Goal: Task Accomplishment & Management: Manage account settings

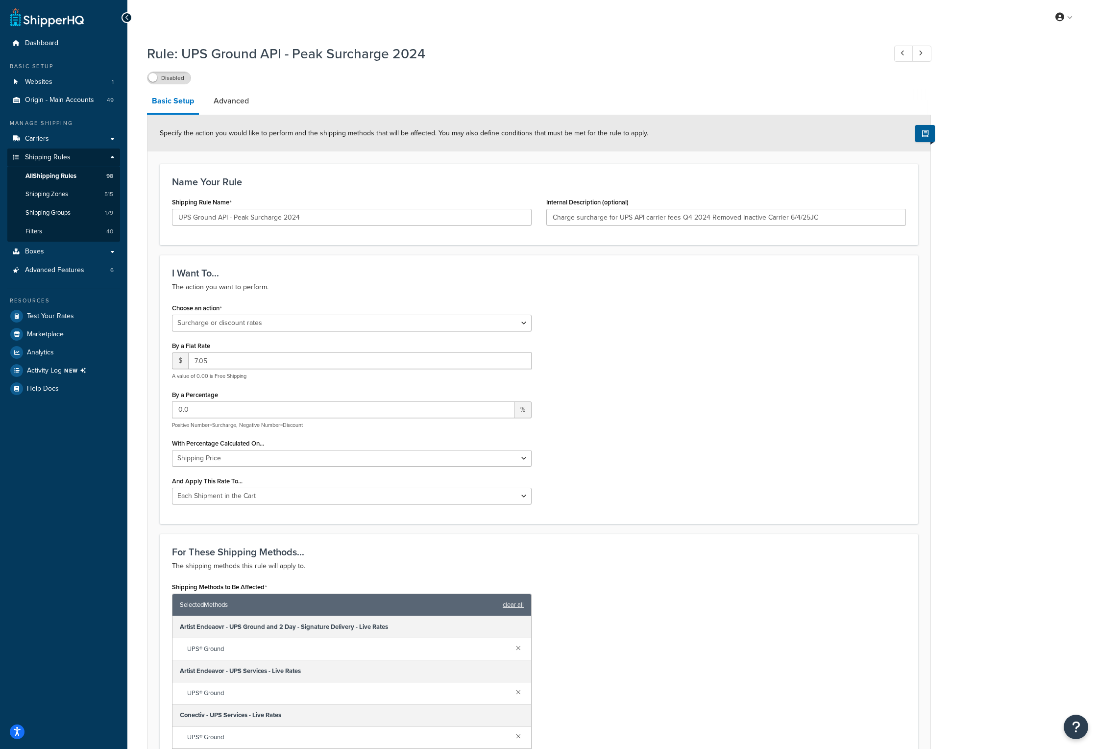
select select "SURCHARGE"
select select "CART"
click at [829, 218] on input "Charge surcharge for UPS API carrier fees Q4 2024 Removed Inactive Carrier 6/4/…" at bounding box center [726, 217] width 360 height 17
paste input "Added 2025 Fees from 8.50 to 8.75 updated date 10/26/25 to 01/17/26"
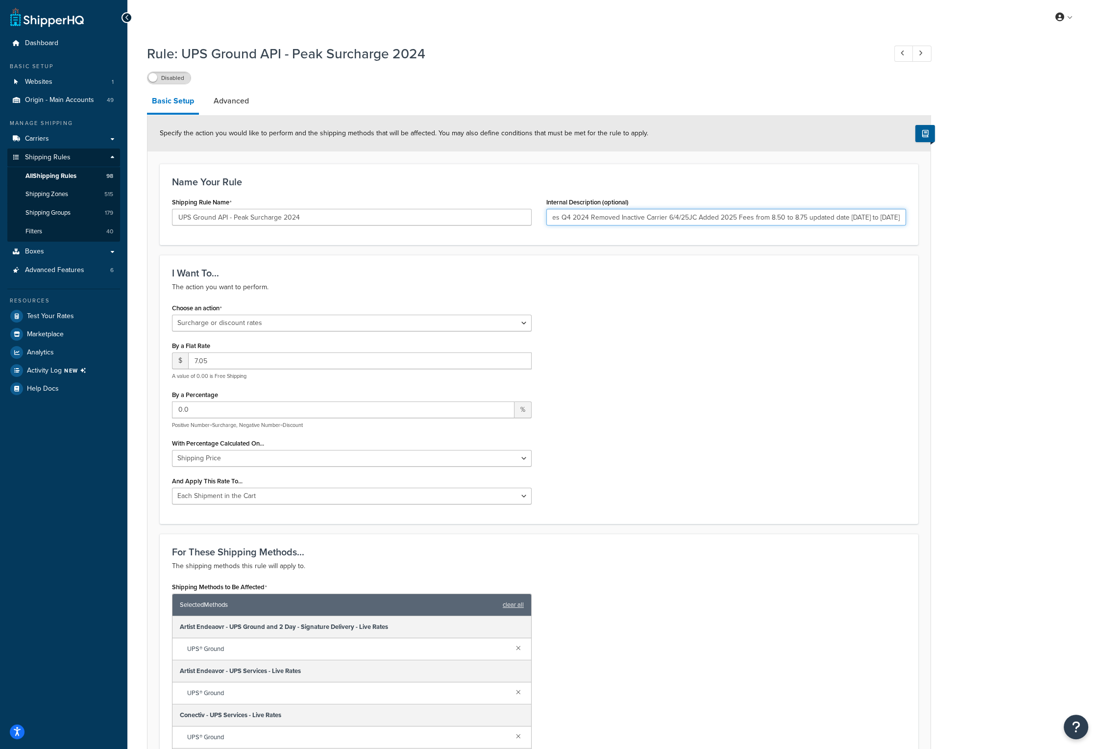
click at [763, 216] on input "Charge surcharge for UPS API carrier fees Q4 2024 Removed Inactive Carrier 6/4/…" at bounding box center [726, 217] width 360 height 17
click at [776, 216] on input "Charge surcharge for UPS API carrier fees Q4 2024 Removed Inactive Carrier 6/4/…" at bounding box center [726, 217] width 360 height 17
click at [793, 217] on input "Charge surcharge for UPS API carrier fees Q4 2024 Removed Inactive Carrier 6/4/…" at bounding box center [726, 217] width 360 height 17
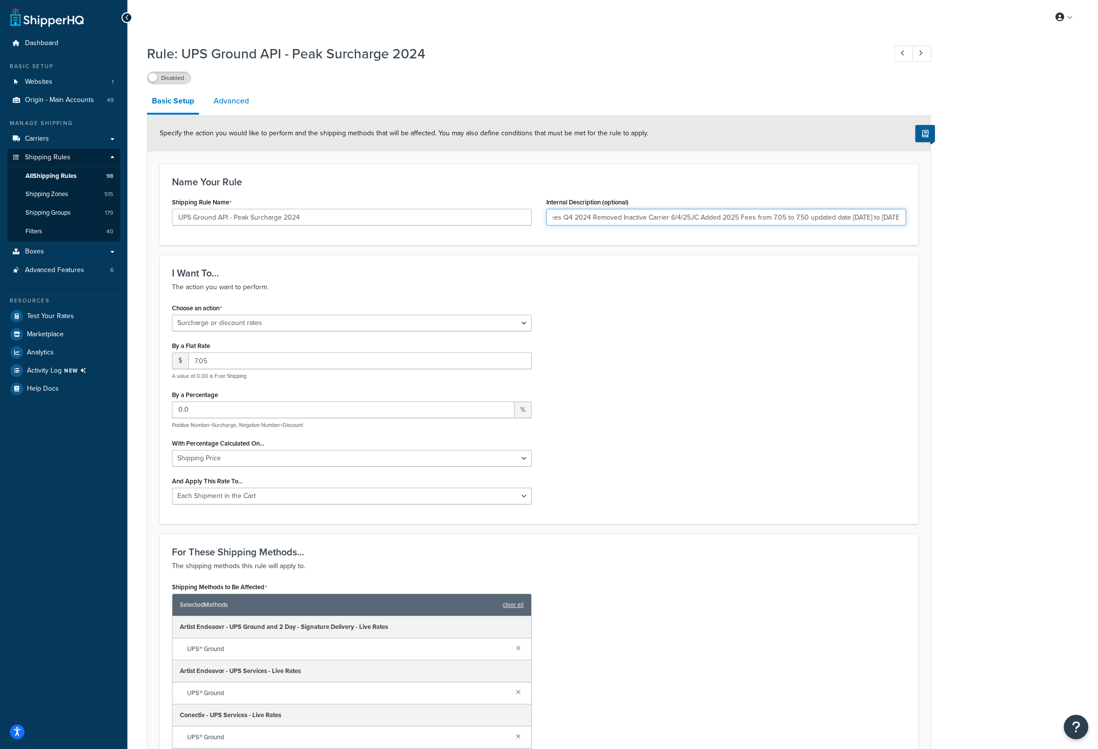
type input "Charge surcharge for UPS API carrier fees Q4 2024 Removed Inactive Carrier 6/4/…"
click at [235, 100] on link "Advanced" at bounding box center [231, 101] width 45 height 24
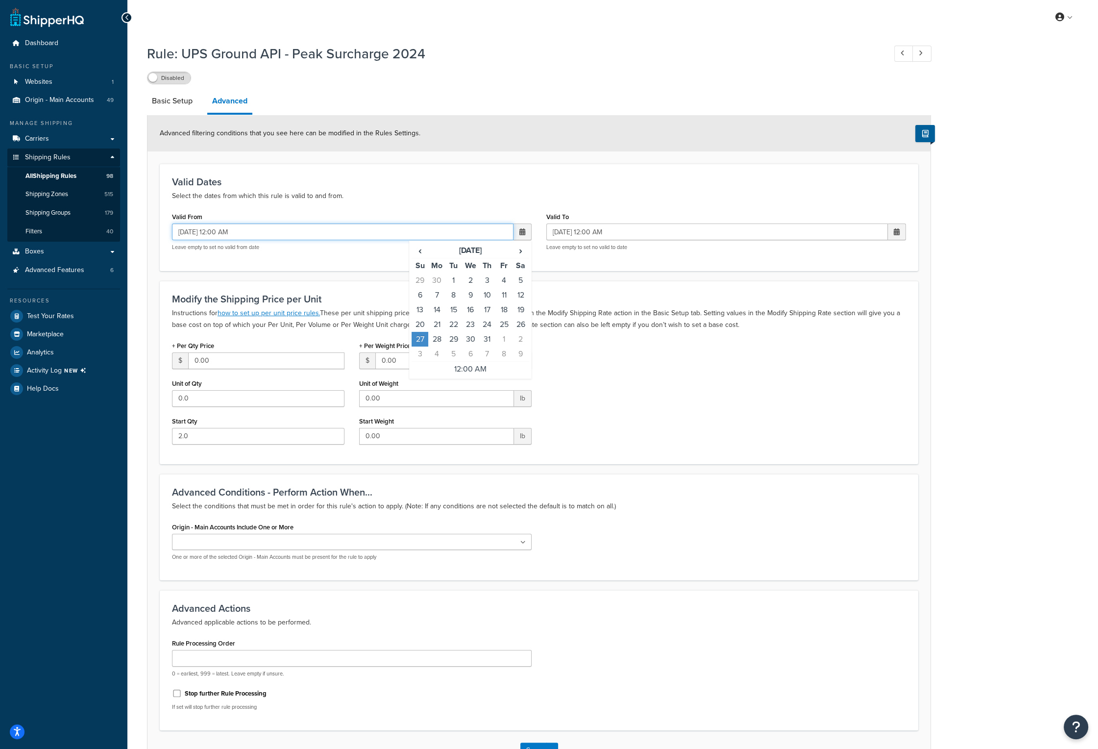
click at [194, 231] on input "10/27/2024 12:00 AM" at bounding box center [343, 231] width 342 height 17
click at [211, 233] on input "10/26/2024 12:00 AM" at bounding box center [343, 231] width 342 height 17
type input "10/26/2025 12:00 AM"
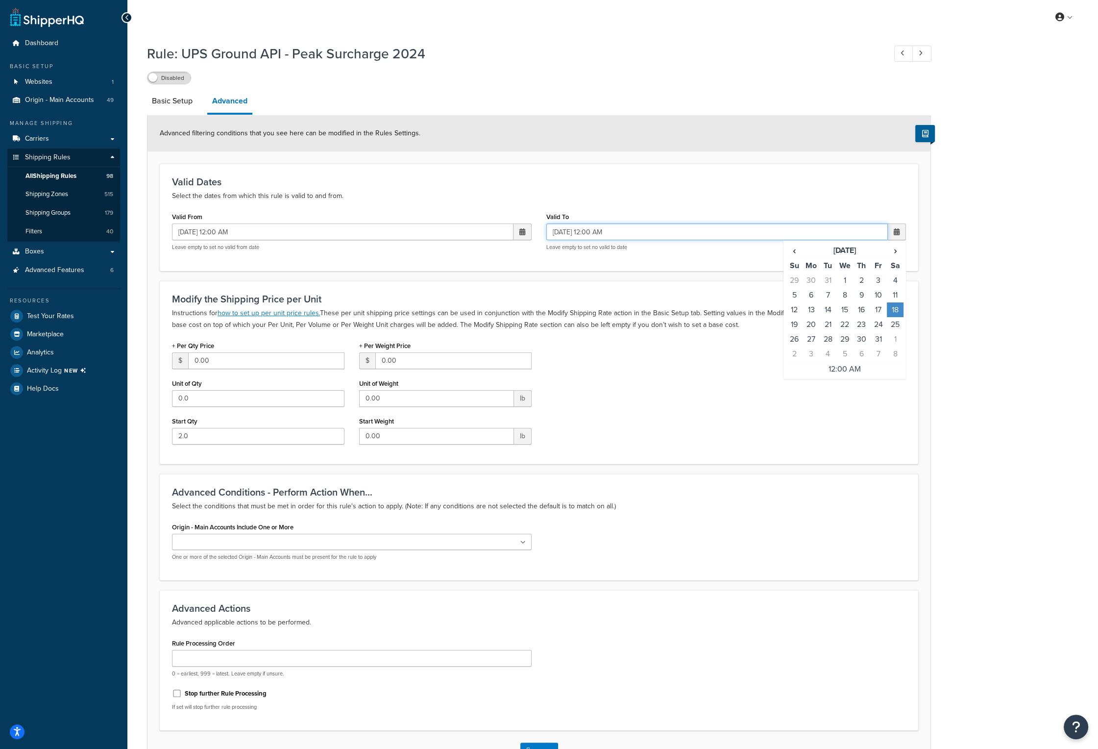
click at [637, 233] on input "01/18/2025 12:00 AM" at bounding box center [717, 231] width 342 height 17
click at [567, 232] on input "01/18/2025 12:00 AM" at bounding box center [717, 231] width 342 height 17
click at [584, 234] on input "01/17/2025 12:00 AM" at bounding box center [717, 231] width 342 height 17
type input "01/17/2026 12:00 AM"
click at [171, 80] on label "Disabled" at bounding box center [169, 78] width 43 height 12
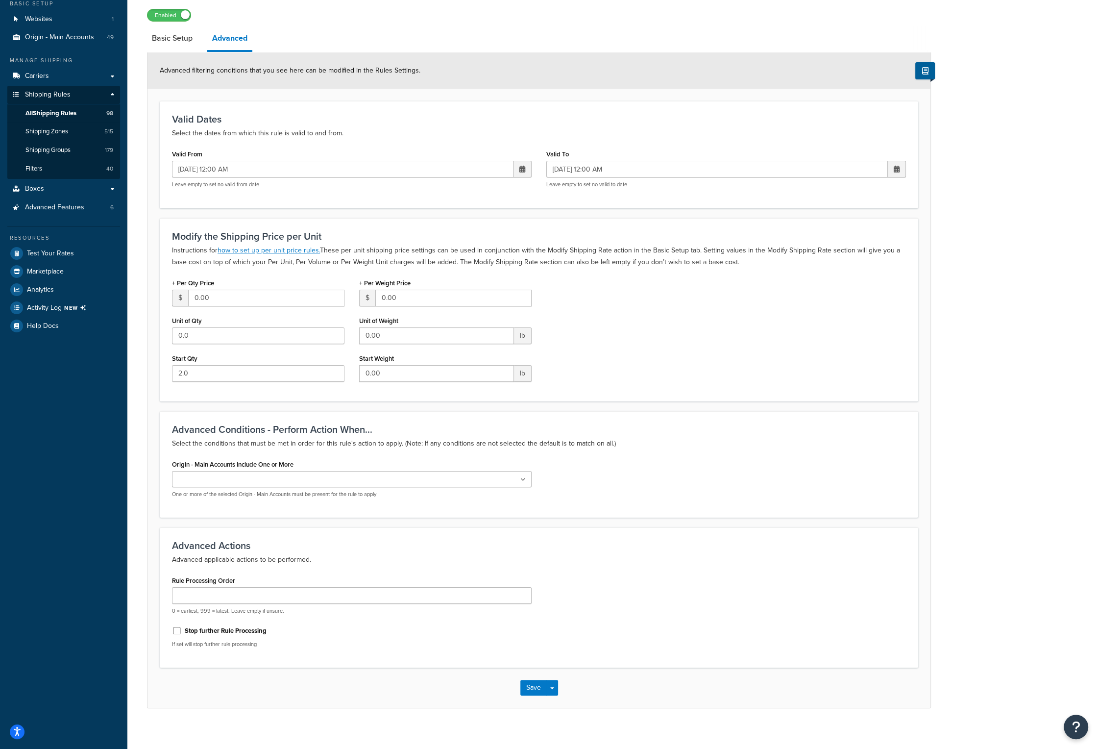
scroll to position [71, 0]
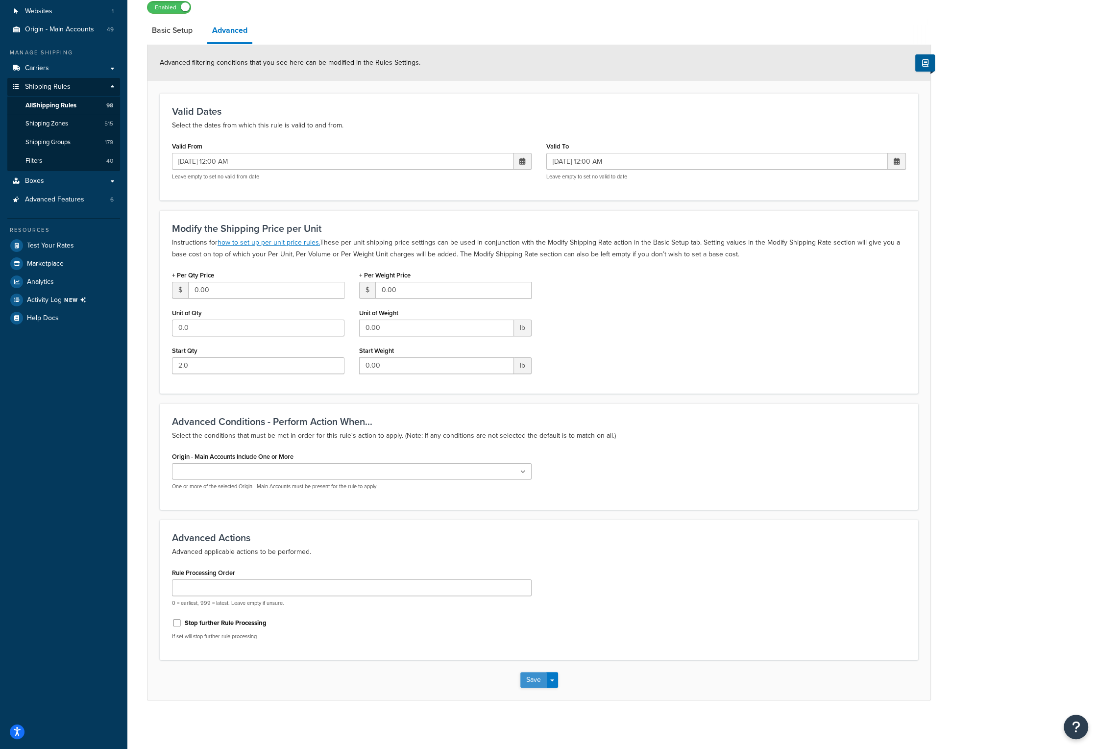
click at [529, 675] on button "Save" at bounding box center [533, 680] width 26 height 16
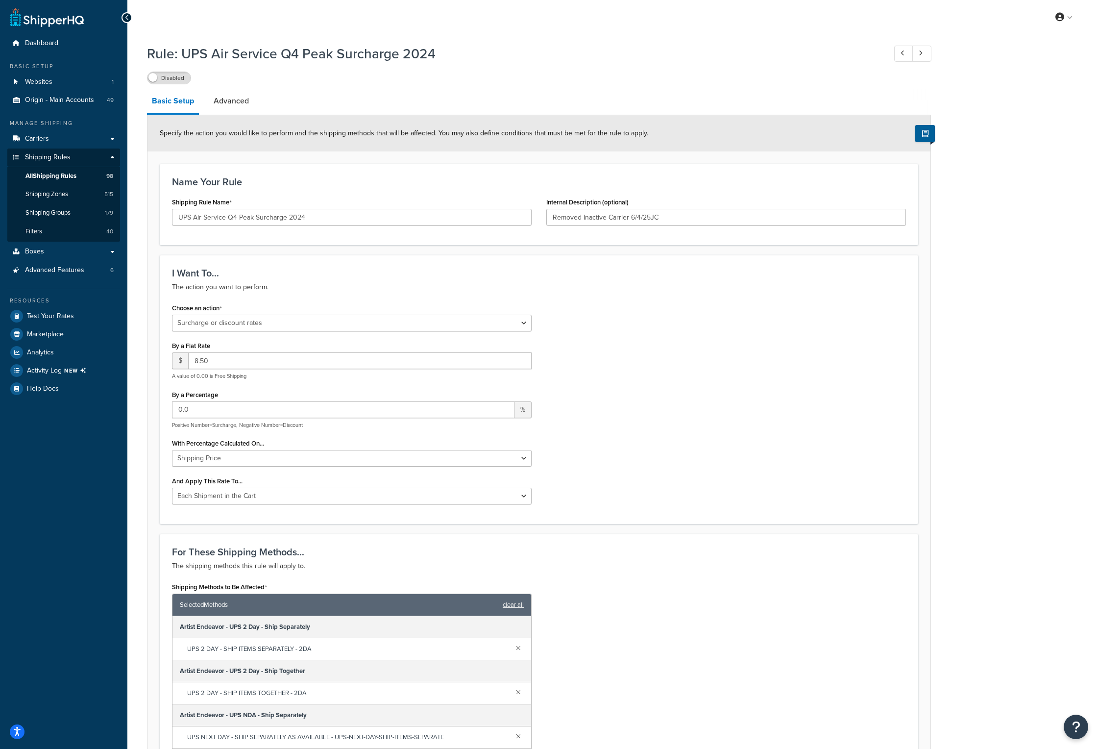
select select "SURCHARGE"
select select "CART"
click at [308, 216] on input "UPS Air Service Q4 Peak Surcharge 2024" at bounding box center [352, 217] width 360 height 17
type input "UPS Air Service Q4 Peak Surcharge 2025"
click at [678, 217] on input "Removed Inactive Carrier 6/4/25JC" at bounding box center [726, 217] width 360 height 17
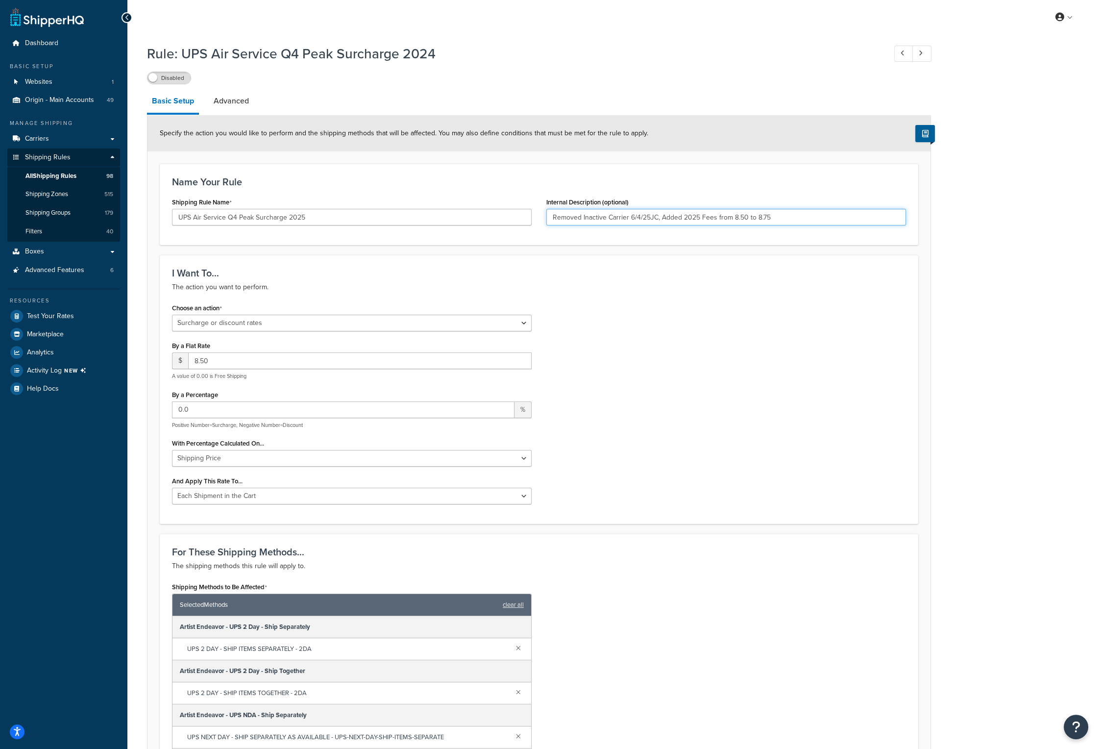
type input "Removed Inactive Carrier 6/4/25JC, Added 2025 Fees from 8.50 to 8.75"
click at [222, 358] on input "8.50" at bounding box center [360, 360] width 344 height 17
type input "8.75"
click at [234, 98] on link "Advanced" at bounding box center [231, 101] width 45 height 24
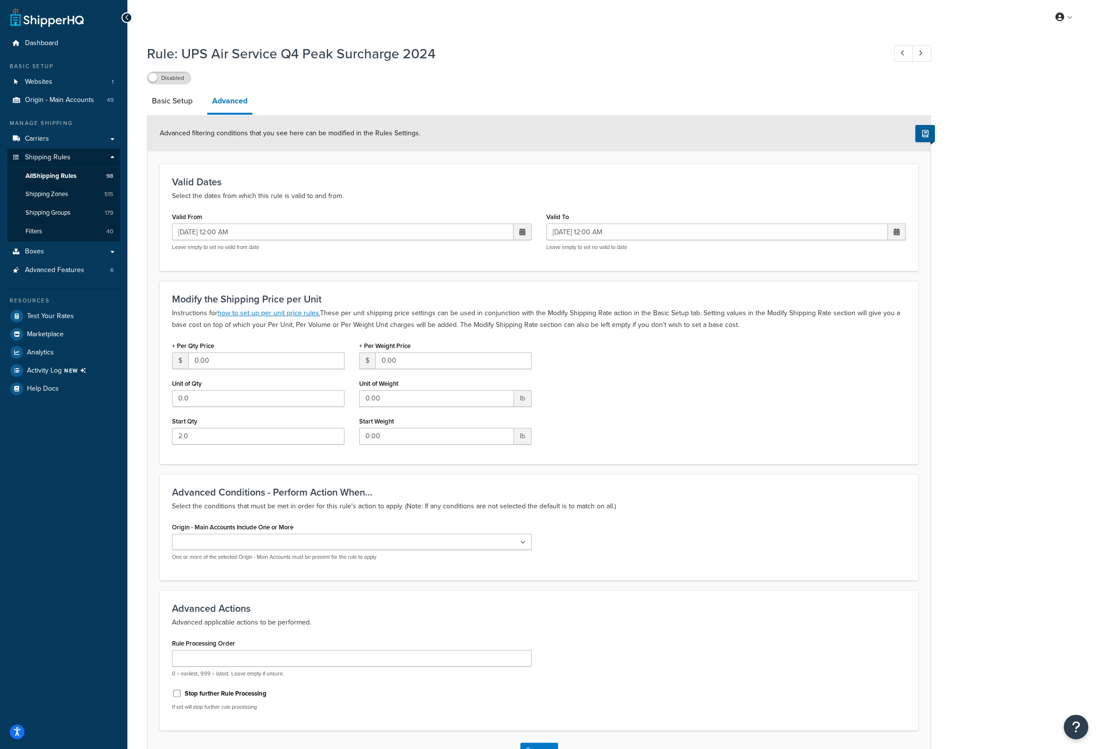
drag, startPoint x: 495, startPoint y: 98, endPoint x: 482, endPoint y: 107, distance: 16.6
click at [265, 236] on input "[DATE] 12:00 AM" at bounding box center [343, 231] width 342 height 17
click at [522, 250] on span "›" at bounding box center [521, 251] width 16 height 14
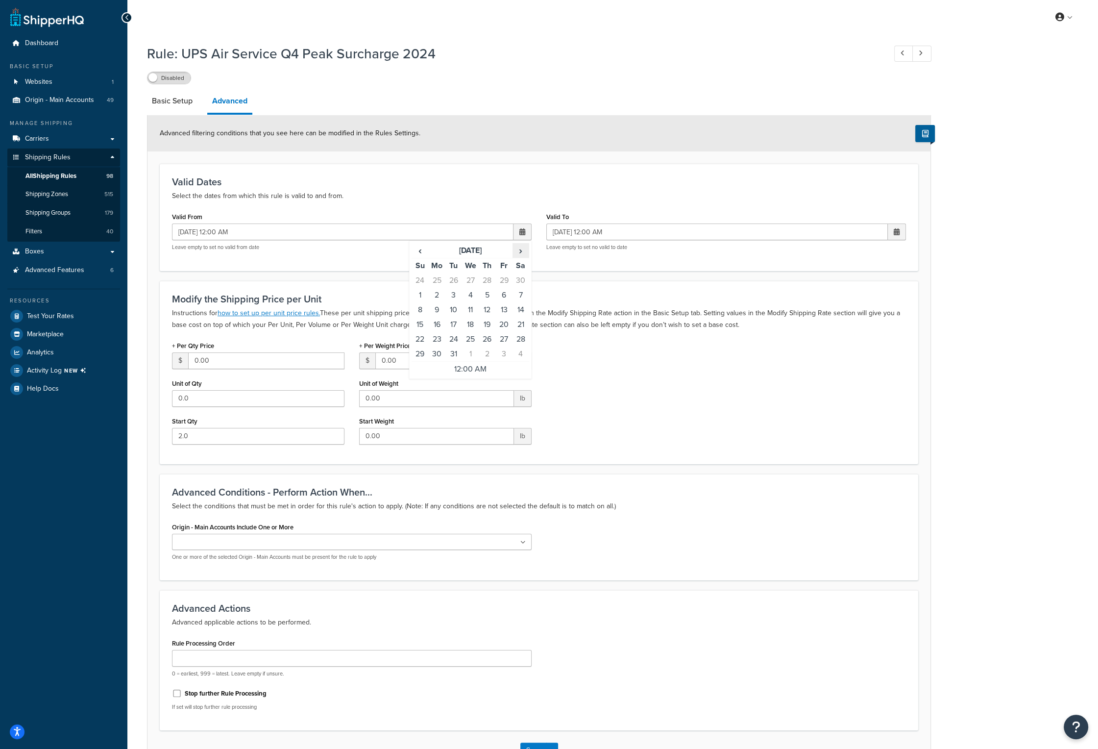
click at [522, 250] on span "›" at bounding box center [521, 251] width 16 height 14
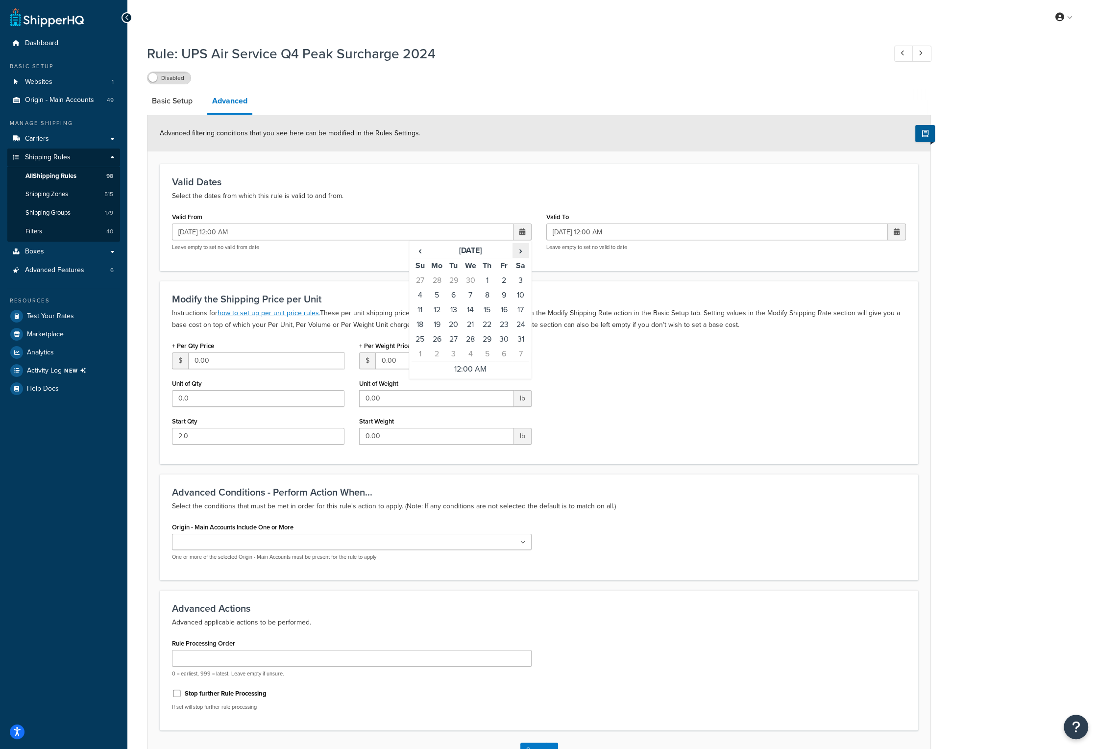
click at [522, 250] on span "›" at bounding box center [521, 251] width 16 height 14
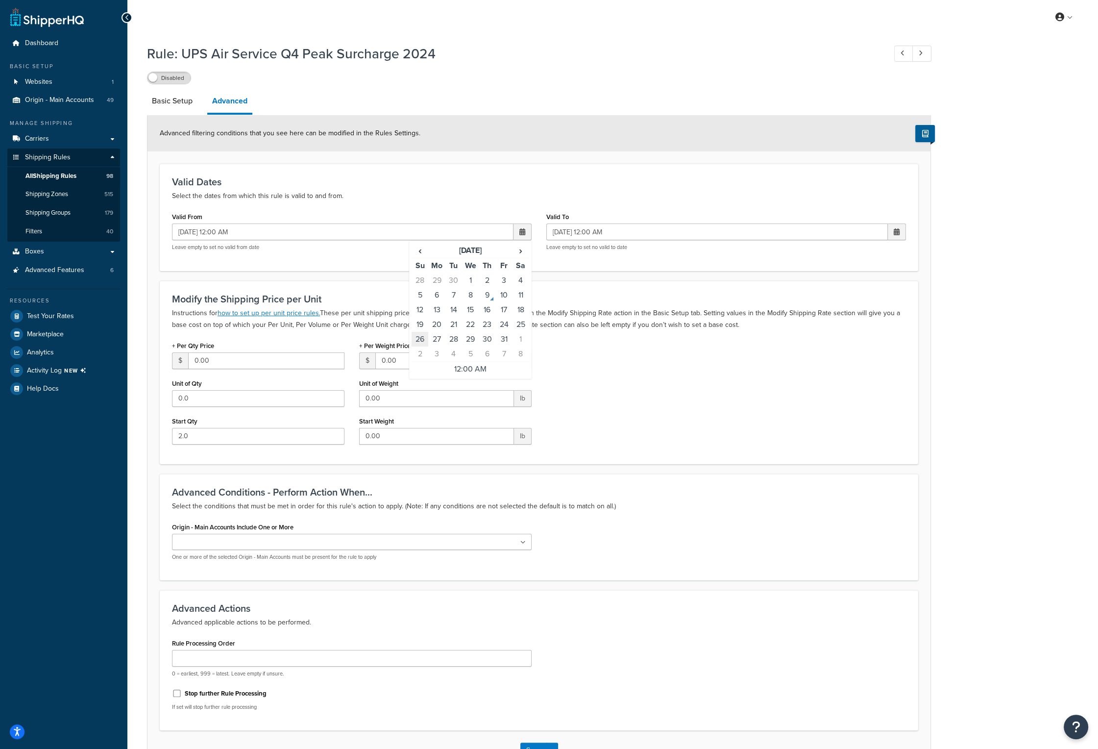
click at [424, 337] on td "26" at bounding box center [420, 339] width 17 height 15
type input "10/26/2025 12:00 AM"
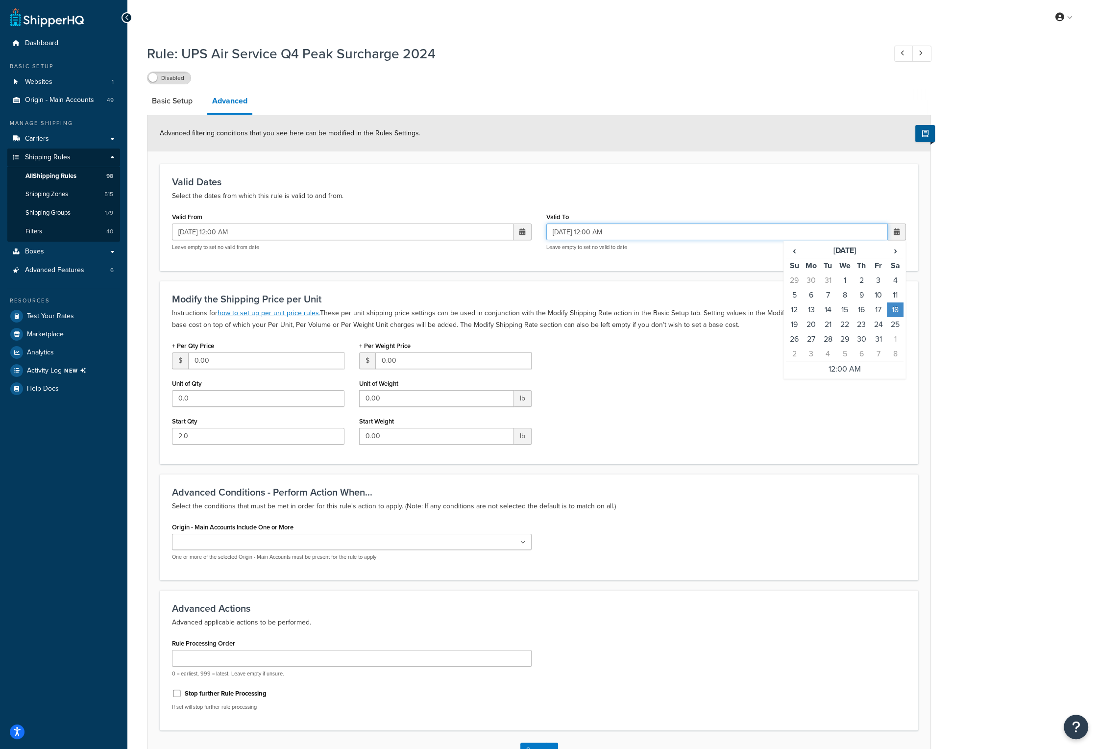
click at [648, 232] on input "01/18/2025 12:00 AM" at bounding box center [717, 231] width 342 height 17
click at [567, 230] on input "01/18/2025 12:00 AM" at bounding box center [717, 231] width 342 height 17
click at [586, 230] on input "01/17/2025 12:00 AM" at bounding box center [717, 231] width 342 height 17
type input "01/17/2026 12:00 AM"
click at [574, 268] on div "Valid Dates Select the dates from which this rule is valid to and from. Valid F…" at bounding box center [539, 217] width 759 height 107
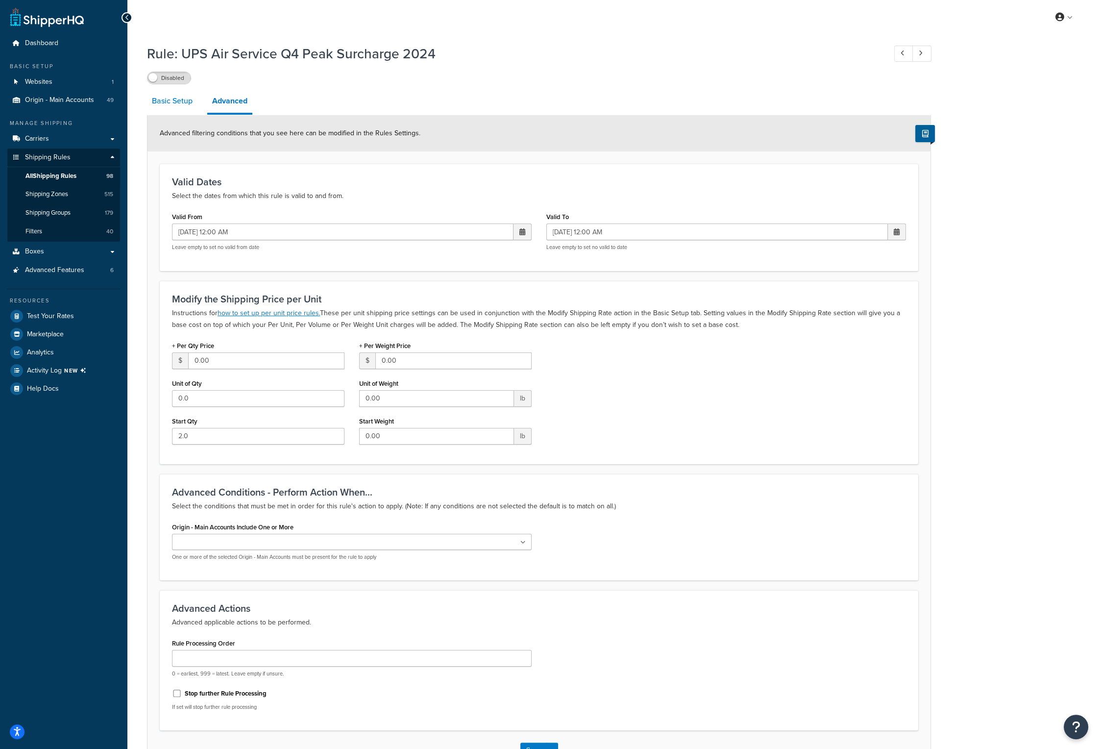
click at [189, 109] on link "Basic Setup" at bounding box center [172, 101] width 50 height 24
select select "SURCHARGE"
select select "CART"
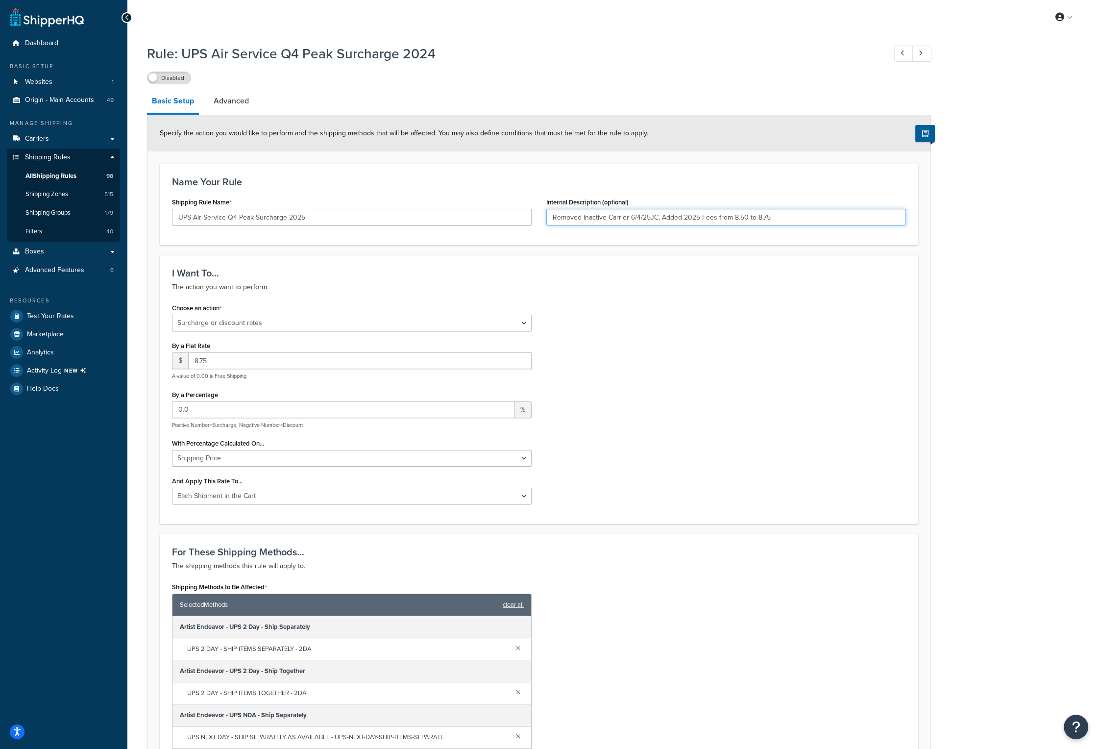
click at [793, 218] on input "Removed Inactive Carrier 6/4/25JC, Added 2025 Fees from 8.50 to 8.75" at bounding box center [726, 217] width 360 height 17
click at [864, 219] on input "Removed Inactive Carrier 6/4/25JC, Added 2025 Fees from 8.50 to 8.75 updated da…" at bounding box center [726, 217] width 360 height 17
type input "Removed Inactive Carrier 6/4/25JC, Added 2025 Fees from 8.50 to 8.75 updated da…"
click at [185, 82] on label "Disabled" at bounding box center [169, 78] width 43 height 12
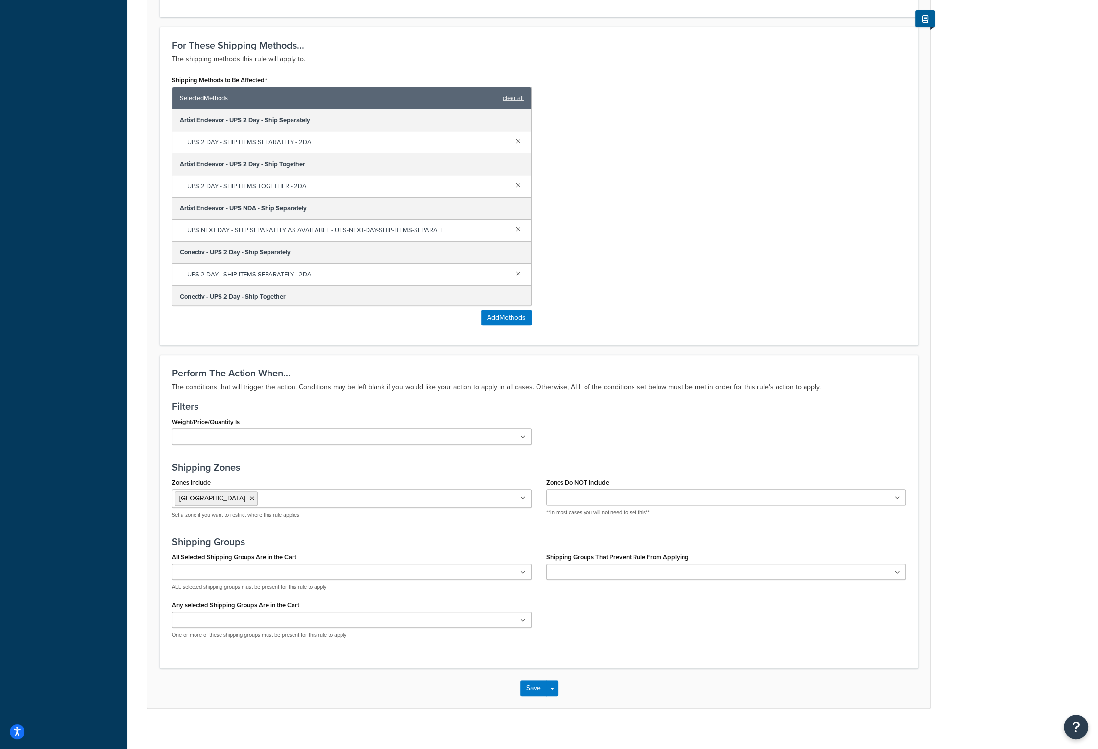
scroll to position [514, 0]
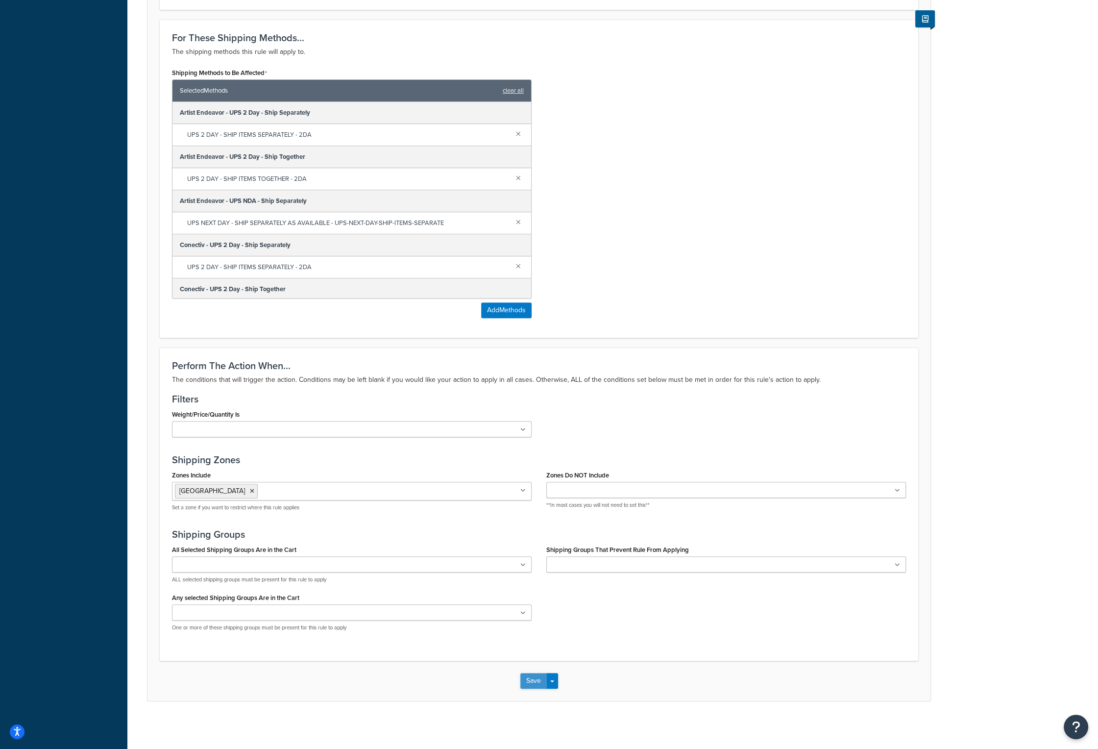
click at [534, 679] on button "Save" at bounding box center [533, 681] width 26 height 16
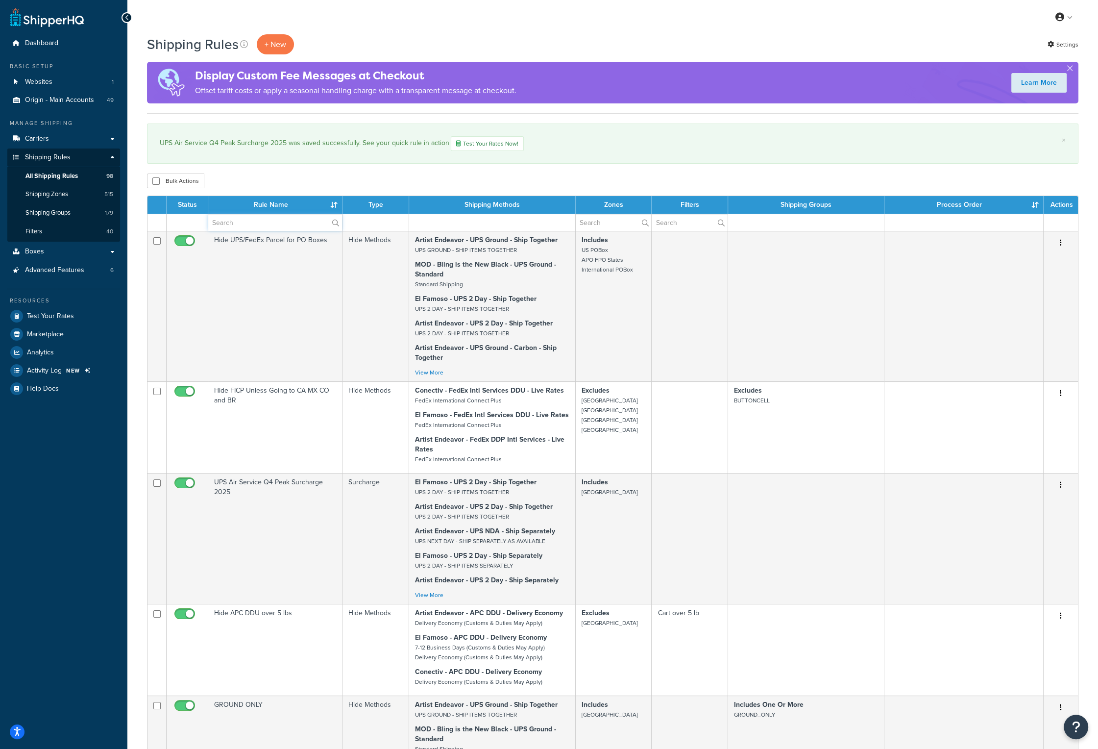
click at [236, 217] on input "text" at bounding box center [275, 222] width 134 height 17
type input "peak"
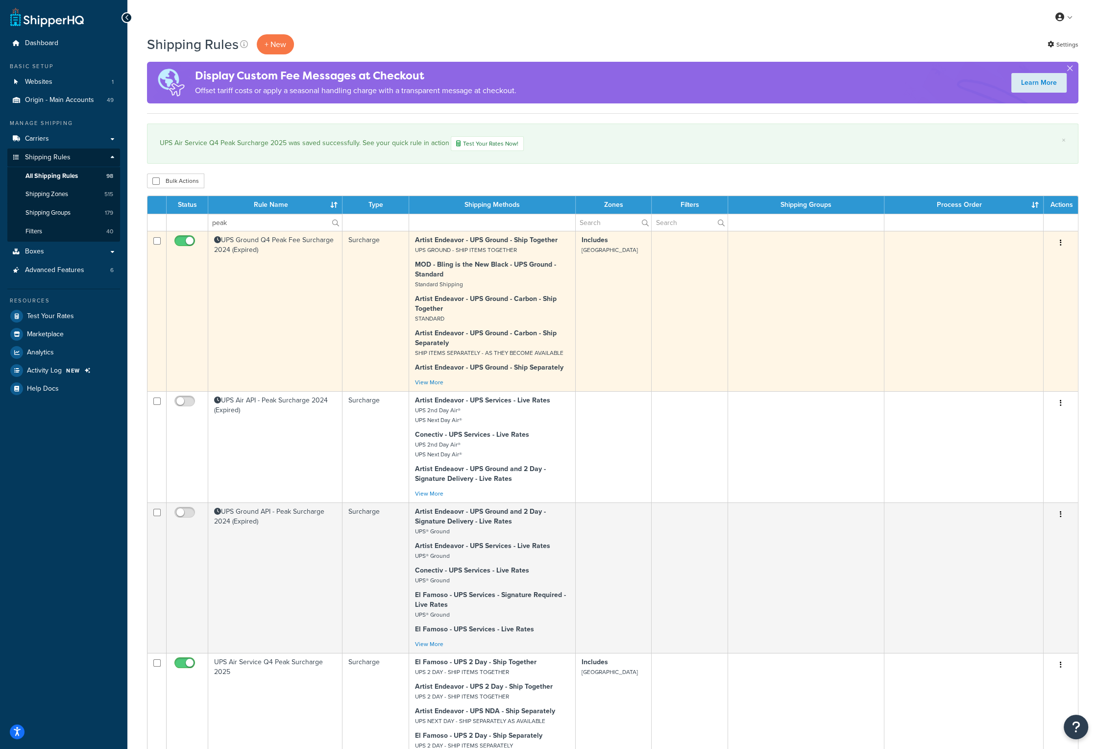
click at [242, 244] on td "UPS Ground Q4 Peak Fee Surcharge 2024 (Expired)" at bounding box center [275, 311] width 134 height 160
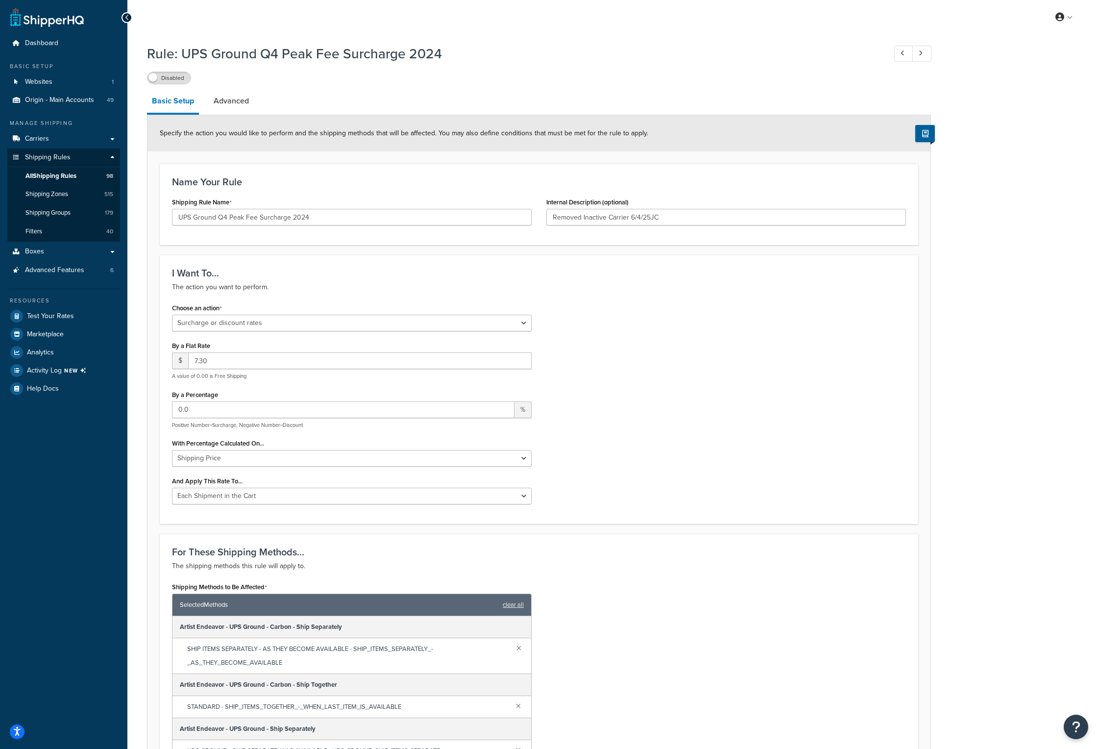
select select "SURCHARGE"
select select "CART"
click at [312, 215] on input "UPS Ground Q4 Peak Fee Surcharge 2024" at bounding box center [352, 217] width 360 height 17
type input "UPS Ground Q4 Peak Fee Surcharge 2025"
click at [243, 104] on link "Advanced" at bounding box center [231, 101] width 45 height 24
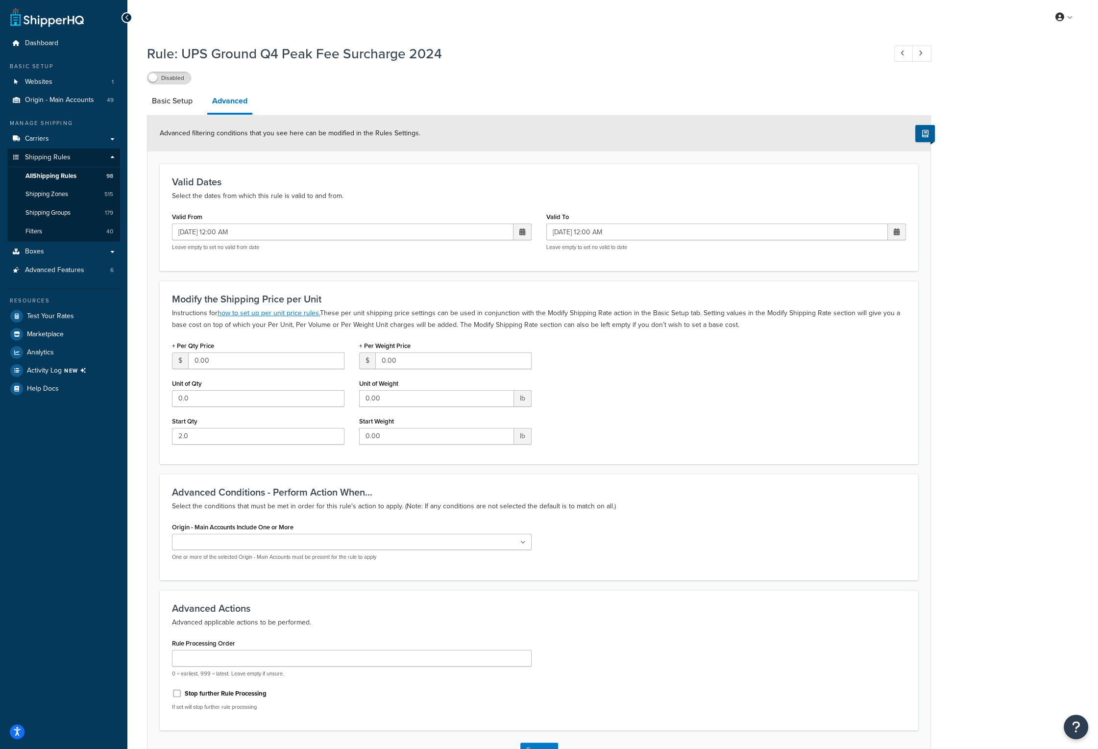
drag, startPoint x: 359, startPoint y: 252, endPoint x: 344, endPoint y: 248, distance: 16.2
click at [359, 252] on div "Valid From 10/27/2024 12:00 AM ‹ October 2024 › Su Mo Tu We Th Fr Sa 29 30 1 2 …" at bounding box center [352, 234] width 374 height 49
click at [193, 230] on input "[DATE] 12:00 AM" at bounding box center [343, 231] width 342 height 17
click at [214, 232] on input "10/26/2024 12:00 AM" at bounding box center [343, 231] width 342 height 17
type input "10/26/2025 12:00 AM"
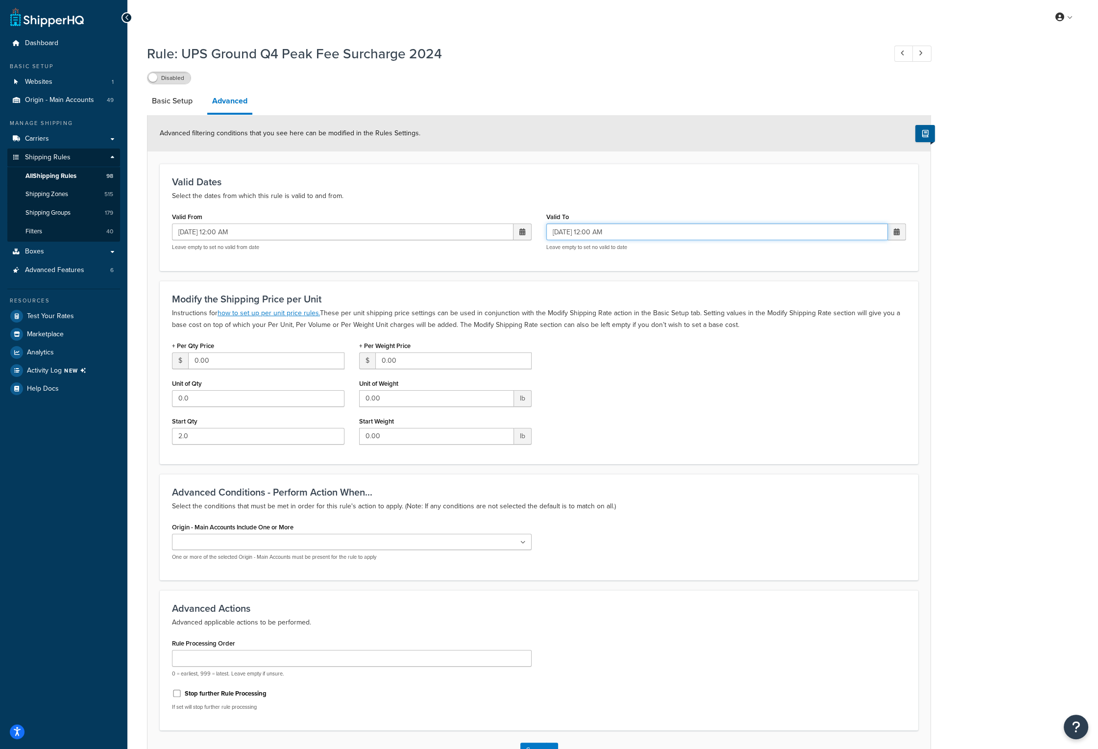
click at [570, 232] on input "[DATE] 12:00 AM" at bounding box center [717, 231] width 342 height 17
click at [568, 231] on input "[DATE] 12:00 AM" at bounding box center [717, 231] width 342 height 17
click at [584, 233] on input "01/17/2025 12:00 AM" at bounding box center [717, 231] width 342 height 17
type input "01/17/2026 12:00 AM"
click at [167, 106] on link "Basic Setup" at bounding box center [172, 101] width 50 height 24
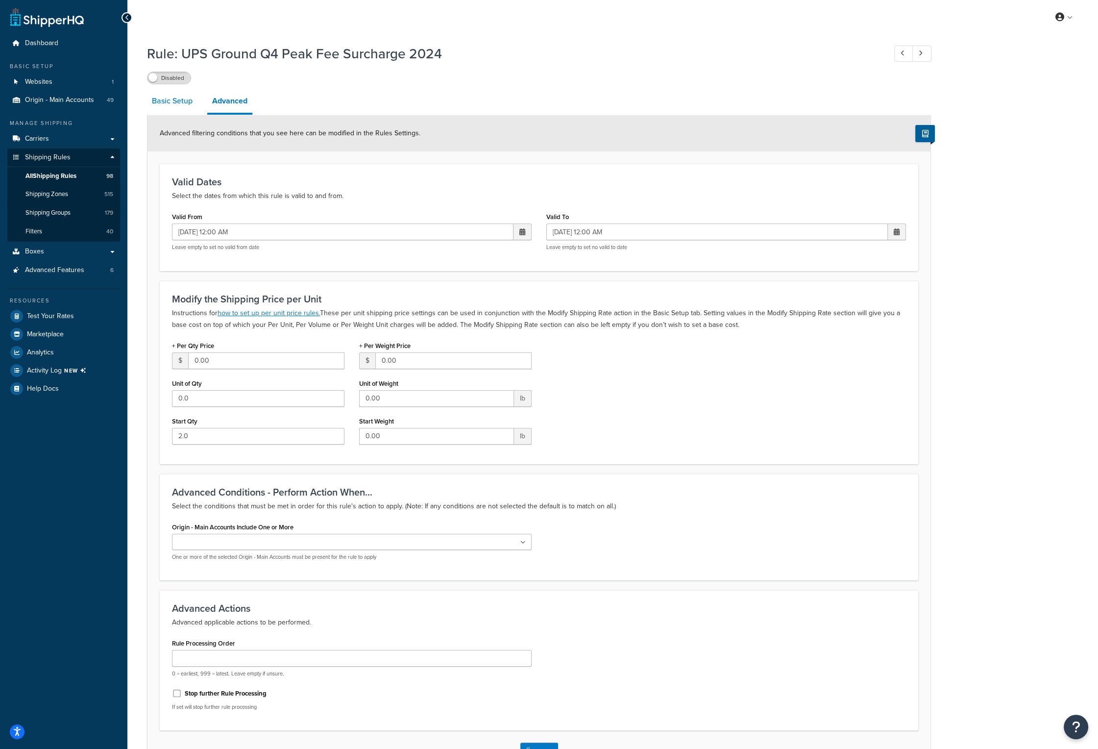
select select "SURCHARGE"
select select "CART"
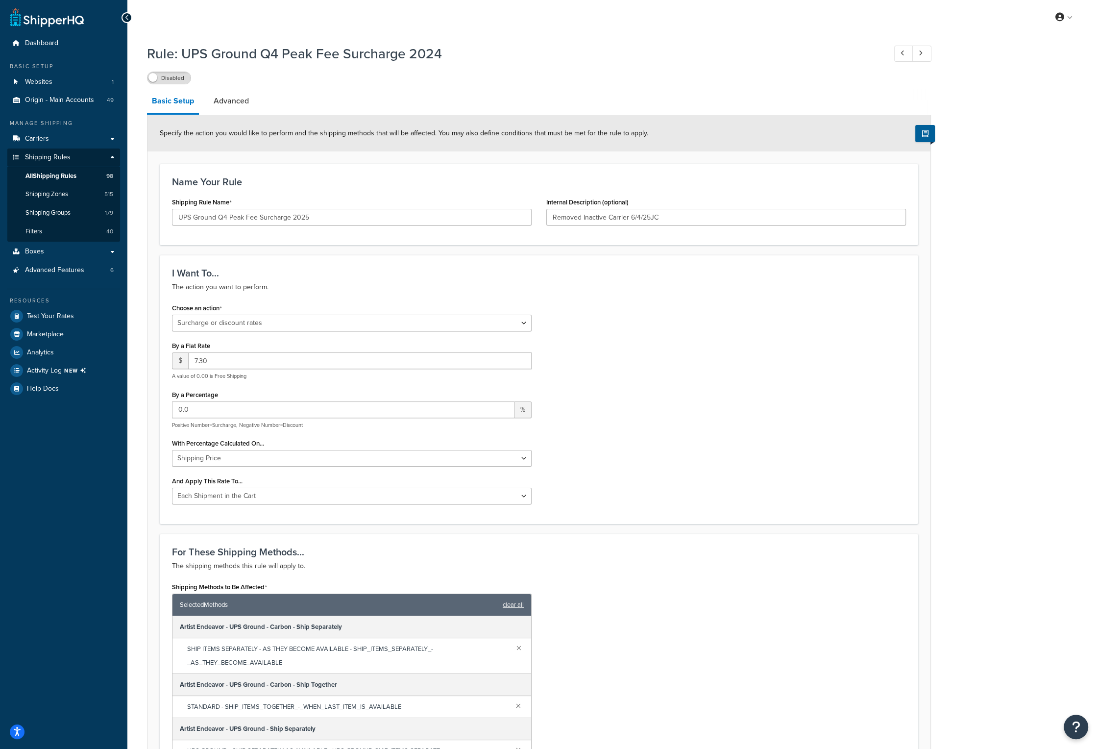
drag, startPoint x: 576, startPoint y: 387, endPoint x: 520, endPoint y: 378, distance: 56.0
click at [576, 387] on div "Choose an action Choose an action Override Rates Surcharge or discount rates Hi…" at bounding box center [539, 406] width 749 height 211
drag, startPoint x: 220, startPoint y: 364, endPoint x: 187, endPoint y: 359, distance: 33.8
click at [187, 359] on div "$ 7.30" at bounding box center [352, 360] width 360 height 17
type input "8.10"
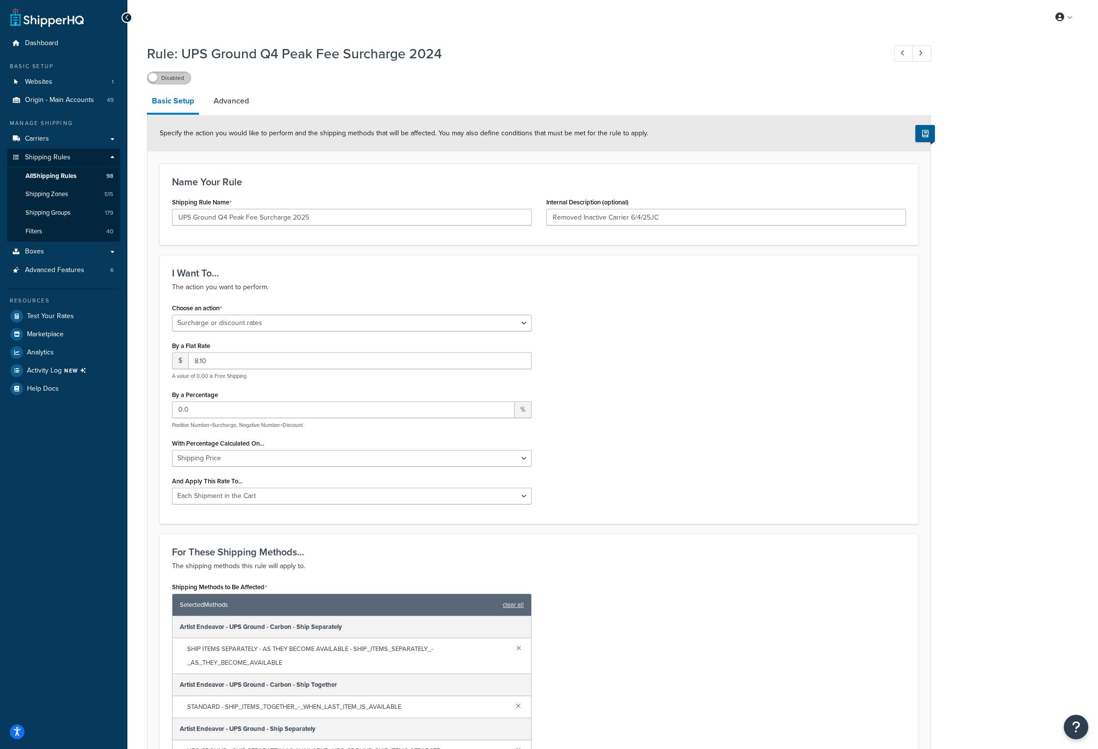
click at [171, 79] on label "Disabled" at bounding box center [169, 78] width 43 height 12
click at [679, 215] on input "Removed Inactive Carrier 6/4/25JC" at bounding box center [726, 217] width 360 height 17
paste input "Added 2025 Fees from 8.50 to 8.75 updated date 10/26/25 to 01/17/26"
click at [625, 342] on div "Choose an action Choose an action Override Rates Surcharge or discount rates Hi…" at bounding box center [539, 406] width 749 height 211
drag, startPoint x: 766, startPoint y: 217, endPoint x: 764, endPoint y: 267, distance: 50.0
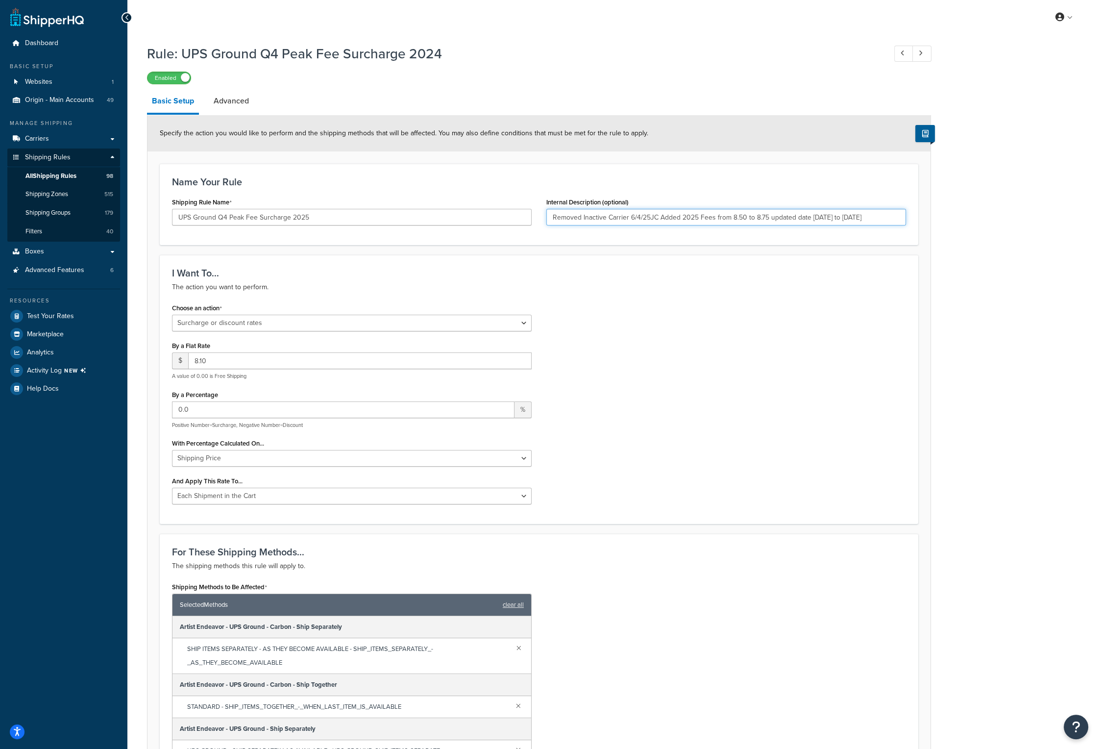
click at [766, 217] on input "Removed Inactive Carrier 6/4/25JC Added 2025 Fees from 8.50 to 8.75 updated dat…" at bounding box center [726, 217] width 360 height 17
click at [735, 218] on input "Removed Inactive Carrier 6/4/25JC Added 2025 Fees from 8.50 to 8.10 updated dat…" at bounding box center [726, 217] width 360 height 17
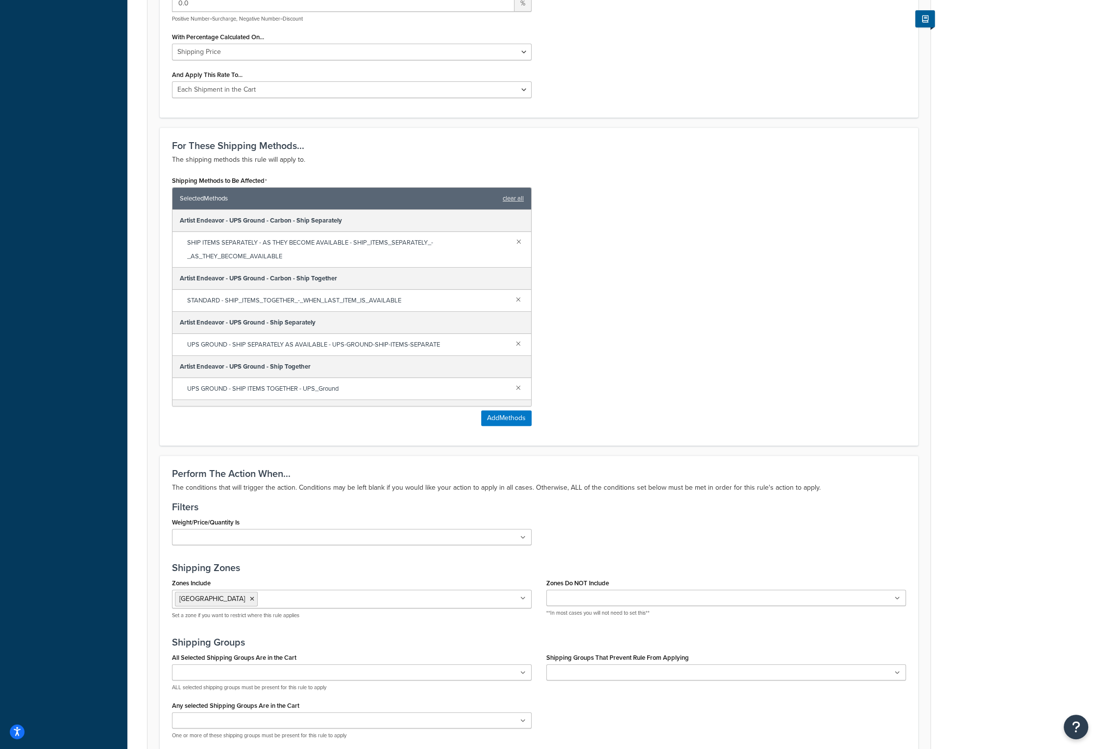
scroll to position [514, 0]
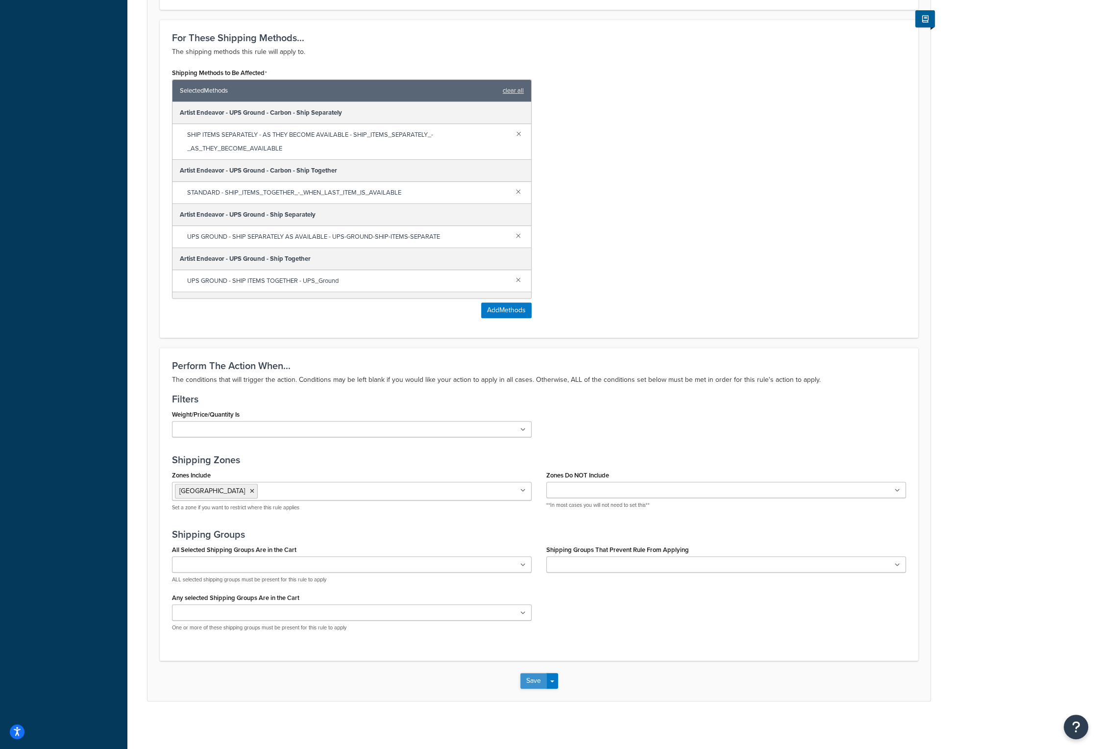
type input "Removed Inactive Carrier 6/4/25JC Added 2025 Fees from 7.50 to 8.10 updated dat…"
click at [530, 681] on button "Save" at bounding box center [533, 681] width 26 height 16
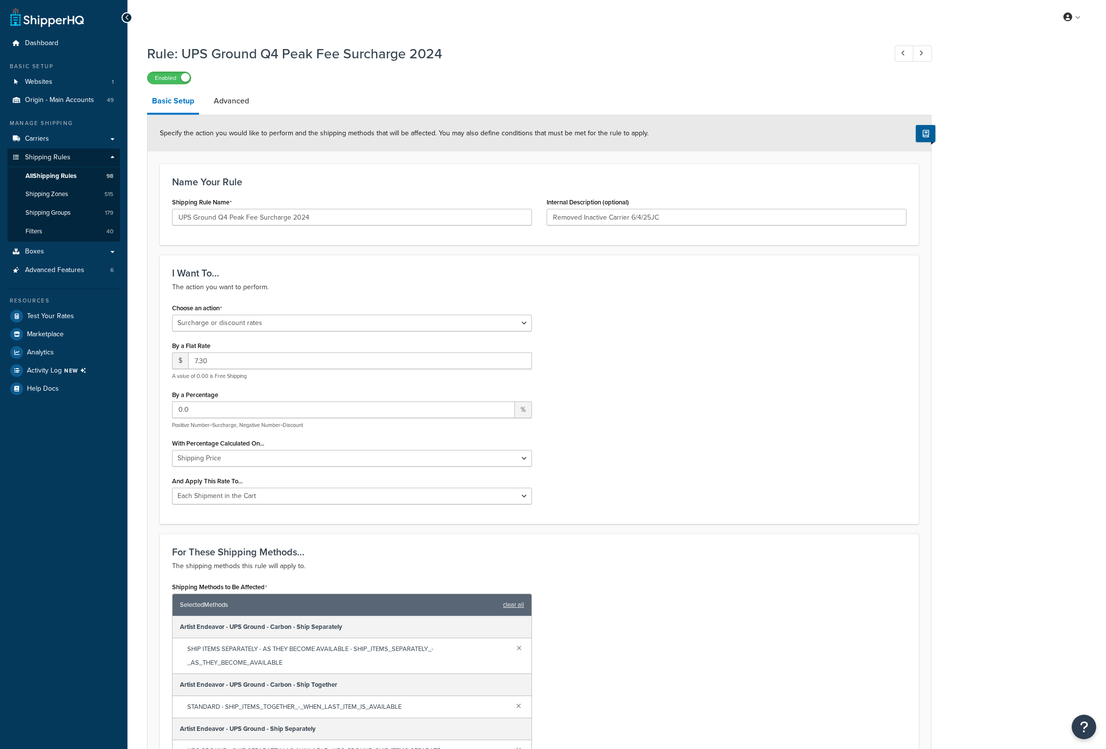
select select "SURCHARGE"
select select "CART"
click at [242, 100] on link "Advanced" at bounding box center [231, 101] width 45 height 24
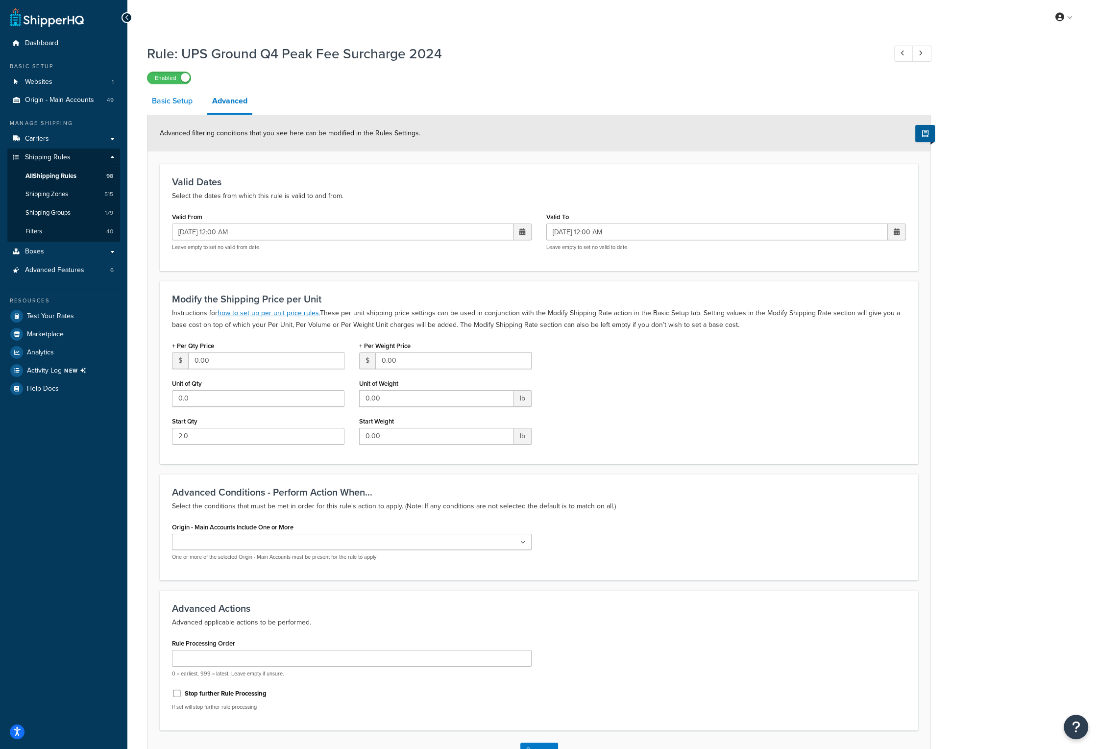
click at [169, 101] on link "Basic Setup" at bounding box center [172, 101] width 50 height 24
select select "SURCHARGE"
select select "CART"
select select "SURCHARGE"
select select "CART"
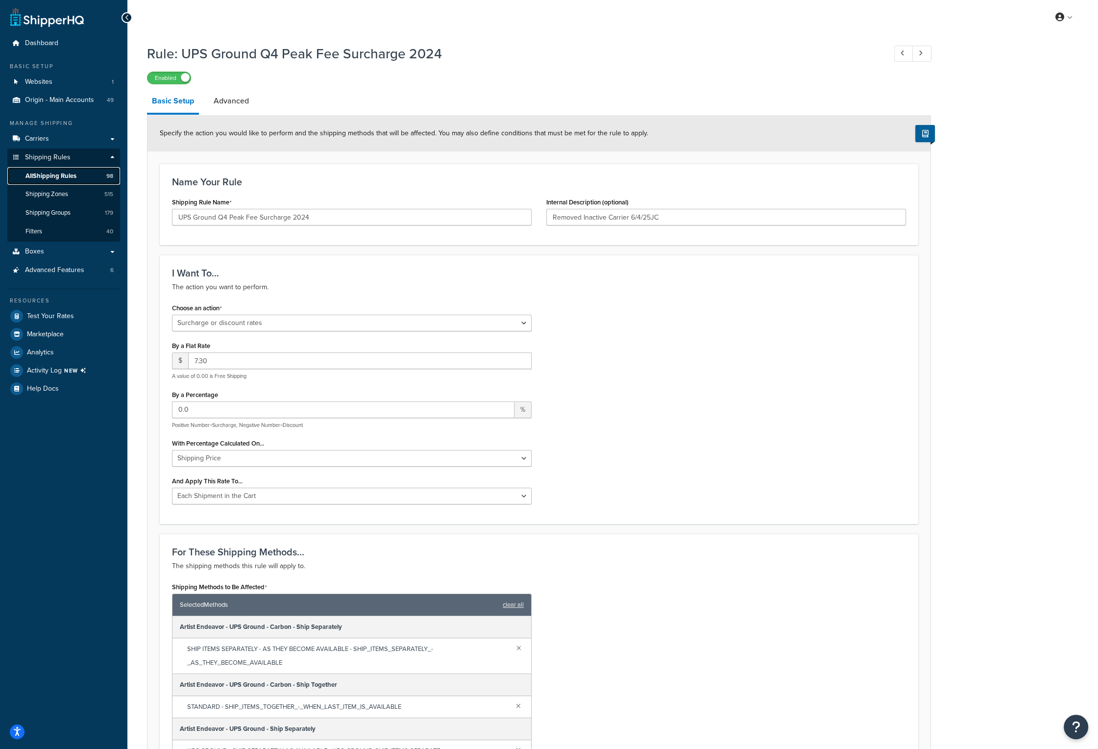
click at [67, 176] on span "All Shipping Rules" at bounding box center [50, 176] width 51 height 8
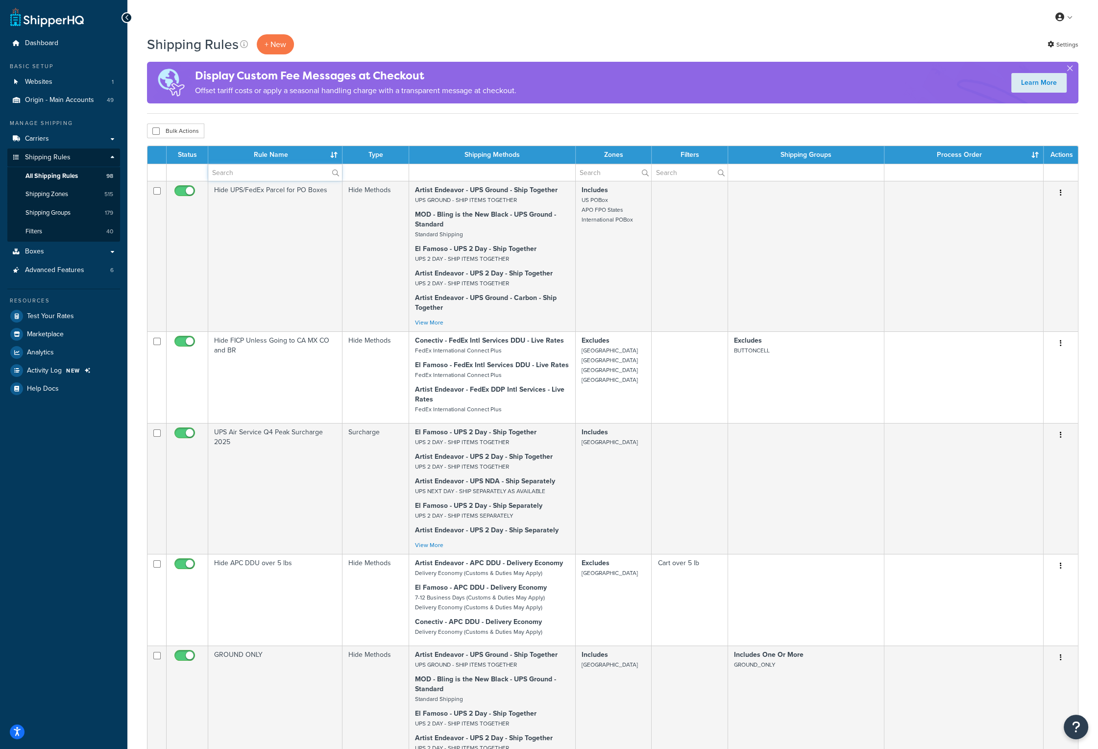
click at [229, 167] on input "text" at bounding box center [275, 172] width 134 height 17
type input "peak"
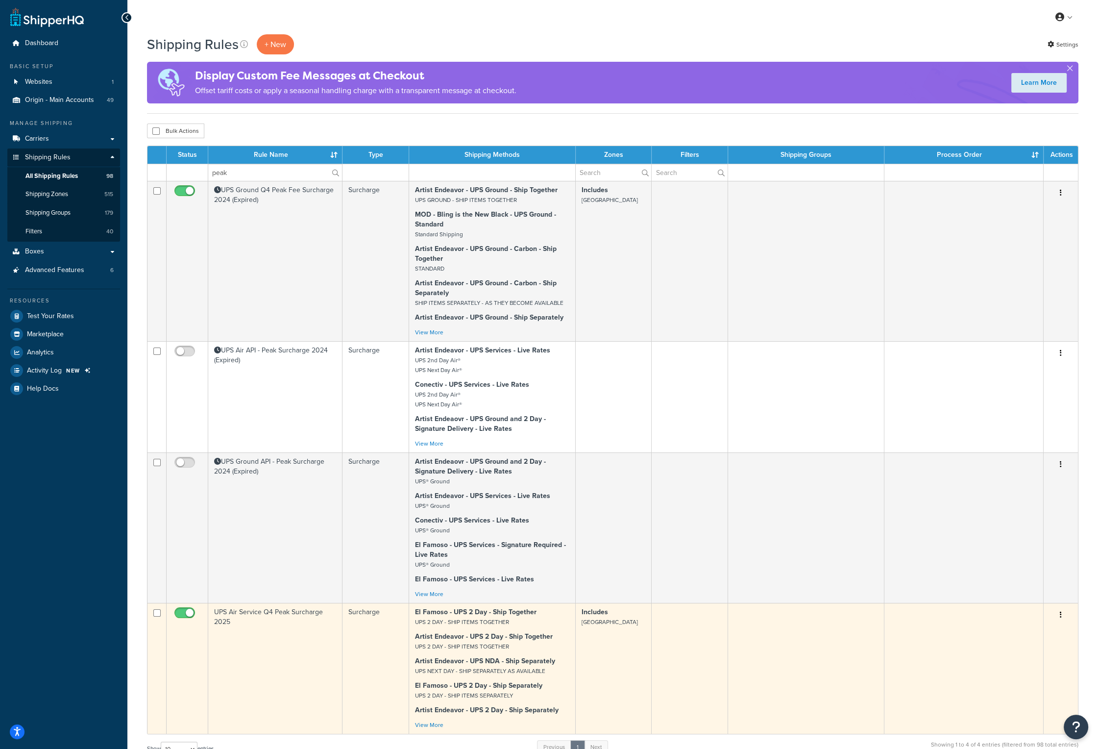
click at [270, 613] on td "UPS Air Service Q4 Peak Surcharge 2025" at bounding box center [275, 668] width 134 height 131
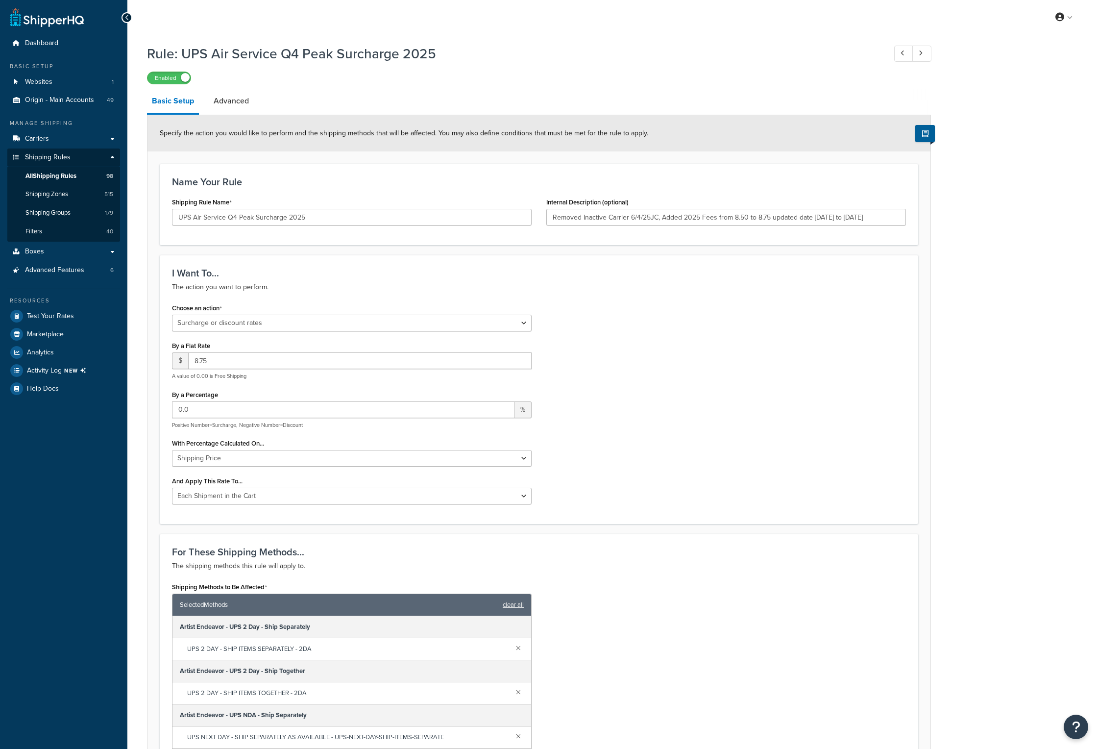
select select "SURCHARGE"
select select "CART"
drag, startPoint x: 662, startPoint y: 219, endPoint x: 884, endPoint y: 219, distance: 222.5
click at [884, 219] on input "Removed Inactive Carrier 6/4/25JC, Added 2025 Fees from 8.50 to 8.75 updated da…" at bounding box center [726, 217] width 360 height 17
drag, startPoint x: 221, startPoint y: 359, endPoint x: 174, endPoint y: 356, distance: 46.6
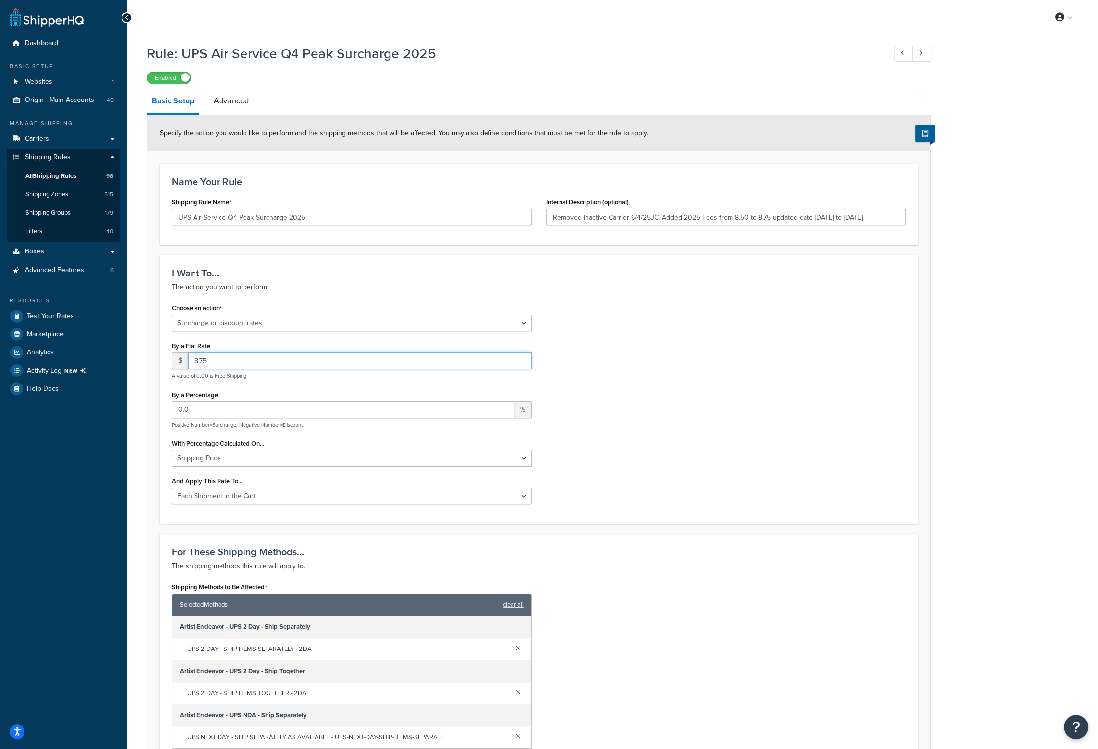
click at [174, 356] on div "$ 8.75" at bounding box center [352, 360] width 360 height 17
type input "10.80"
click at [743, 221] on input "Removed Inactive Carrier 6/4/25JC, Added 2025 Fees from 8.50 to 8.75 updated da…" at bounding box center [726, 217] width 360 height 17
click at [765, 218] on input "Removed Inactive Carrier 6/4/25JC, Added 2025 Fees from 8.10 to 8.75 updated da…" at bounding box center [726, 217] width 360 height 17
type input "Removed Inactive Carrier 6/4/25JC, Added 2025 Fees from 8.10 to 10.80 updated d…"
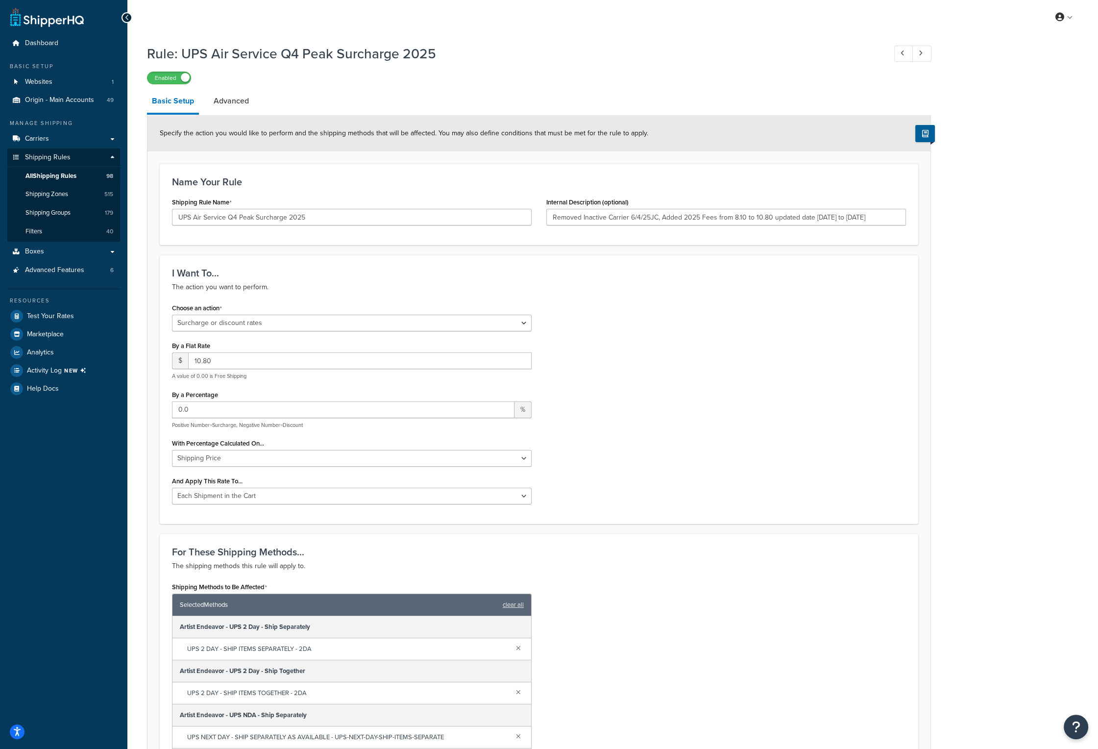
click at [953, 339] on div "Rule: UPS Air Service Q4 Peak Surcharge 2025 Enabled Basic Setup Advanced Speci…" at bounding box center [612, 639] width 971 height 1201
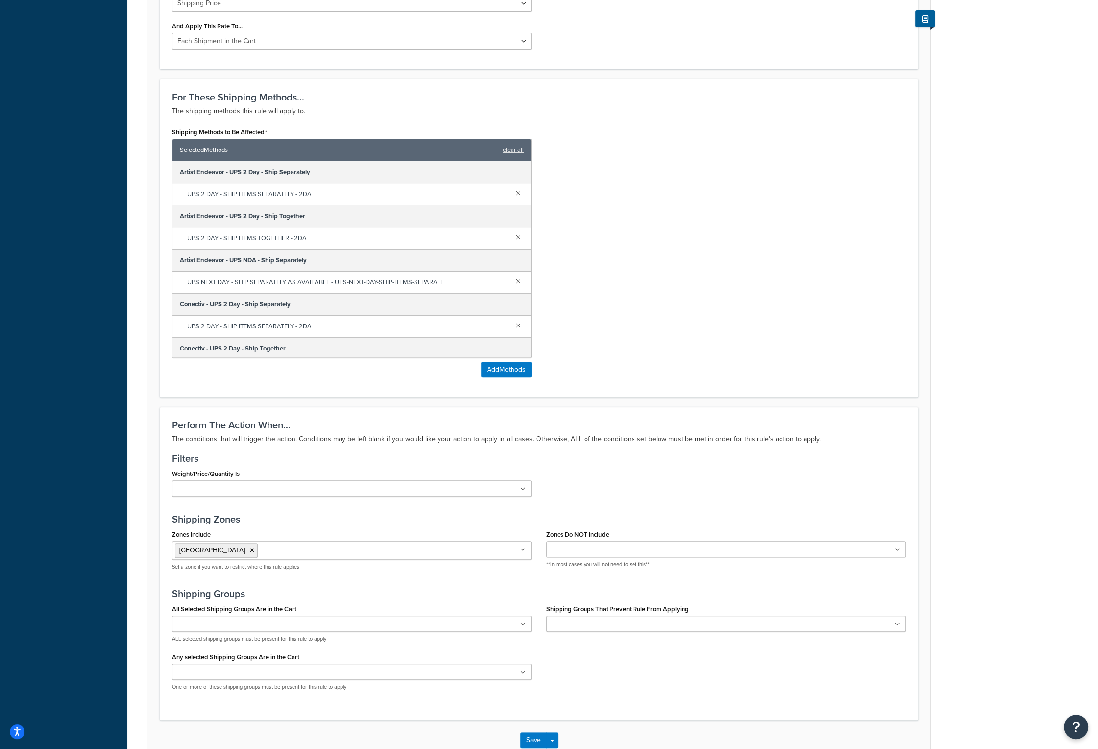
scroll to position [514, 0]
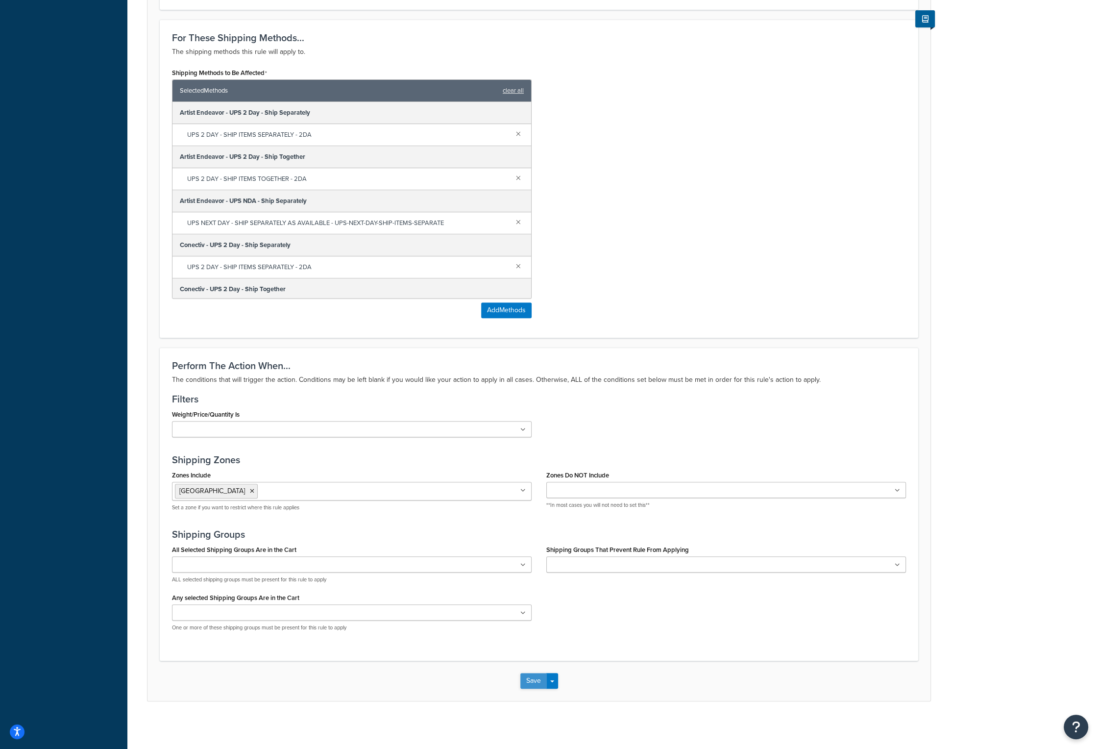
click at [536, 679] on button "Save" at bounding box center [533, 681] width 26 height 16
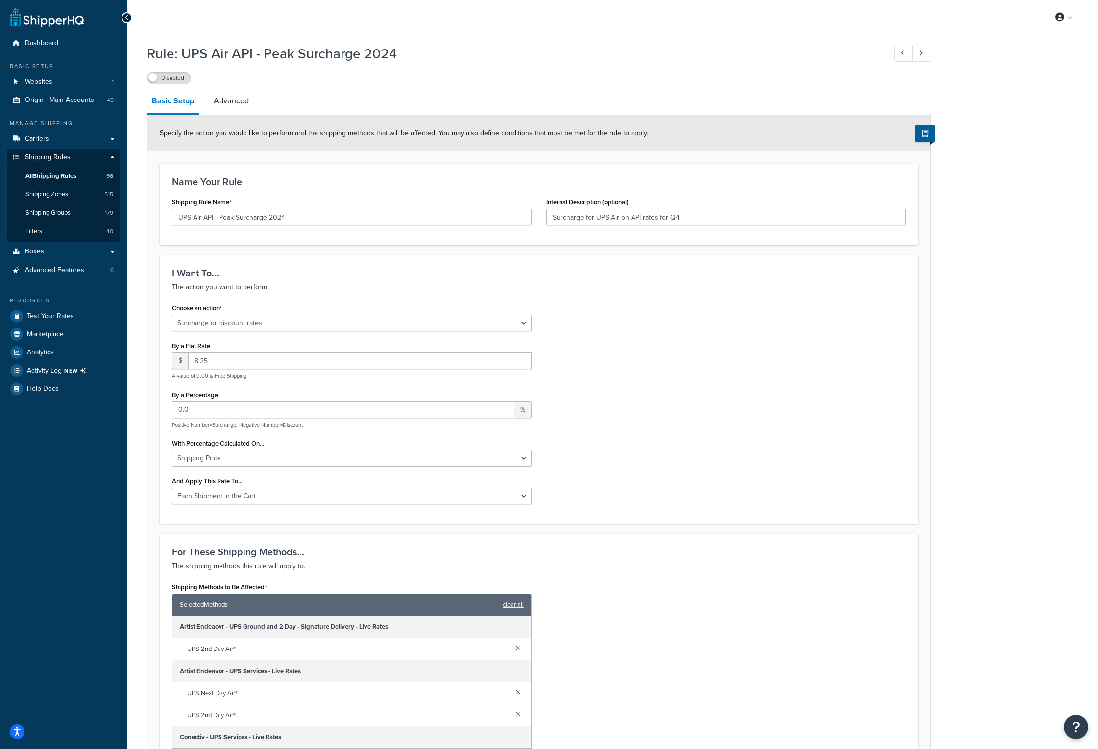
select select "SURCHARGE"
select select "CART"
click at [706, 218] on input "Surcharge for UPS Air on API rates for Q4" at bounding box center [726, 217] width 360 height 17
paste input "Added 2025 Fees from 8.50 to 8.75 updated date 10/26/25 to 01/17/26"
click at [764, 216] on input "Surcharge for UPS Air on API rates for Q4. Added 2025 Fees from 8.50 to 8.75 up…" at bounding box center [726, 217] width 360 height 17
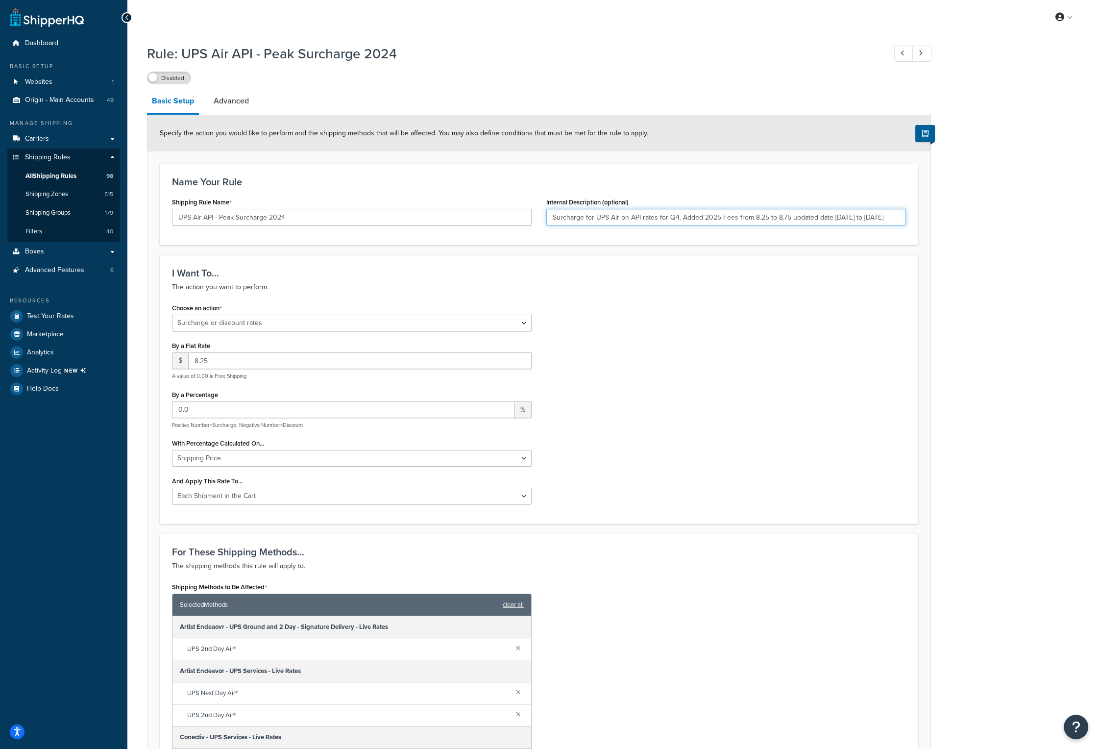
type input "Surcharge for UPS Air on API rates for Q4. Added 2025 Fees from 8.25 to 8.75 up…"
click at [223, 363] on input "8.25" at bounding box center [360, 360] width 344 height 17
type input "8.75"
click at [174, 80] on label "Disabled" at bounding box center [169, 78] width 43 height 12
click at [228, 99] on link "Advanced" at bounding box center [231, 101] width 45 height 24
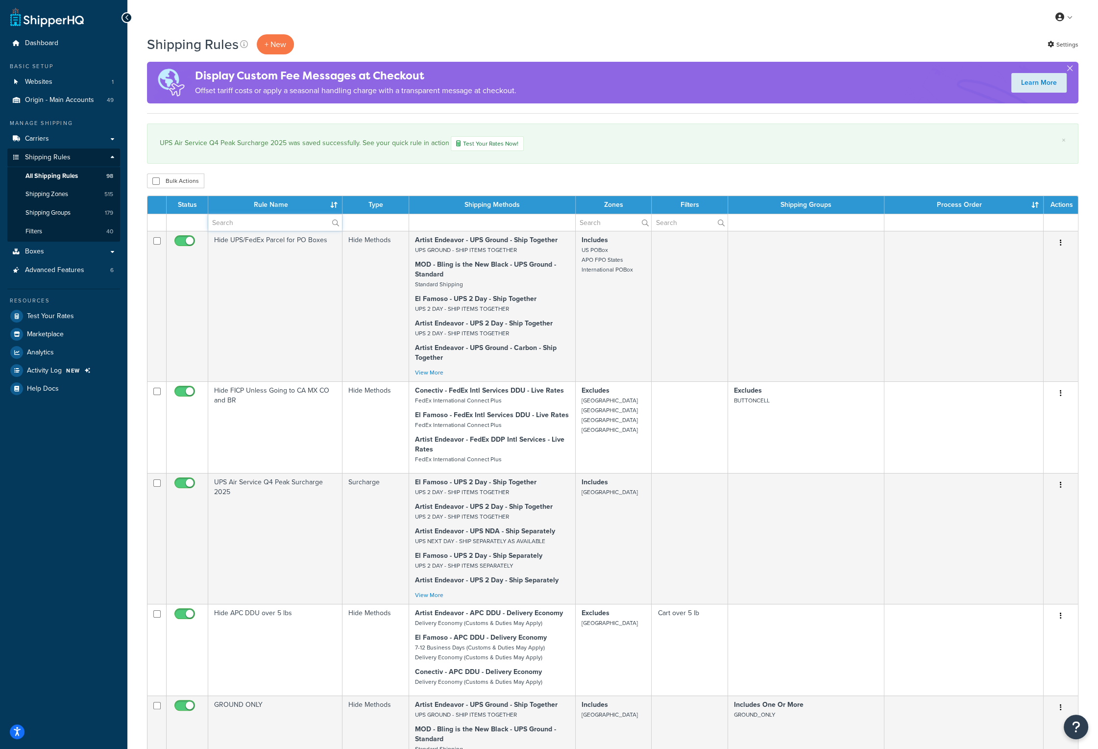
click at [270, 221] on input "text" at bounding box center [275, 222] width 134 height 17
type input "peak"
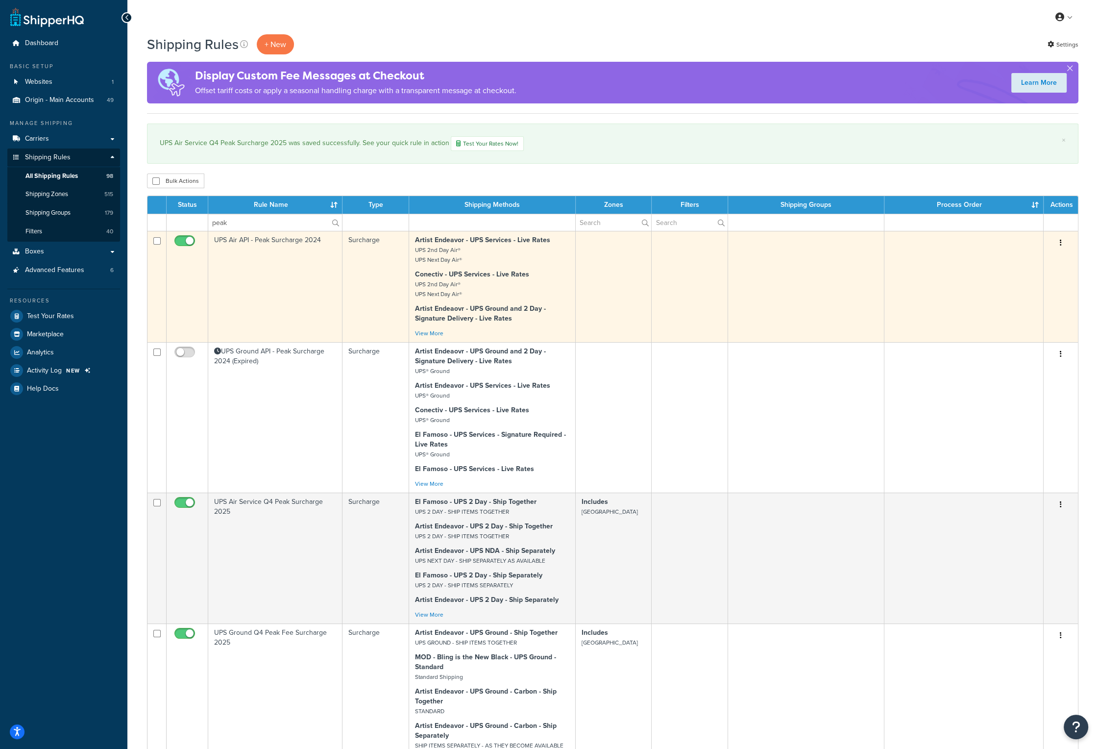
click at [280, 245] on td "UPS Air API - Peak Surcharge 2024" at bounding box center [275, 286] width 134 height 111
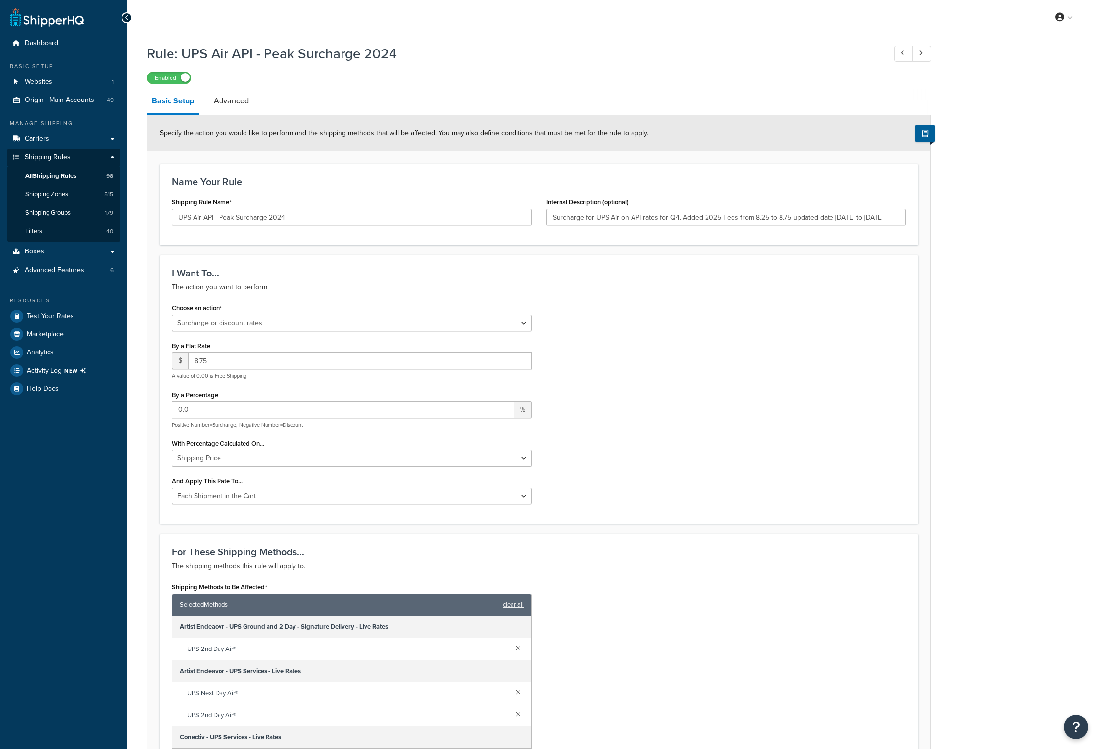
select select "SURCHARGE"
select select "CART"
click at [764, 217] on input "Surcharge for UPS Air on API rates for Q4. Added 2025 Fees from 8.25 to 8.75 up…" at bounding box center [726, 217] width 360 height 17
type input "Surcharge for UPS Air on API rates for Q4. Added 2025 Fees from 8.25 to 8.75 up…"
click at [237, 103] on link "Advanced" at bounding box center [231, 101] width 45 height 24
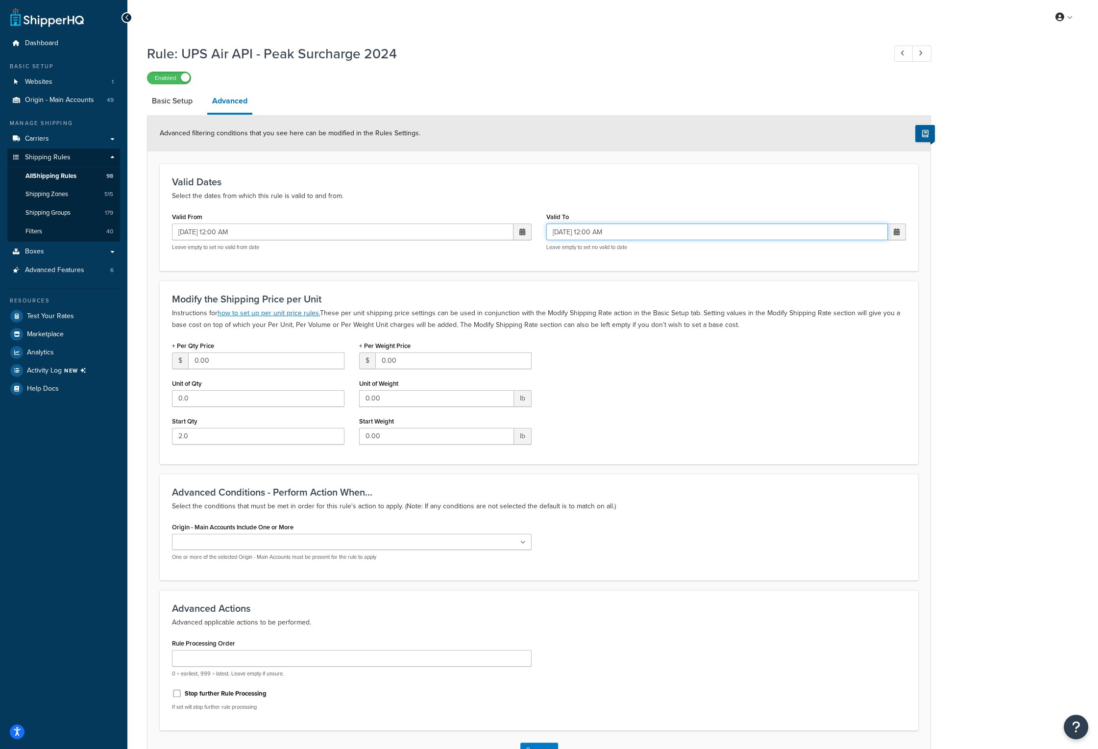
click at [651, 232] on input "01/17/2026 12:00 AM" at bounding box center [717, 231] width 342 height 17
click at [628, 196] on p "Select the dates from which this rule is valid to and from." at bounding box center [539, 196] width 734 height 12
click at [174, 97] on link "Basic Setup" at bounding box center [172, 101] width 50 height 24
select select "SURCHARGE"
select select "CART"
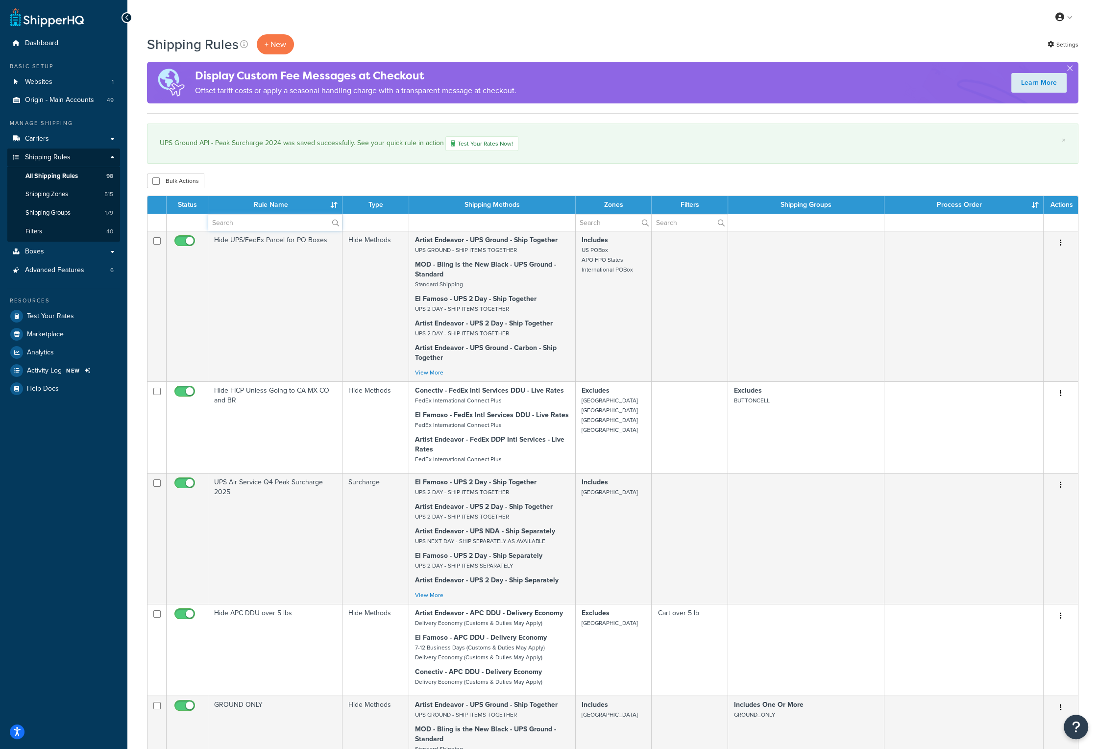
click at [241, 219] on input "text" at bounding box center [275, 222] width 134 height 17
type input "peak"
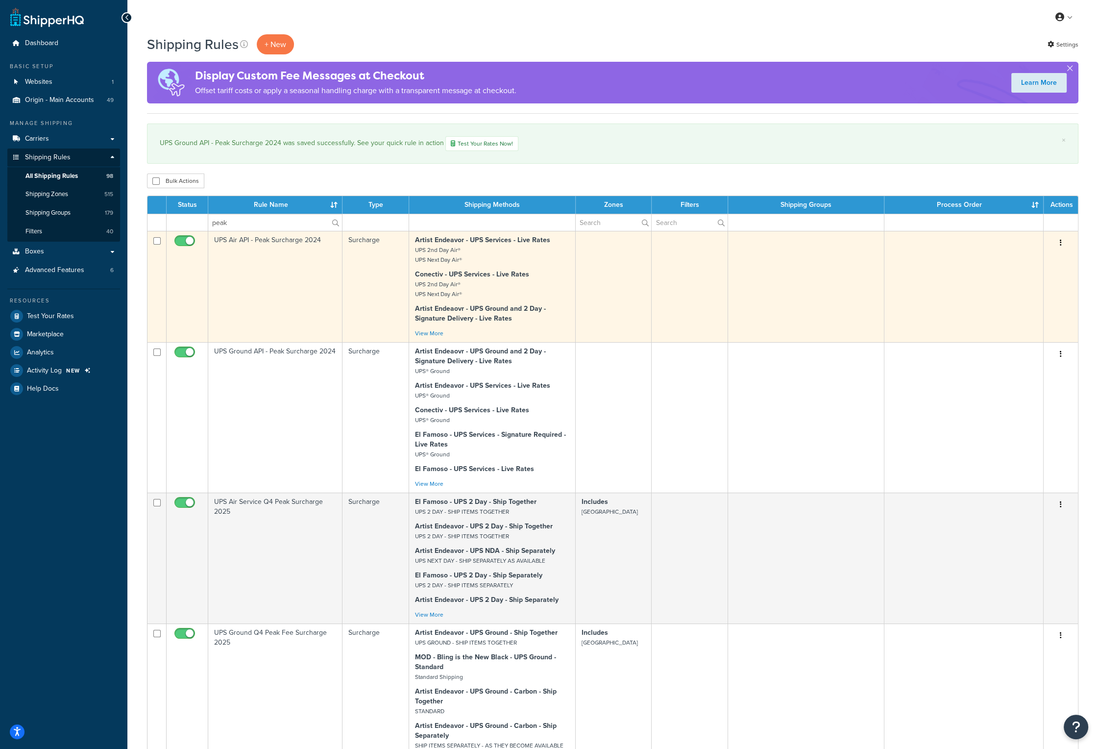
click at [276, 243] on td "UPS Air API - Peak Surcharge 2024" at bounding box center [275, 286] width 134 height 111
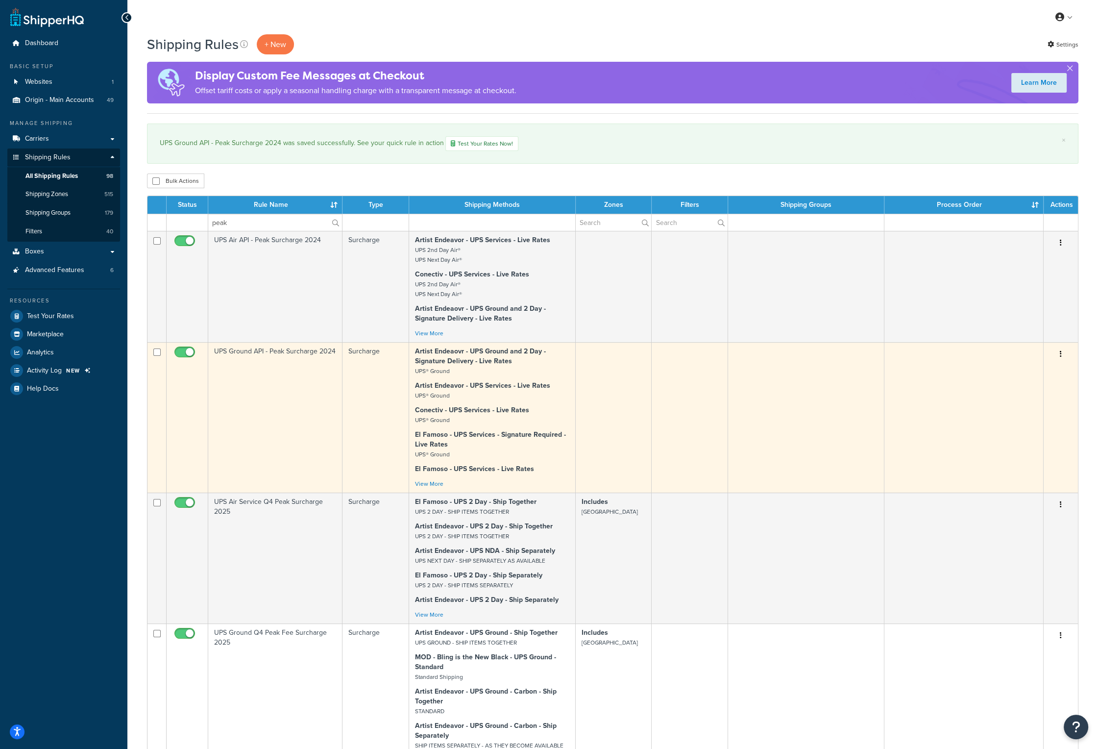
click at [252, 355] on td "UPS Ground API - Peak Surcharge 2024" at bounding box center [275, 417] width 134 height 150
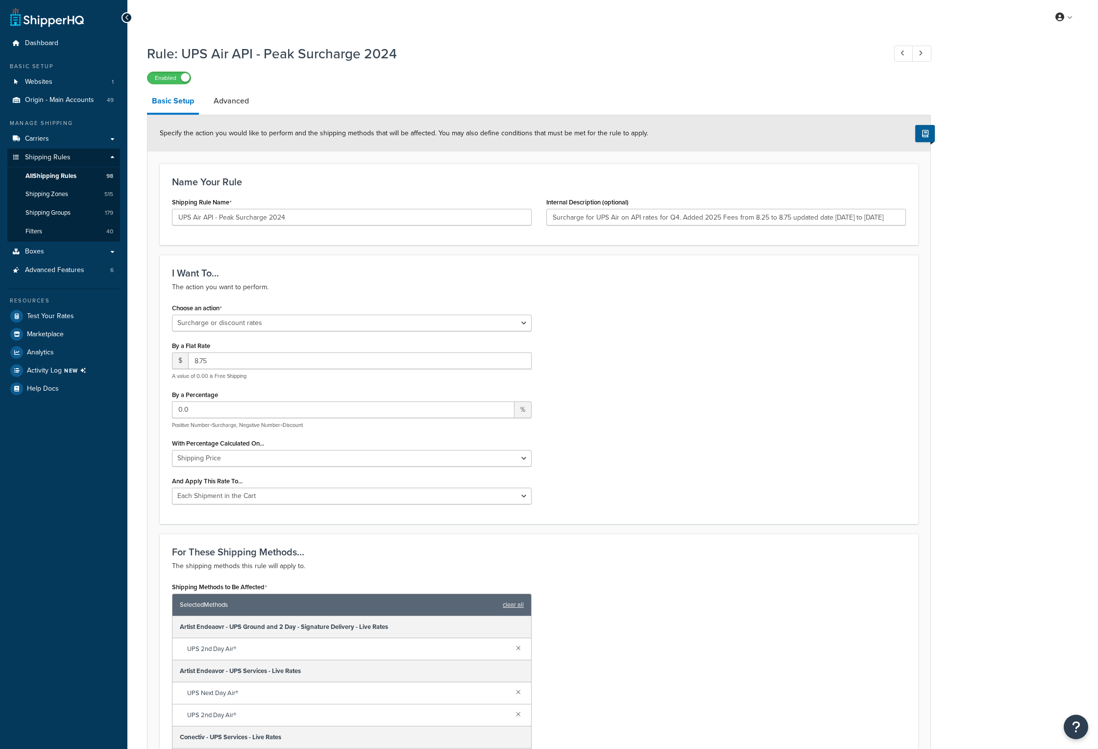
select select "SURCHARGE"
select select "CART"
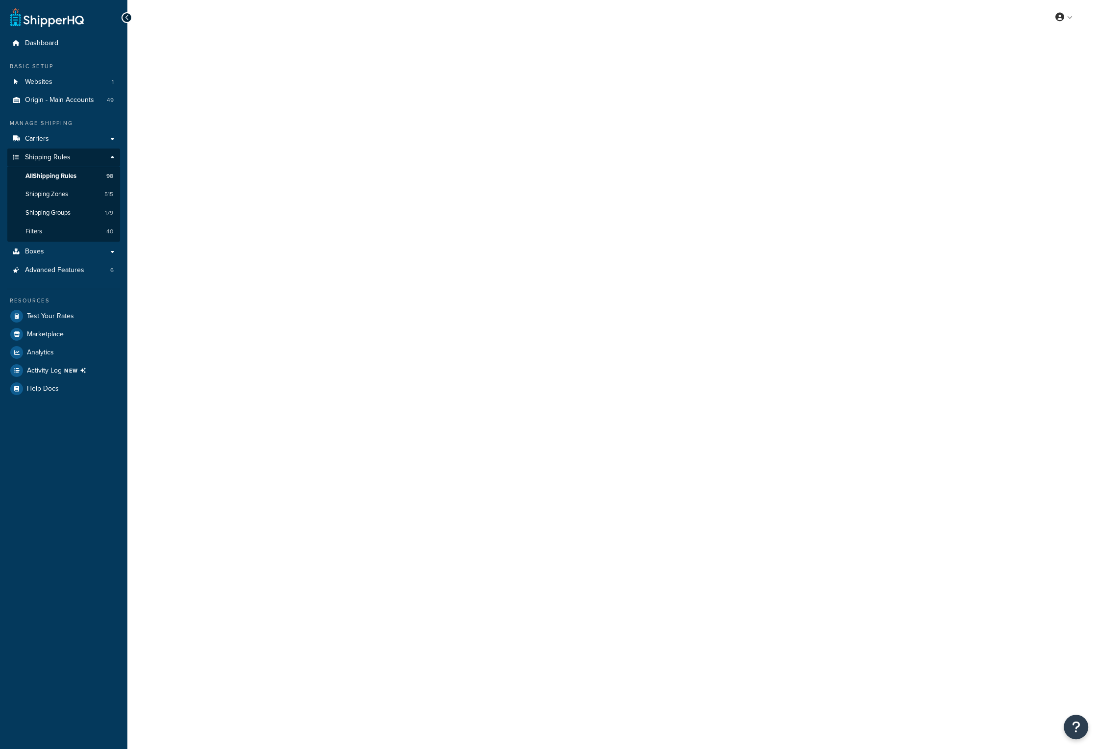
select select "SURCHARGE"
select select "CART"
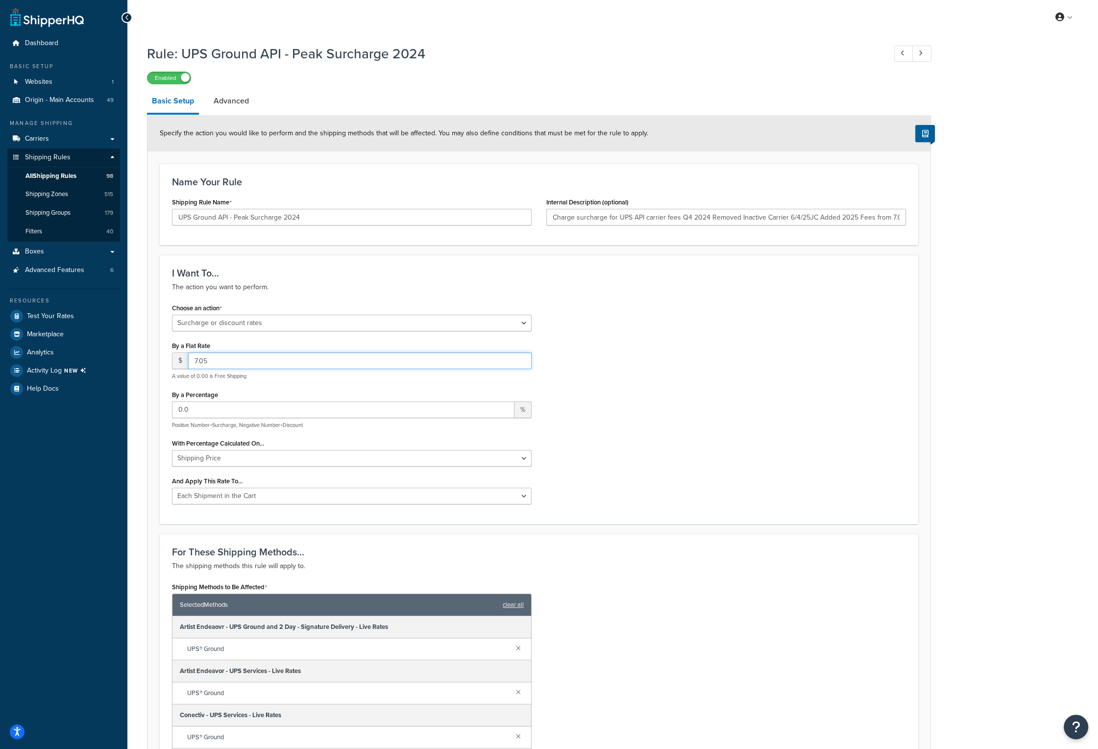
click at [237, 357] on input "7.05" at bounding box center [360, 360] width 344 height 17
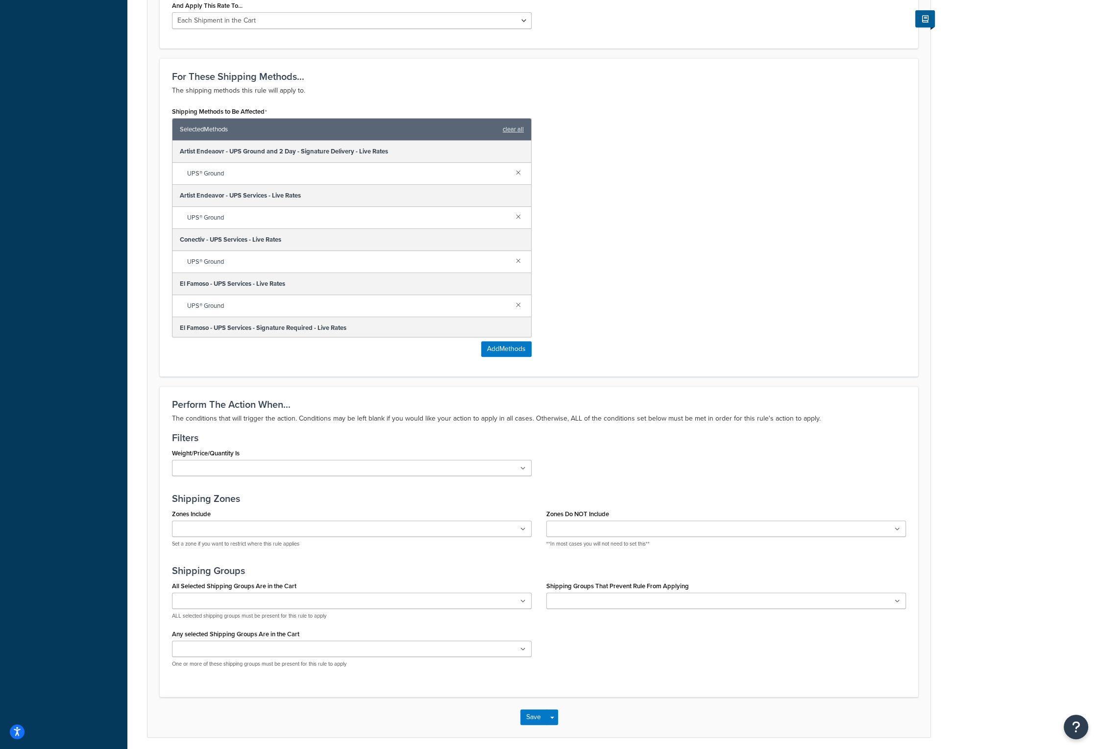
scroll to position [490, 0]
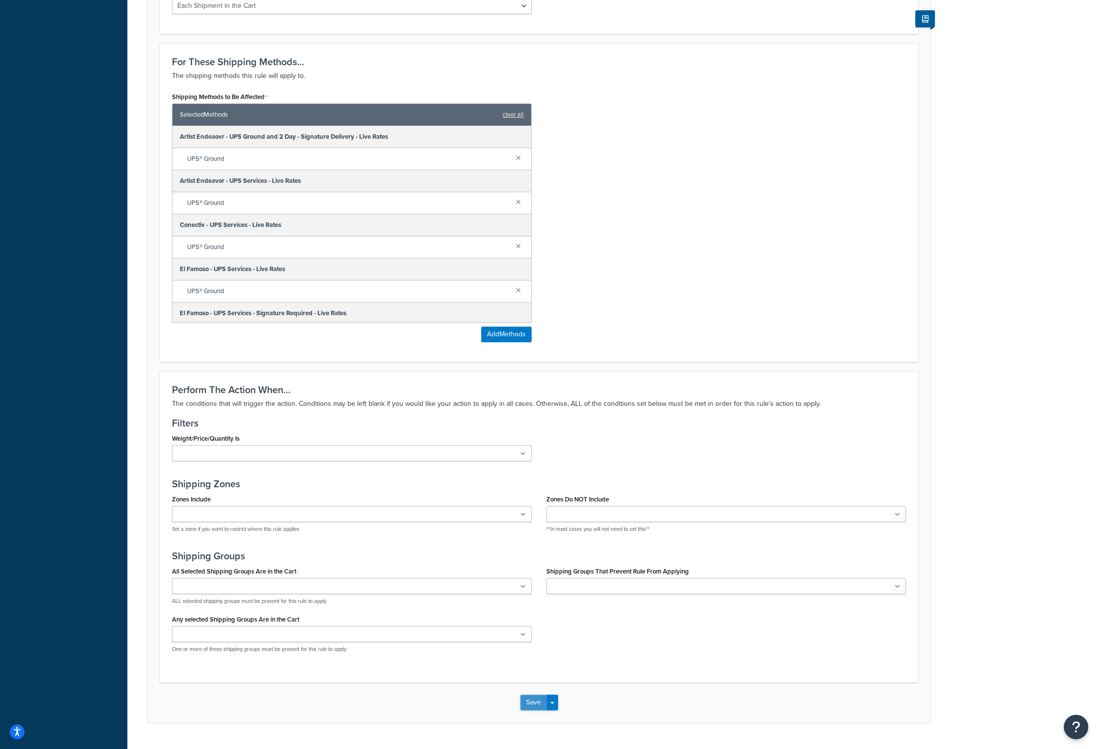
type input "7.50"
click at [537, 699] on button "Save" at bounding box center [533, 702] width 26 height 16
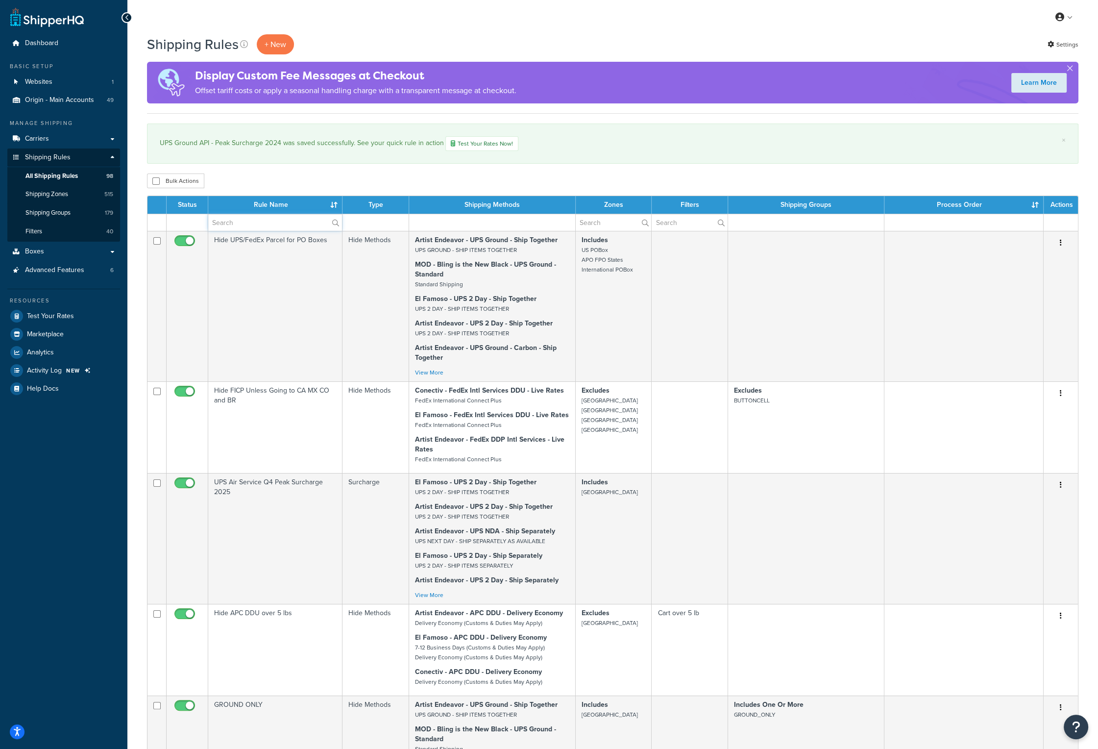
click at [247, 221] on input "text" at bounding box center [275, 222] width 134 height 17
type input "peak"
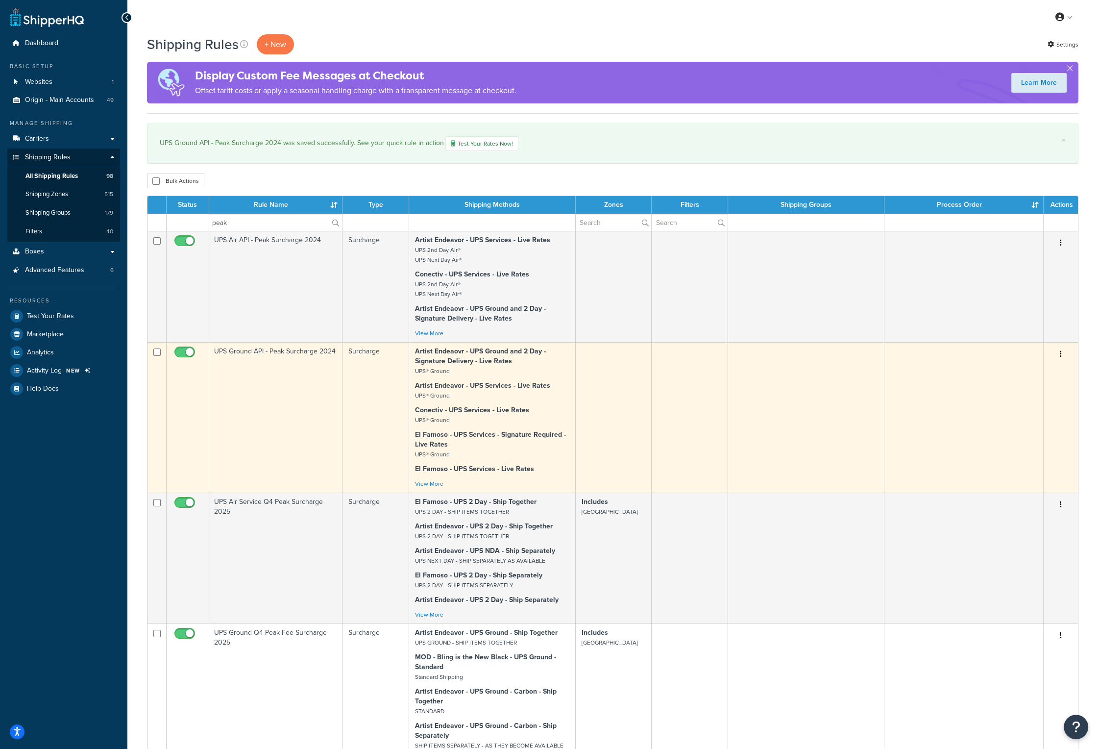
click at [256, 349] on td "UPS Ground API - Peak Surcharge 2024" at bounding box center [275, 417] width 134 height 150
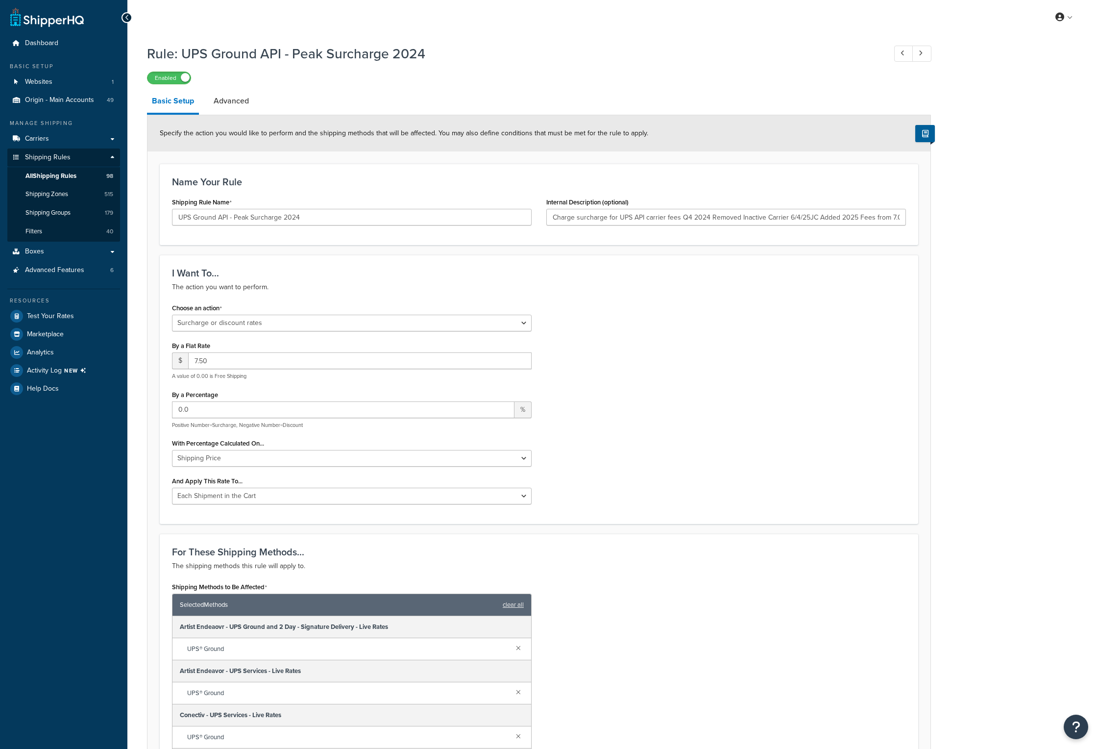
select select "SURCHARGE"
select select "CART"
drag, startPoint x: 835, startPoint y: 221, endPoint x: 928, endPoint y: 217, distance: 93.2
click at [928, 217] on form "Specify the action you would like to perform and the shipping methods that will…" at bounding box center [539, 663] width 783 height 1097
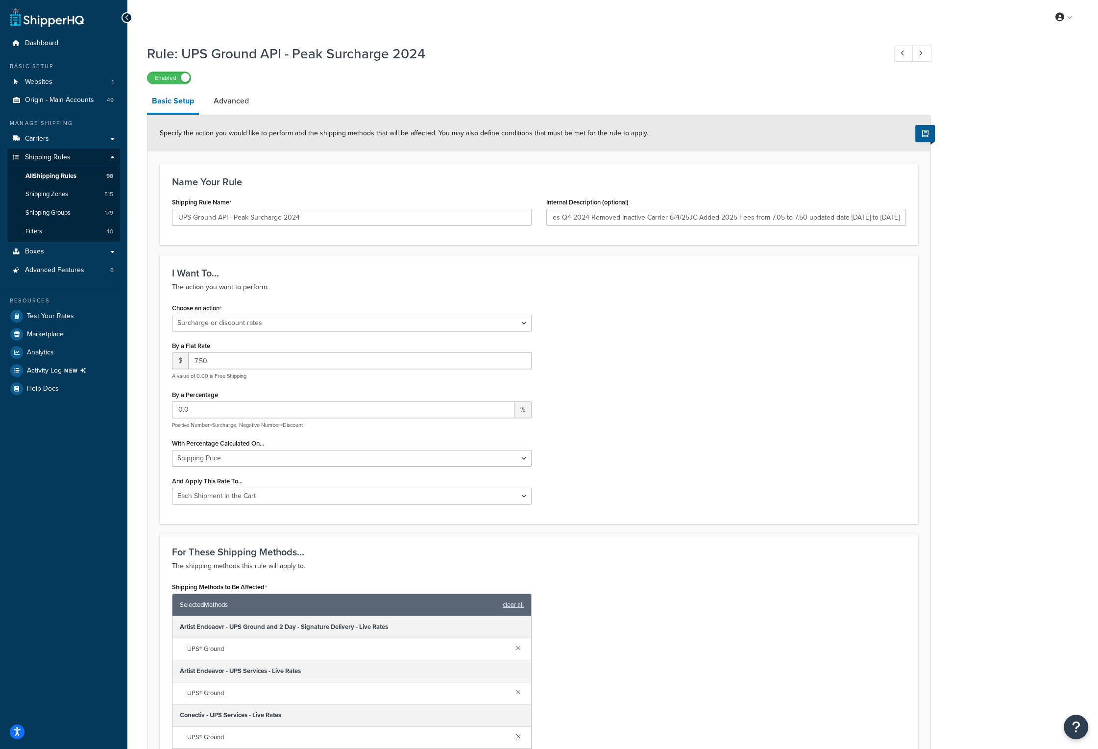
click at [859, 231] on div "Internal Description (optional) Charge surcharge for UPS API carrier fees Q4 20…" at bounding box center [726, 214] width 374 height 38
click at [78, 171] on link "All Shipping Rules 98" at bounding box center [63, 176] width 113 height 18
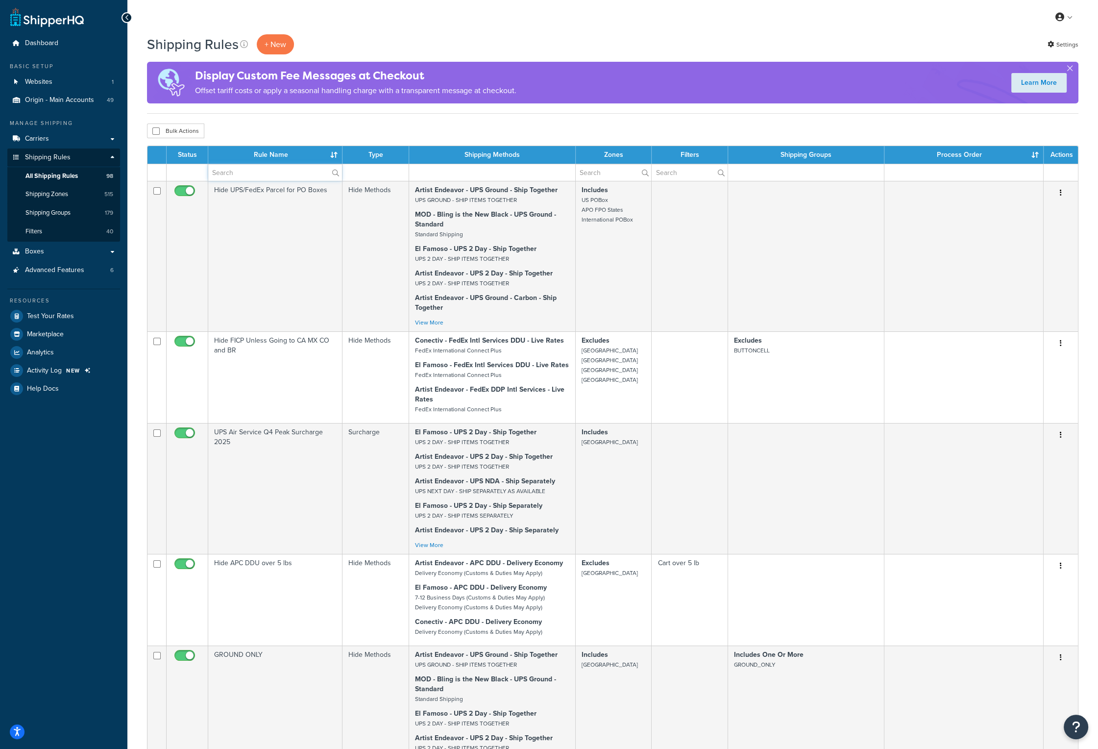
click at [277, 175] on input "text" at bounding box center [275, 172] width 134 height 17
type input "peak"
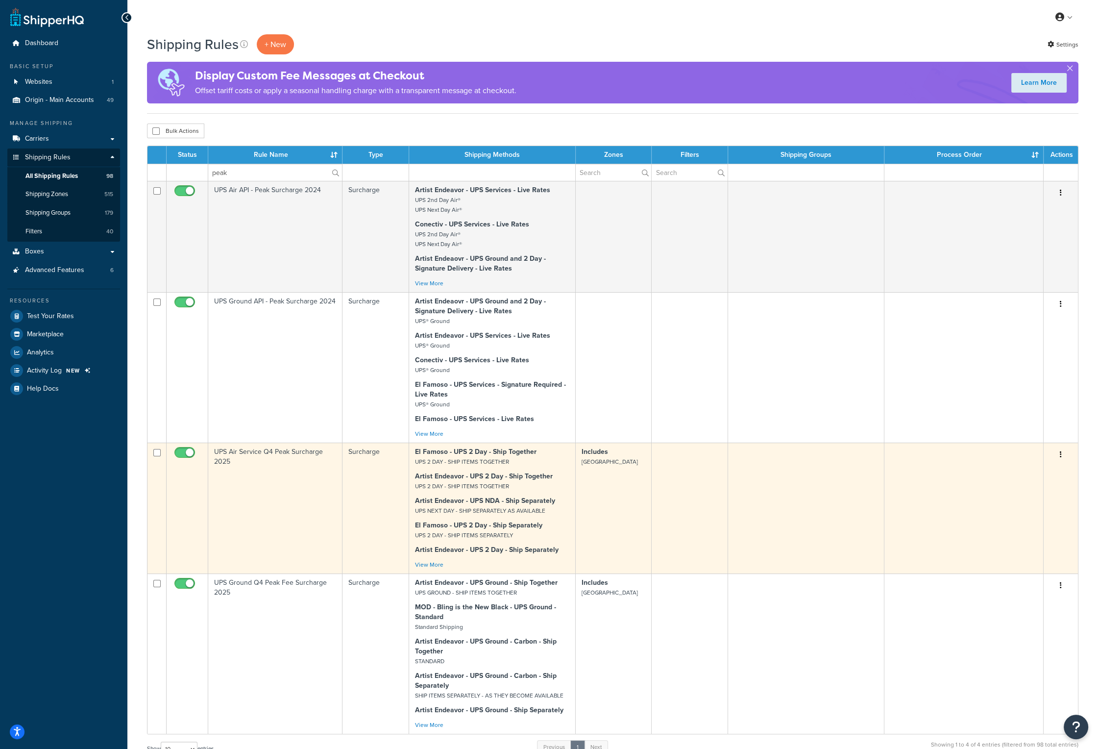
click at [249, 451] on td "UPS Air Service Q4 Peak Surcharge 2025" at bounding box center [275, 508] width 134 height 131
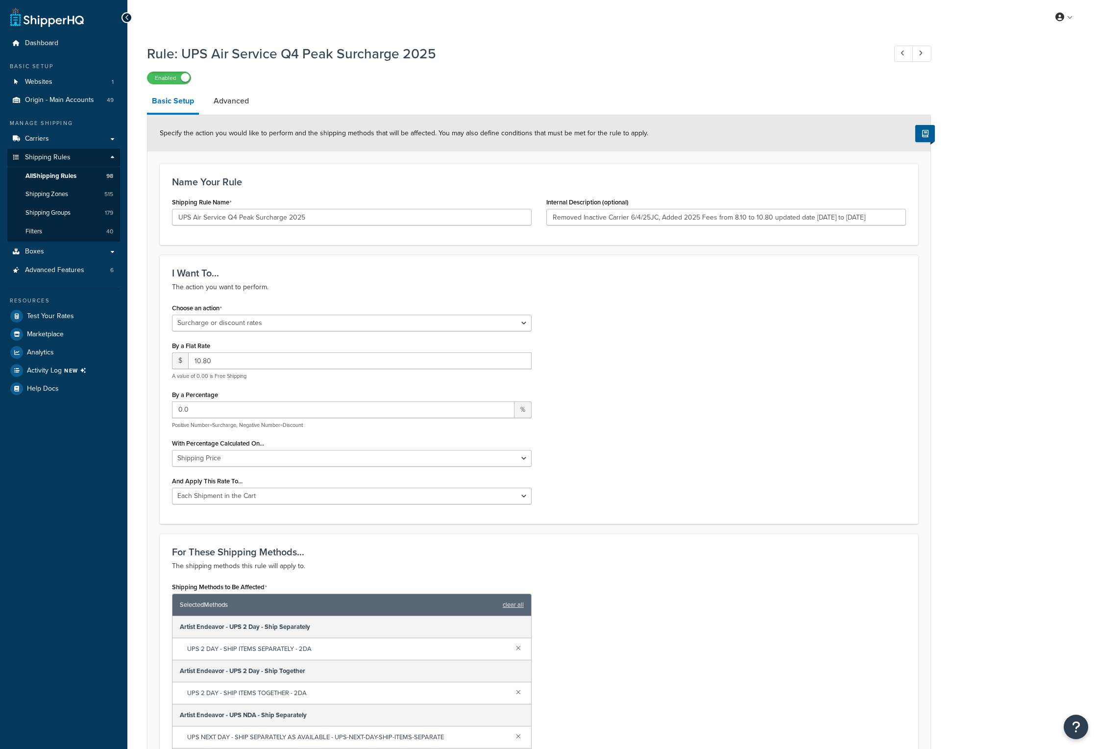
select select "SURCHARGE"
select select "CART"
click at [237, 102] on link "Advanced" at bounding box center [231, 101] width 45 height 24
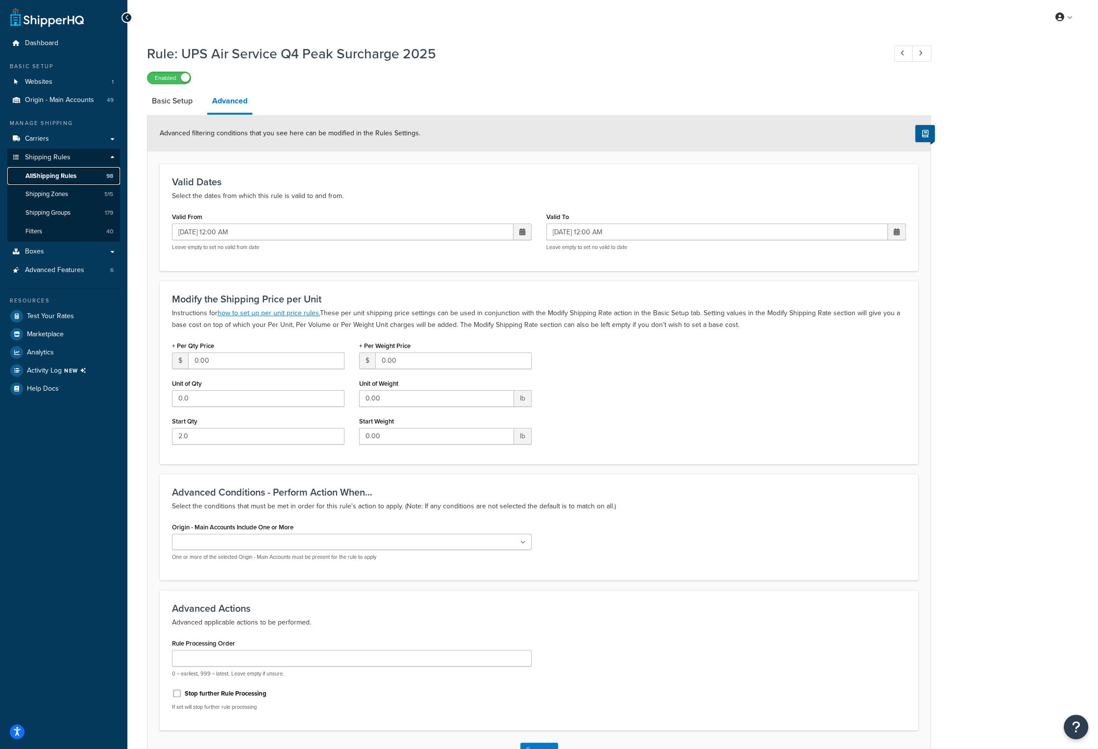
click at [75, 175] on span "All Shipping Rules" at bounding box center [50, 176] width 51 height 8
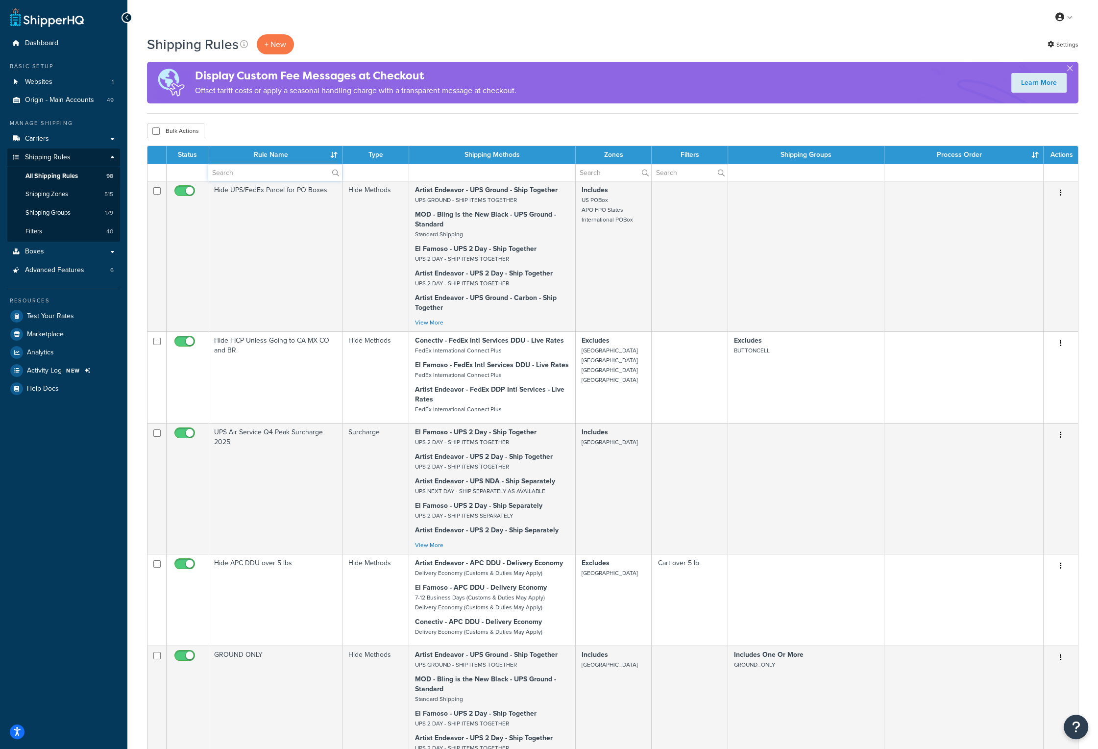
click at [289, 180] on input "text" at bounding box center [275, 172] width 134 height 17
type input "peak"
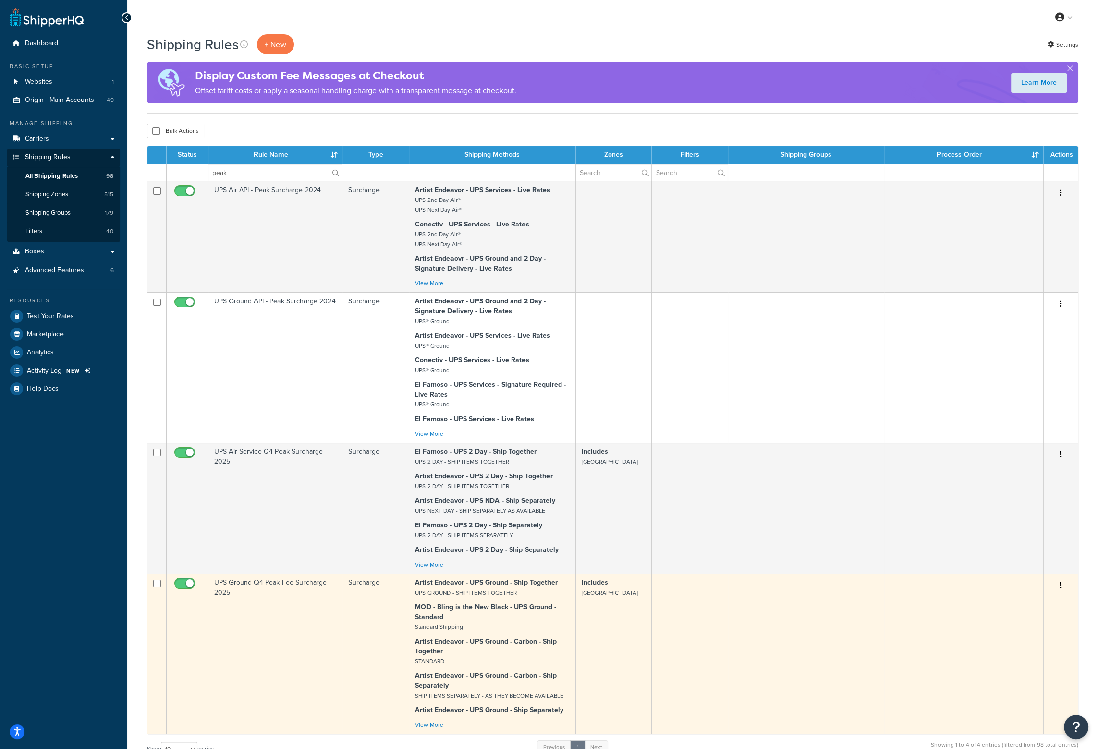
click at [257, 586] on td "UPS Ground Q4 Peak Fee Surcharge 2025" at bounding box center [275, 653] width 134 height 160
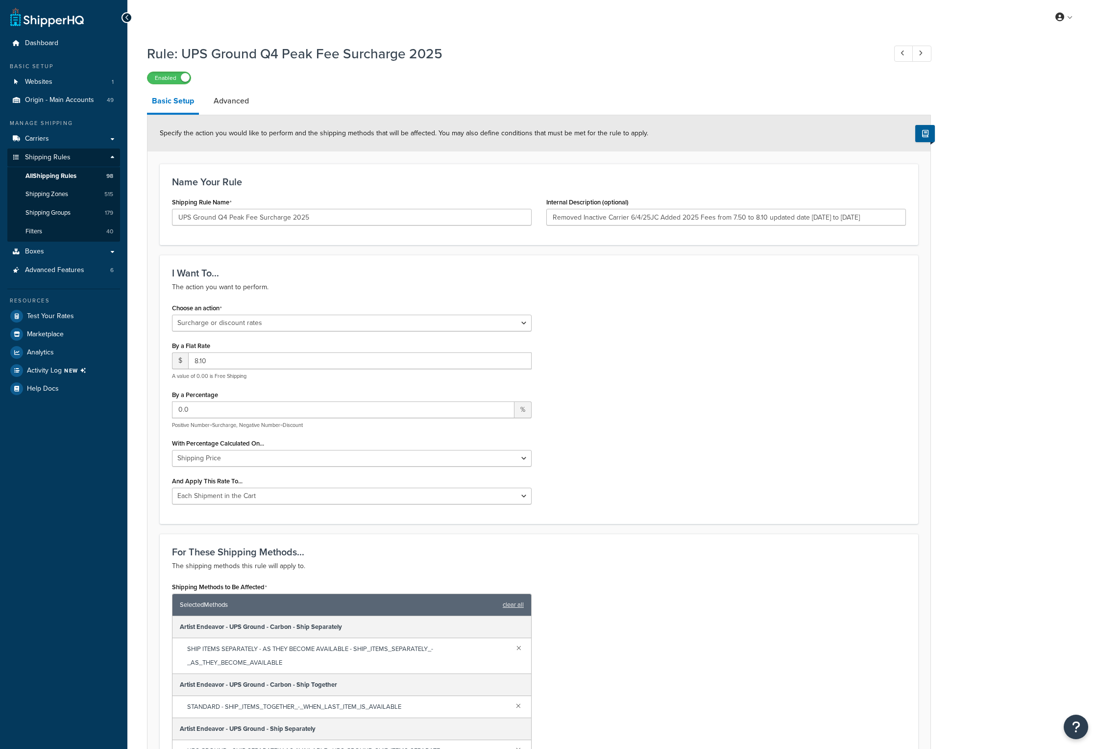
select select "SURCHARGE"
select select "CART"
click at [588, 284] on p "The action you want to perform." at bounding box center [539, 287] width 734 height 12
click at [227, 100] on link "Advanced" at bounding box center [231, 101] width 45 height 24
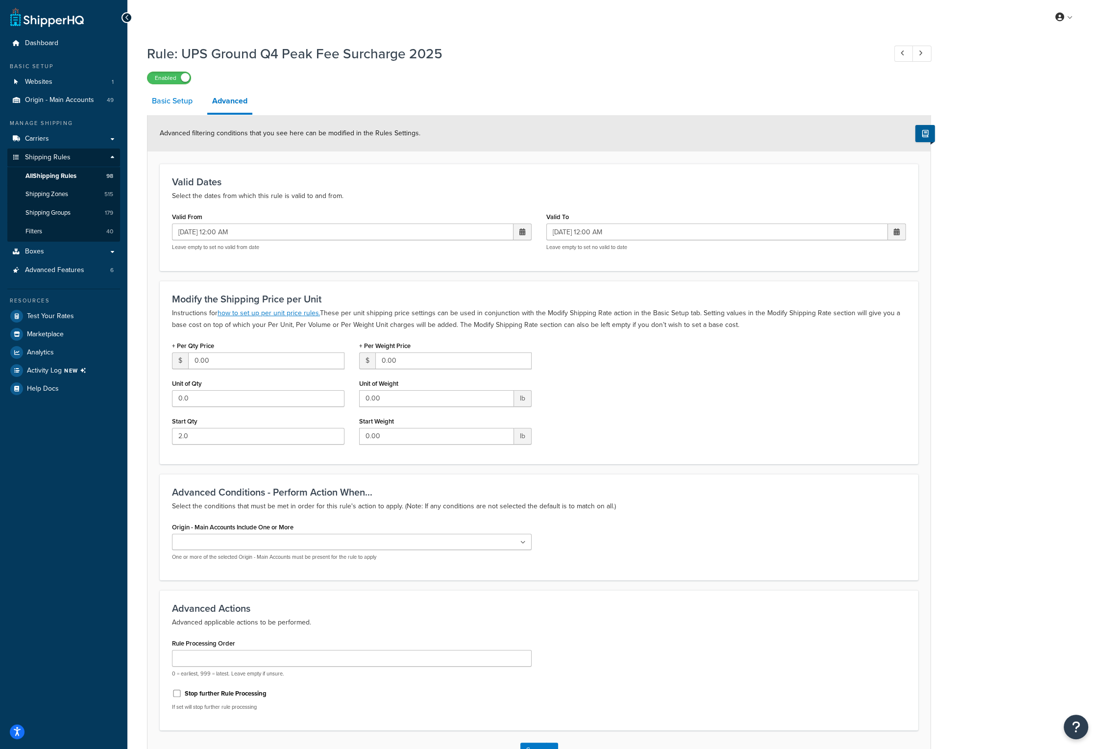
click at [190, 99] on link "Basic Setup" at bounding box center [172, 101] width 50 height 24
select select "SURCHARGE"
select select "CART"
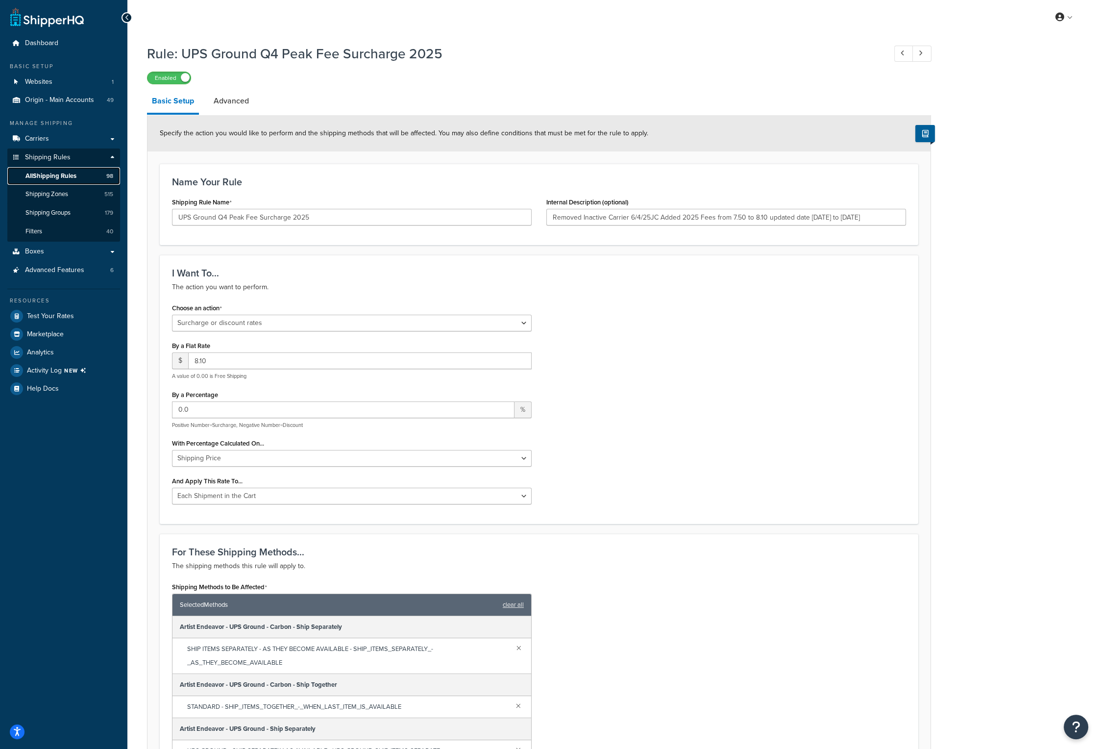
click at [70, 172] on span "All Shipping Rules" at bounding box center [50, 176] width 51 height 8
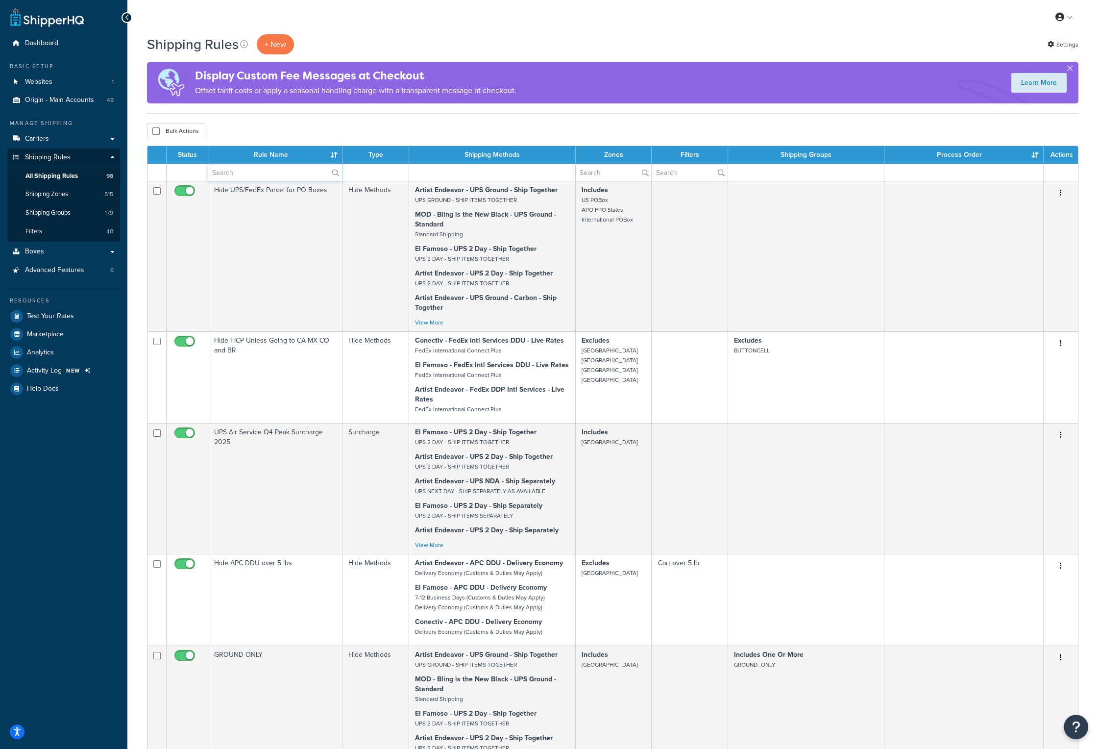
click at [263, 180] on input "text" at bounding box center [275, 172] width 134 height 17
type input "peak"
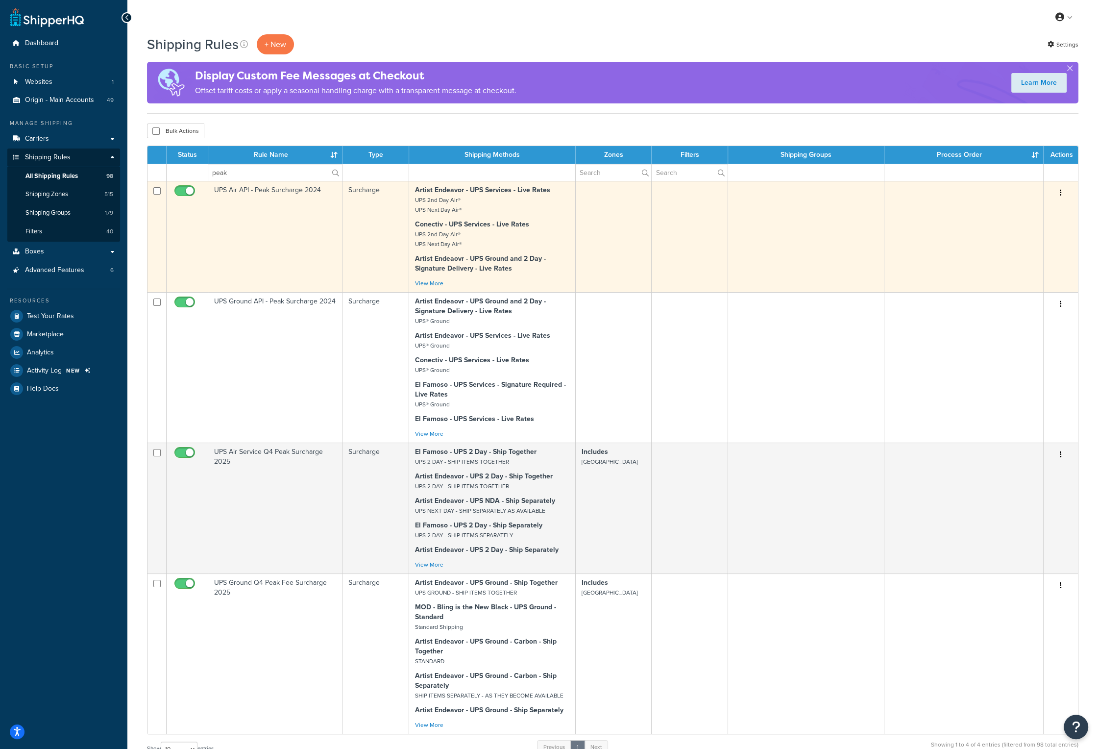
click at [264, 192] on td "UPS Air API - Peak Surcharge 2024" at bounding box center [275, 236] width 134 height 111
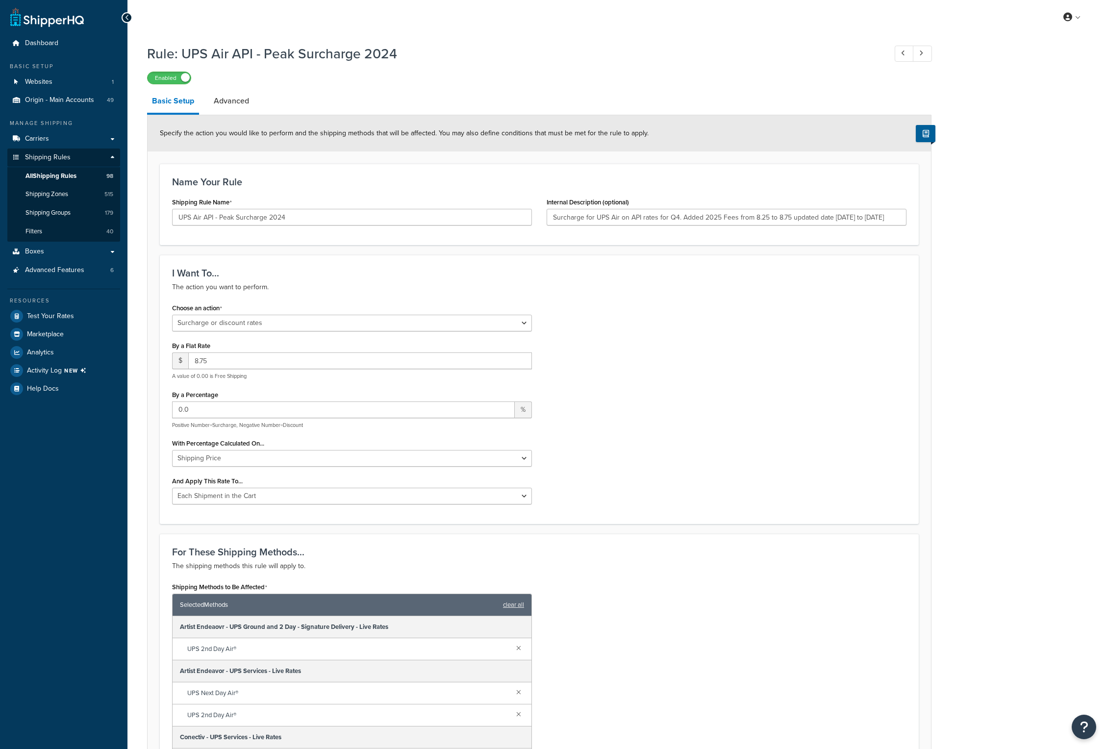
select select "SURCHARGE"
select select "CART"
click at [300, 218] on input "UPS Air API - Peak Surcharge 2024" at bounding box center [352, 217] width 360 height 17
type input "UPS Air API - Peak Surcharge 2025"
click at [633, 315] on div "Choose an action Choose an action Override Rates Surcharge or discount rates Hi…" at bounding box center [539, 406] width 749 height 211
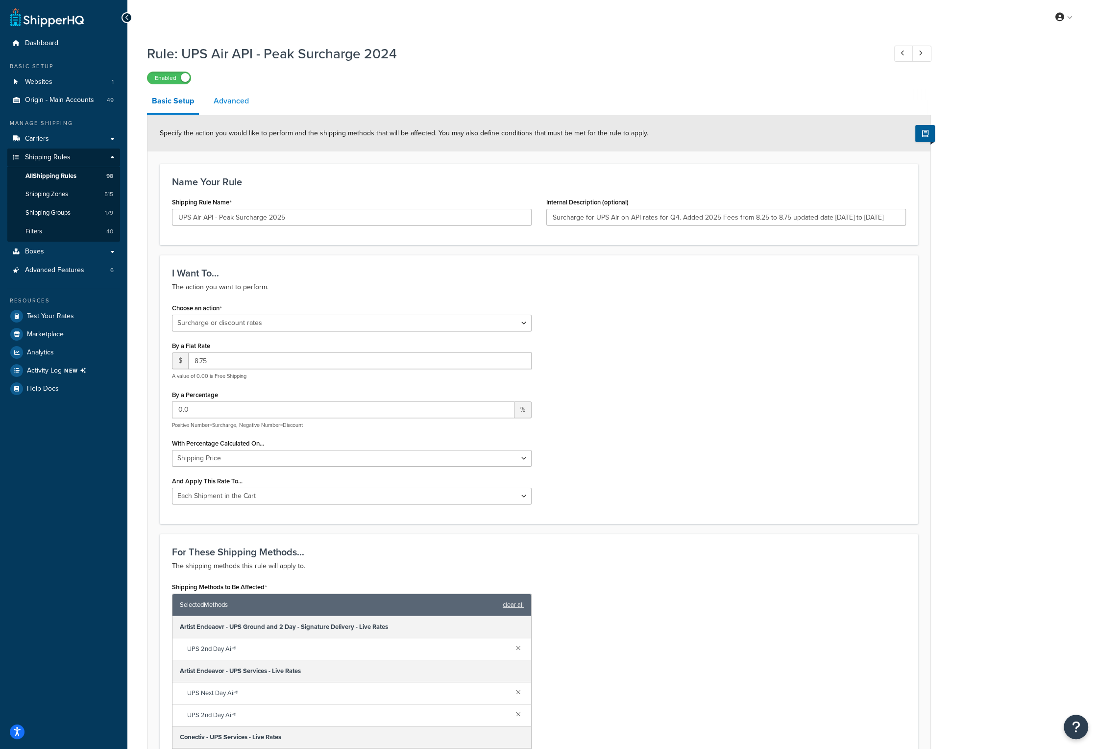
click at [233, 97] on link "Advanced" at bounding box center [231, 101] width 45 height 24
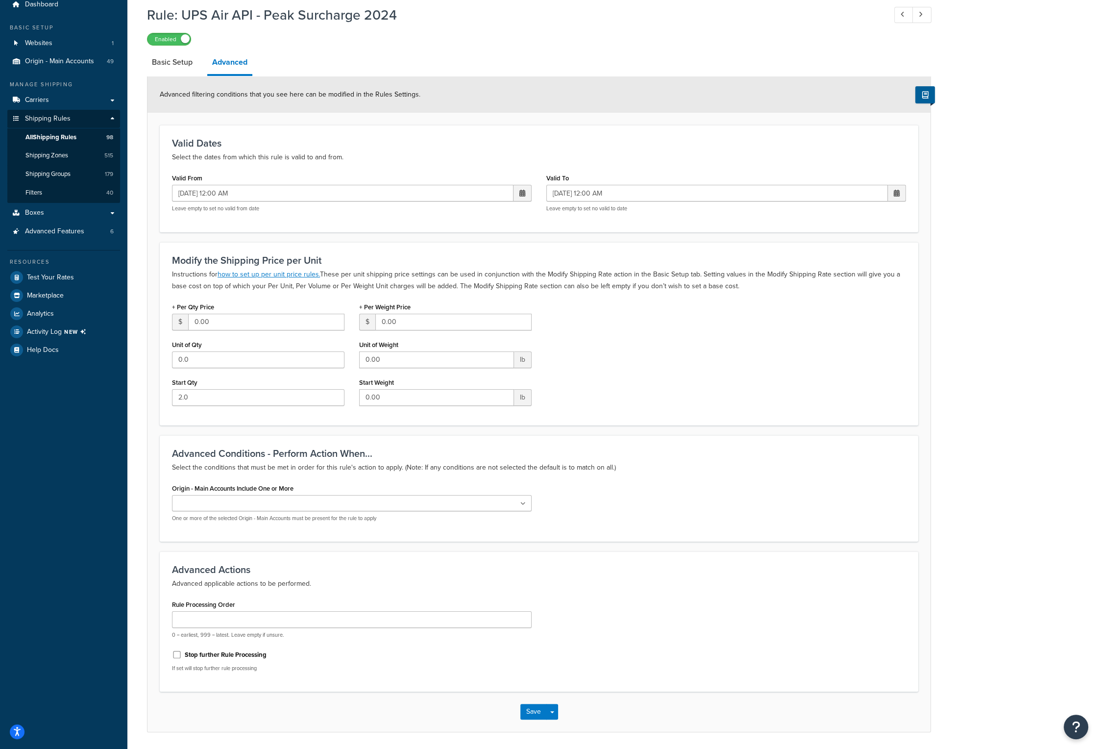
scroll to position [71, 0]
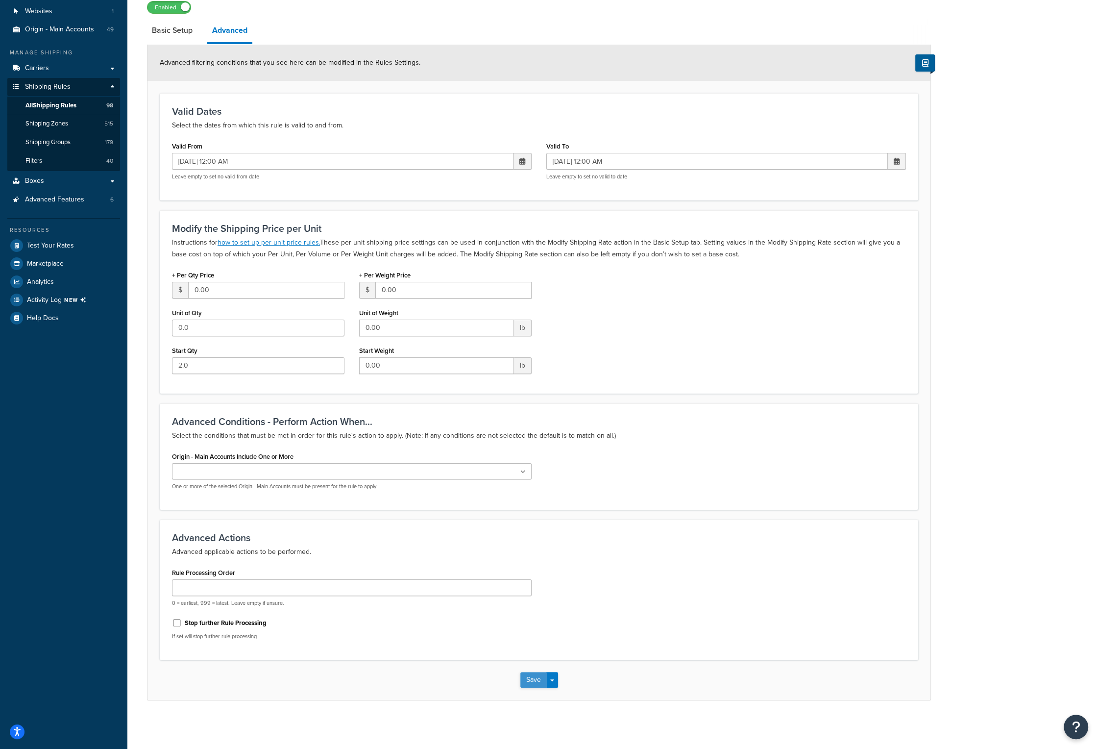
click at [538, 676] on button "Save" at bounding box center [533, 680] width 26 height 16
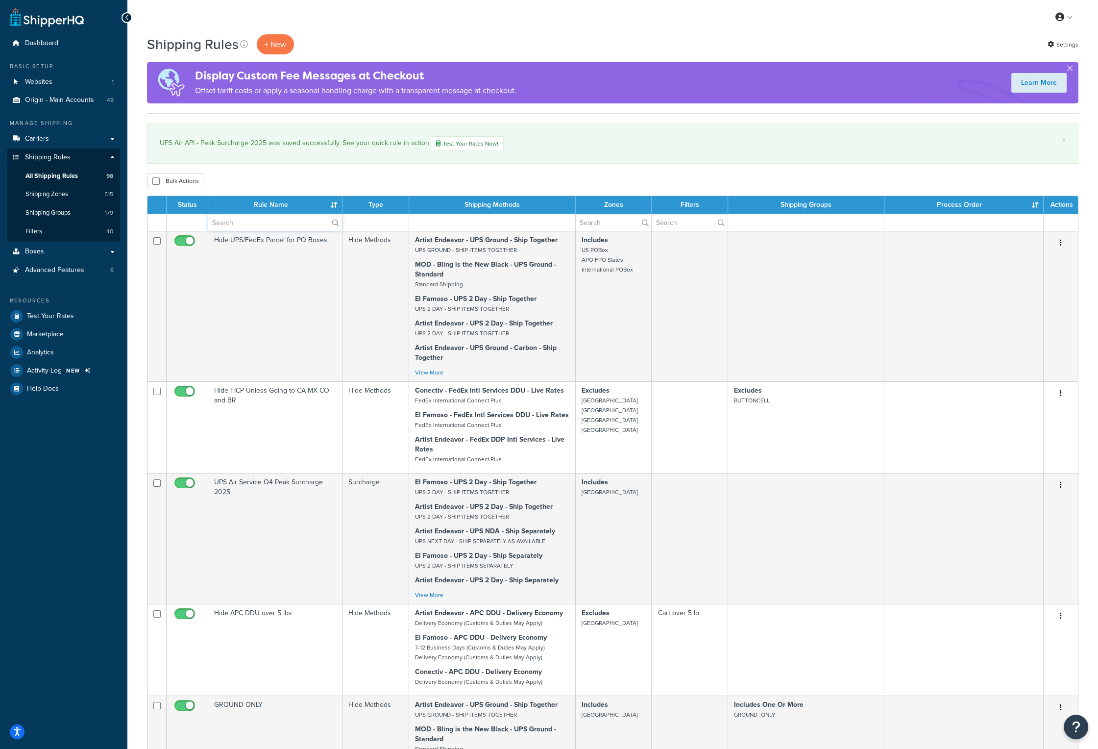
click at [262, 223] on input "text" at bounding box center [275, 222] width 134 height 17
type input "peak"
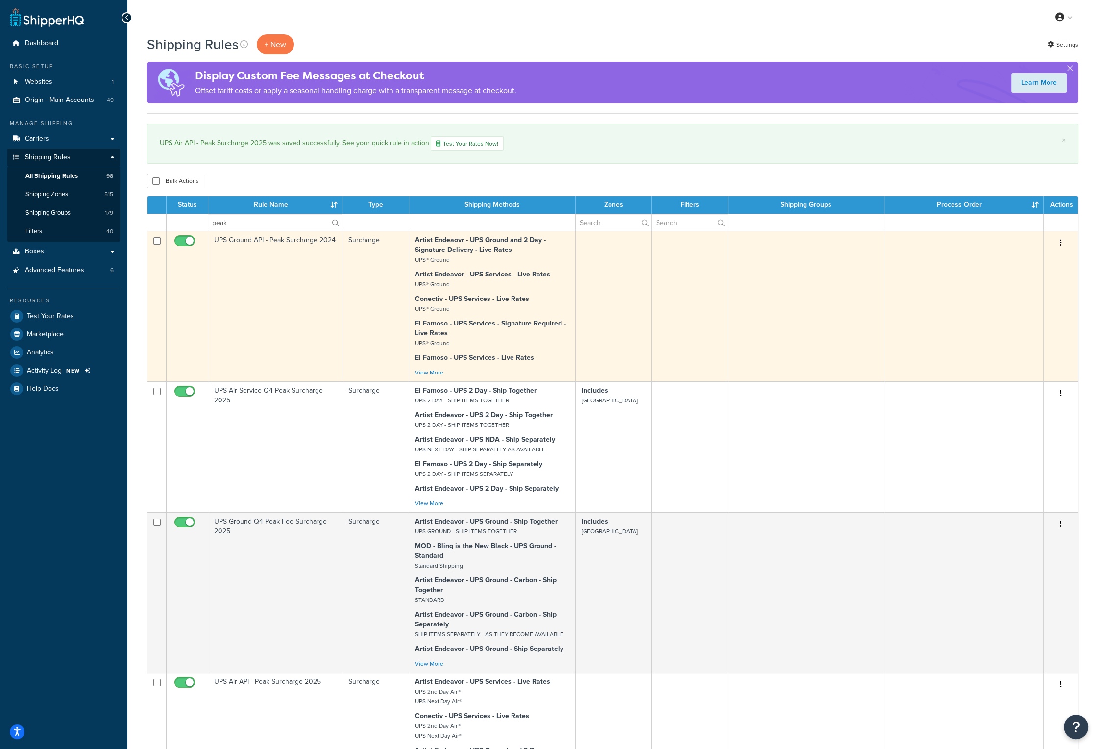
click at [285, 273] on td "UPS Ground API - Peak Surcharge 2024" at bounding box center [275, 306] width 134 height 150
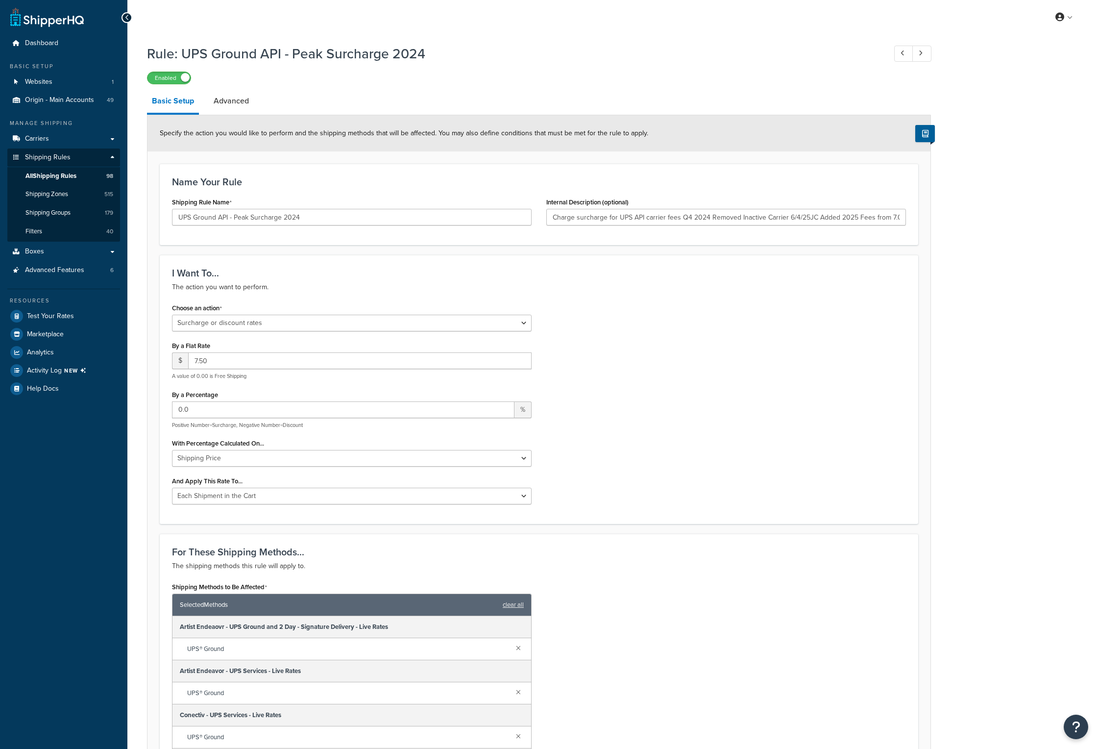
select select "SURCHARGE"
select select "CART"
drag, startPoint x: 895, startPoint y: 220, endPoint x: 914, endPoint y: 219, distance: 19.1
click at [914, 219] on div "Name Your Rule Shipping Rule Name UPS Ground API - Peak Surcharge 2024 Internal…" at bounding box center [539, 204] width 759 height 81
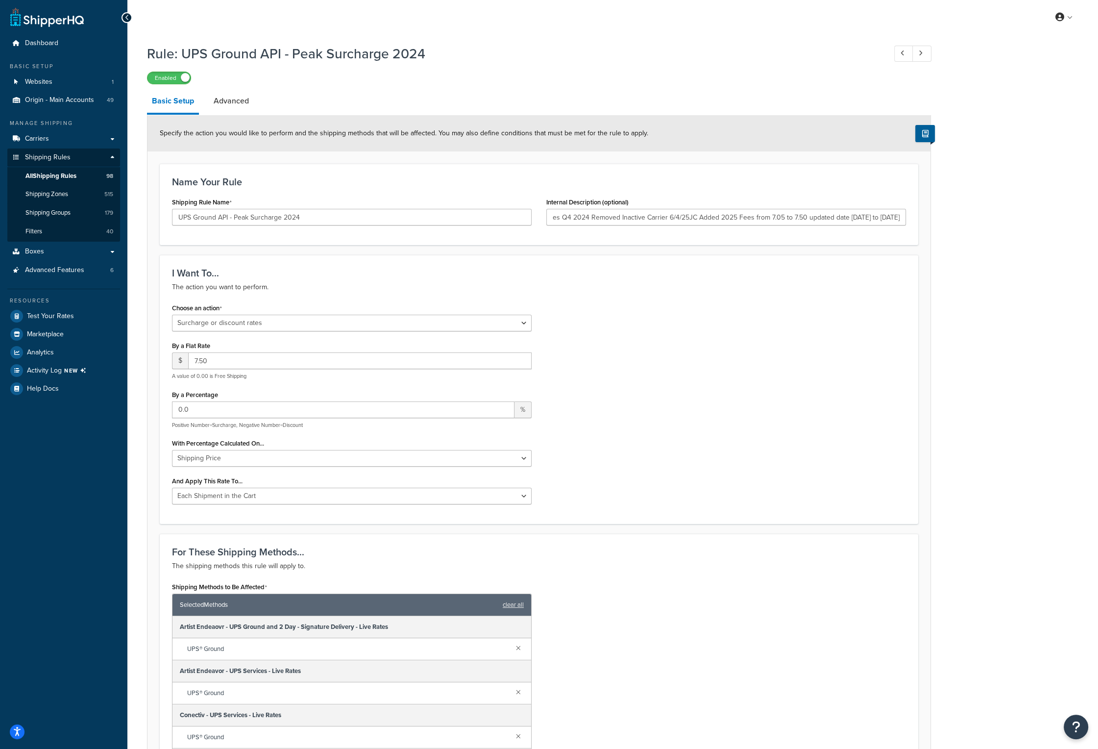
scroll to position [0, 0]
click at [847, 306] on div "Choose an action Choose an action Override Rates Surcharge or discount rates Hi…" at bounding box center [539, 406] width 749 height 211
click at [71, 178] on span "All Shipping Rules" at bounding box center [50, 176] width 51 height 8
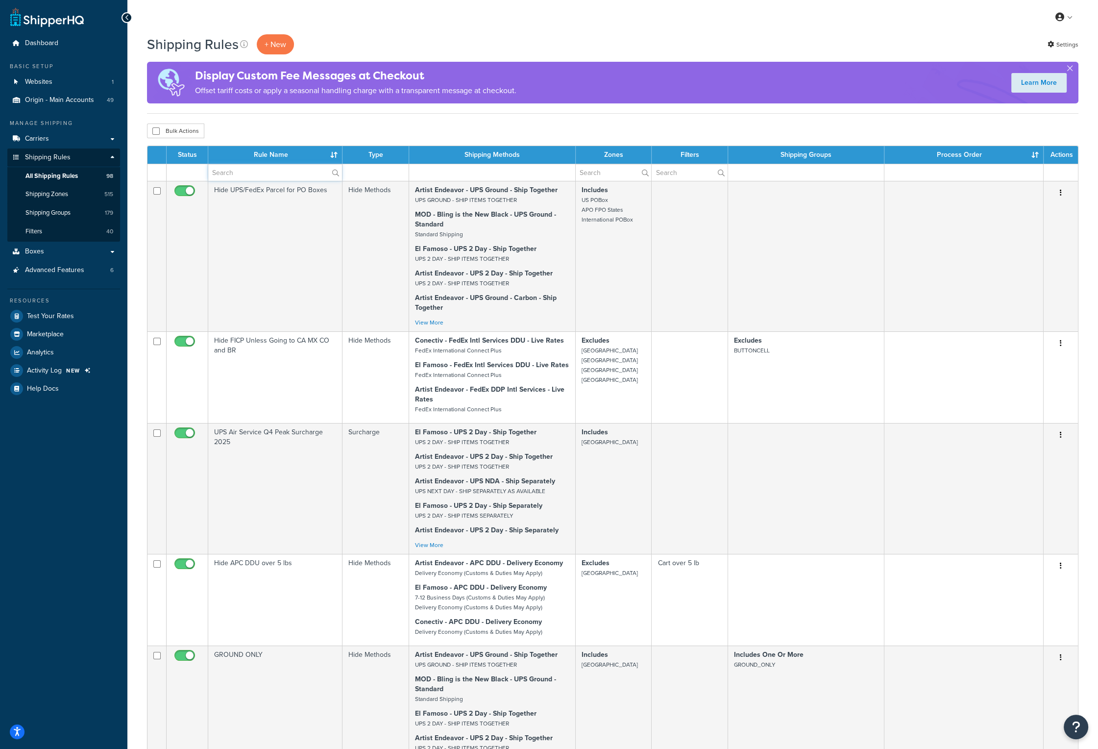
click at [266, 172] on input "text" at bounding box center [275, 172] width 134 height 17
type input "peak"
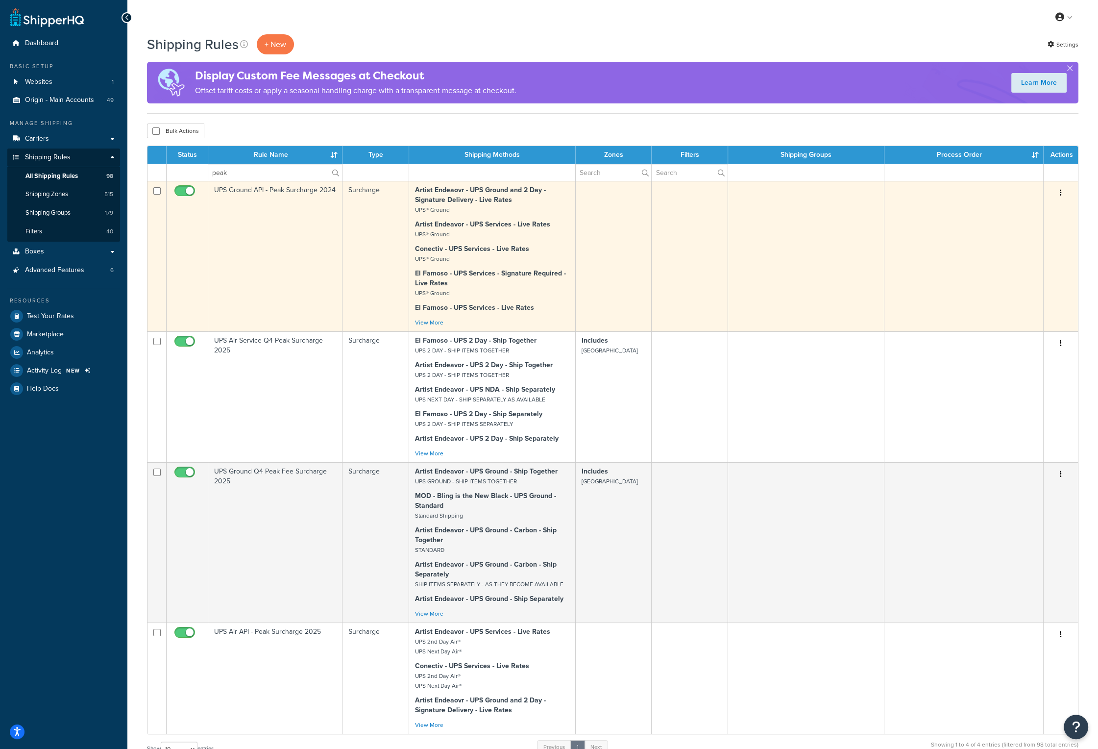
click at [286, 191] on td "UPS Ground API - Peak Surcharge 2024" at bounding box center [275, 256] width 134 height 150
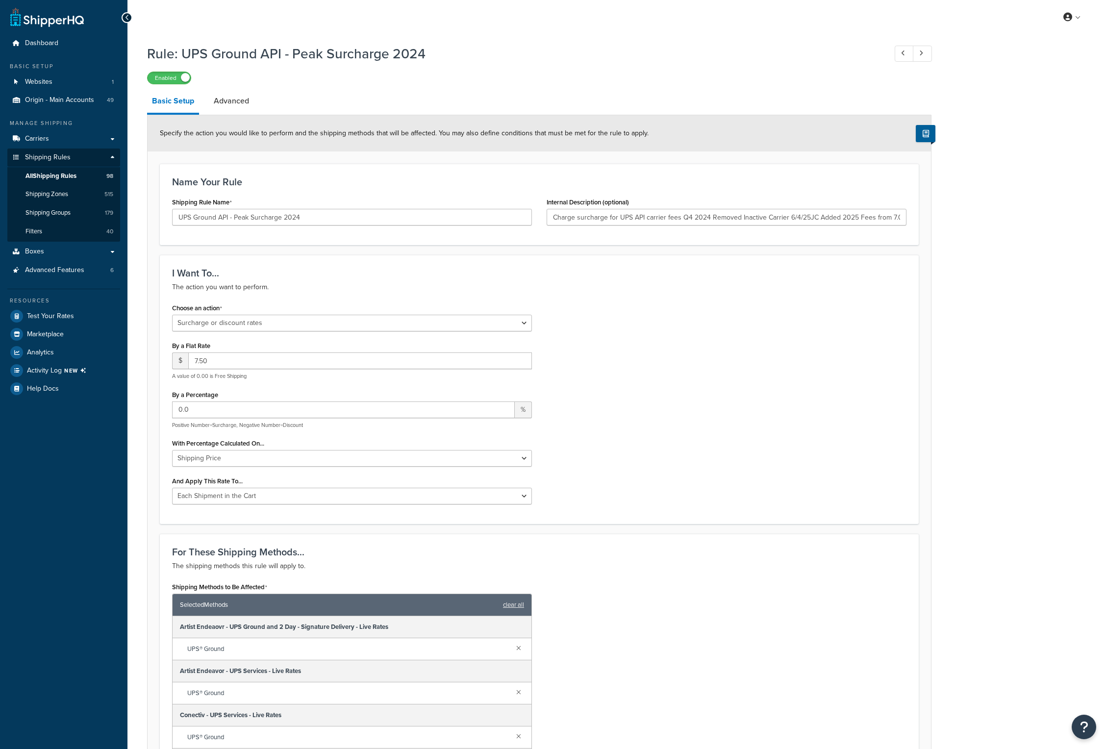
select select "SURCHARGE"
select select "CART"
click at [300, 216] on input "UPS Ground API - Peak Surcharge 2024" at bounding box center [352, 217] width 360 height 17
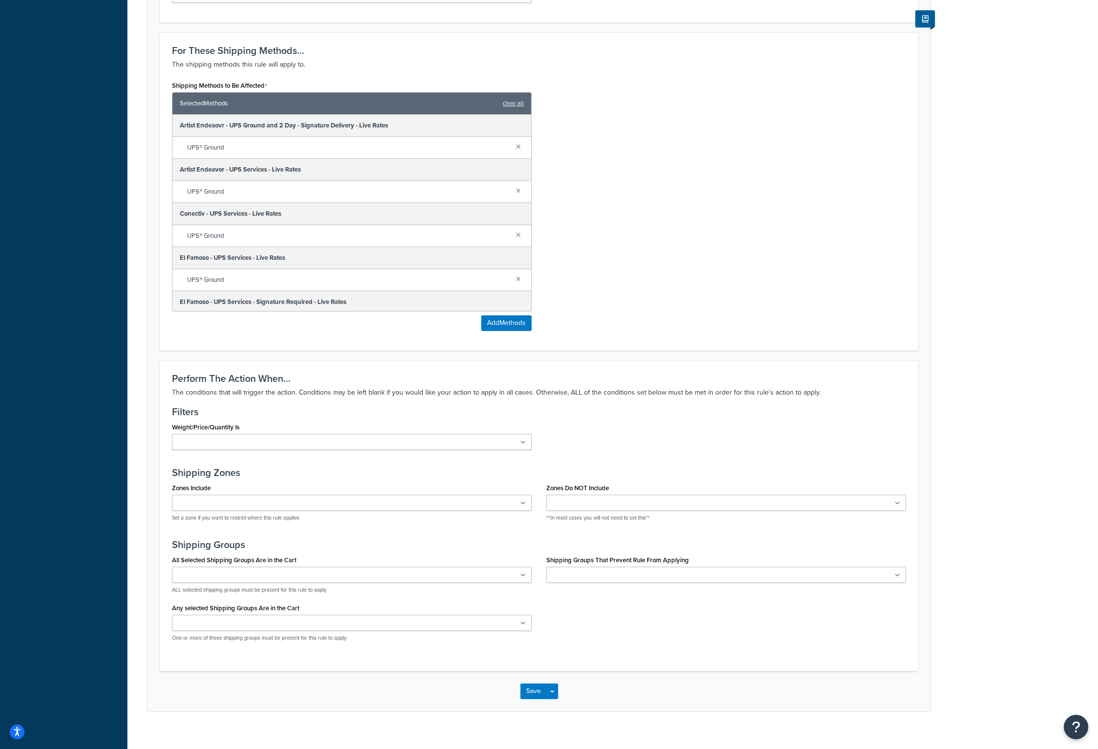
scroll to position [512, 0]
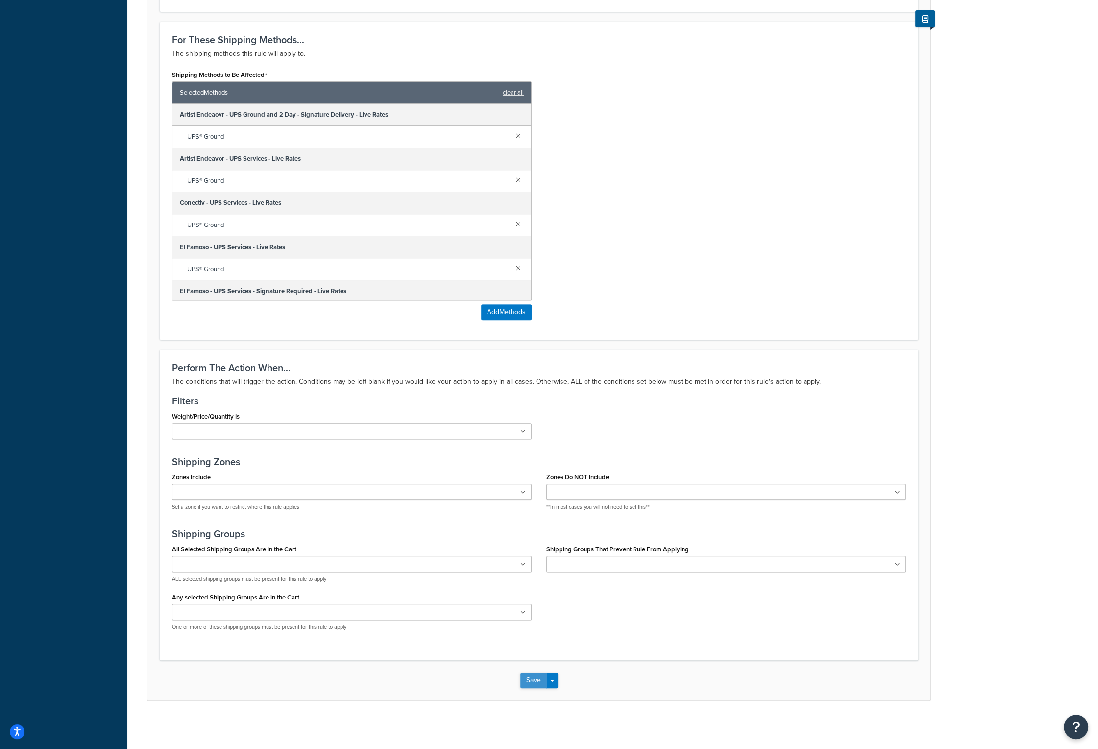
type input "UPS Ground API - Peak Surcharge 2025"
click at [532, 676] on button "Save" at bounding box center [533, 680] width 26 height 16
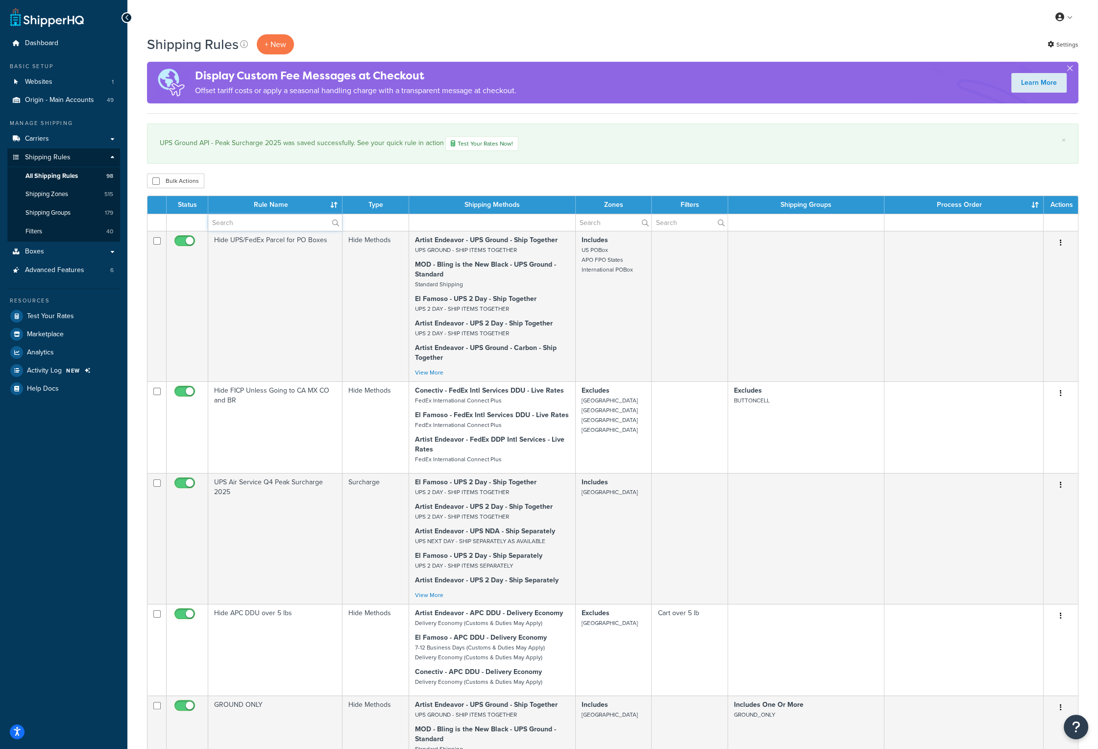
click at [252, 221] on input "text" at bounding box center [275, 222] width 134 height 17
type input "peak"
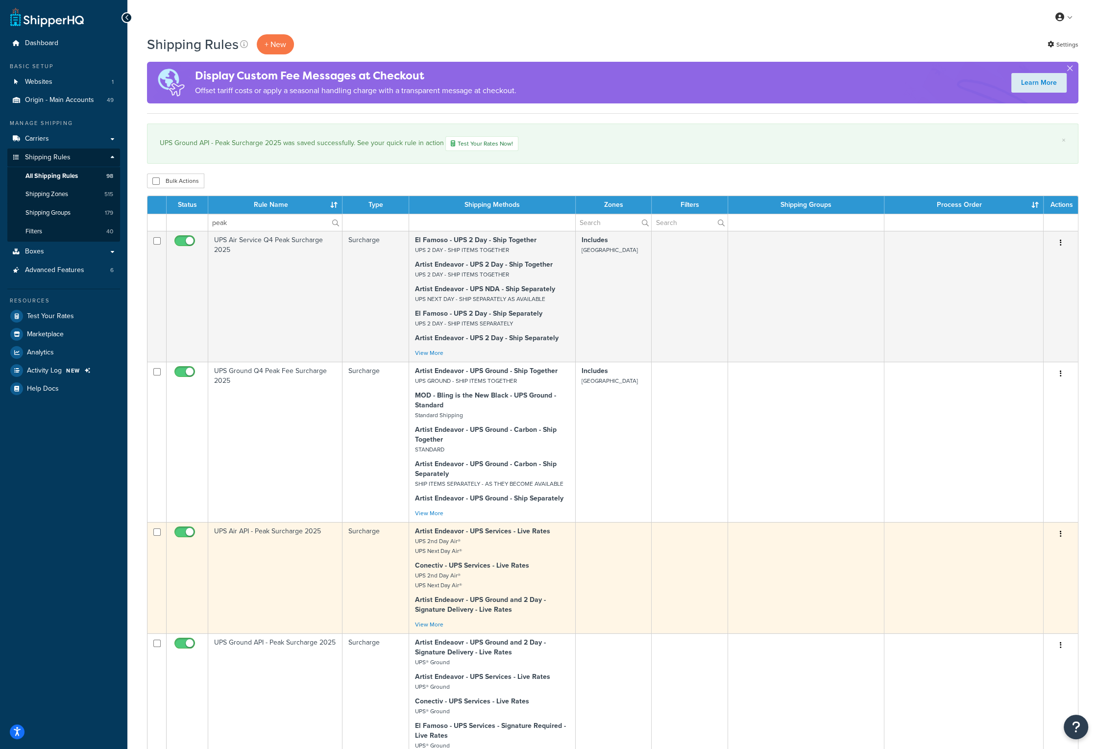
click at [273, 534] on td "UPS Air API - Peak Surcharge 2025" at bounding box center [275, 577] width 134 height 111
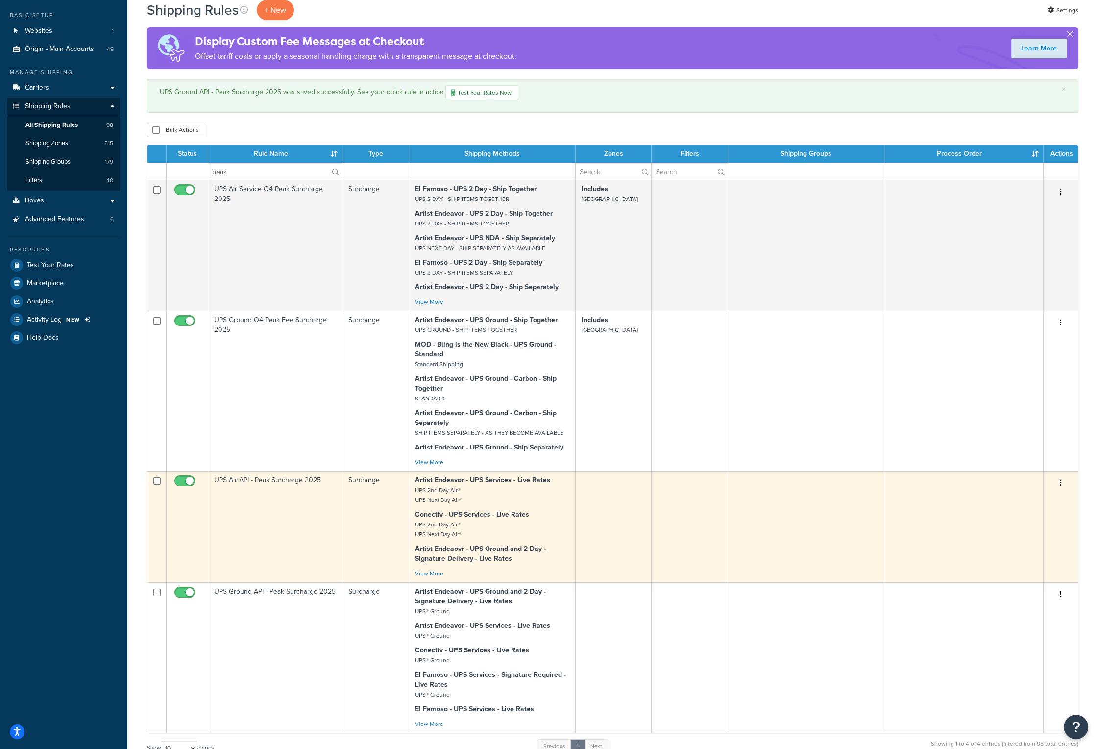
scroll to position [98, 0]
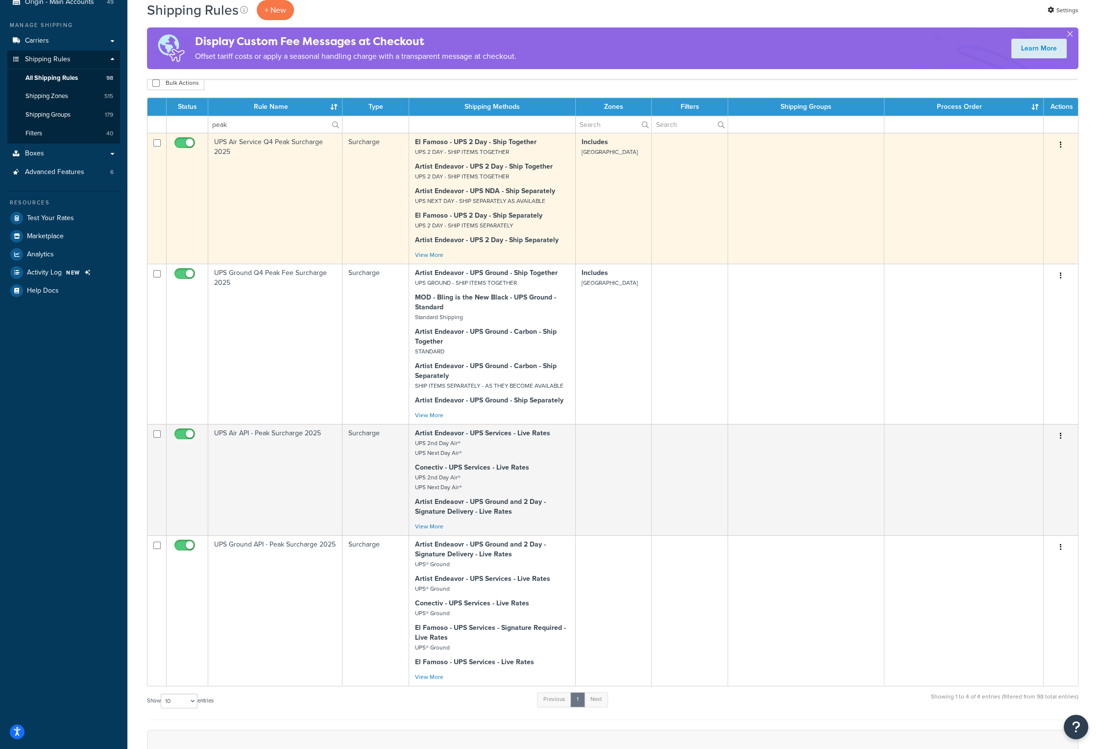
click at [272, 242] on td "UPS Air Service Q4 Peak Surcharge 2025" at bounding box center [275, 198] width 134 height 131
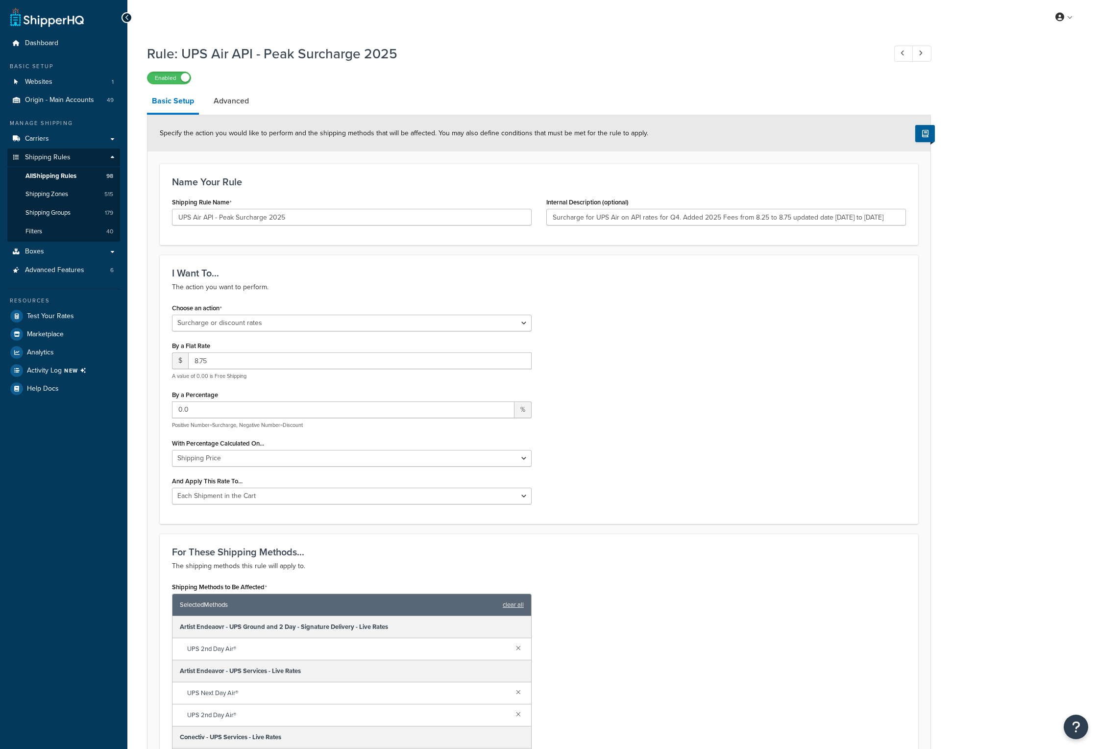
select select "SURCHARGE"
select select "CART"
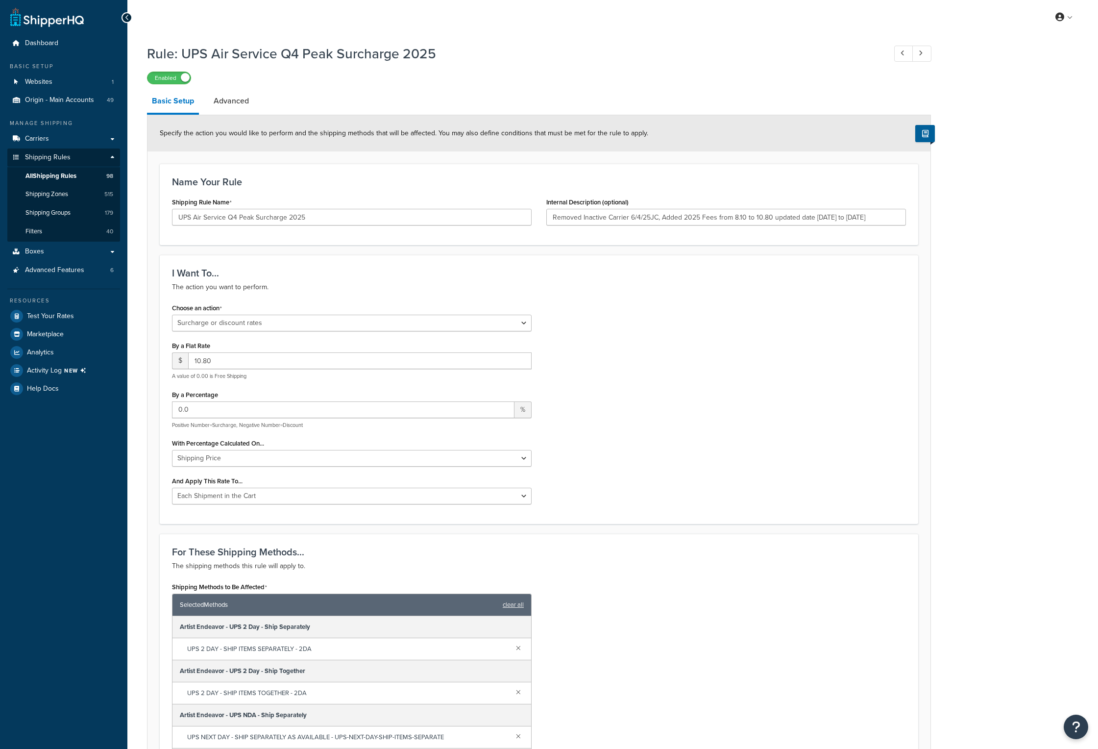
select select "SURCHARGE"
select select "CART"
click at [1002, 359] on div "Rule: UPS Air Service Q4 Peak Surcharge 2025 Enabled Basic Setup Advanced Speci…" at bounding box center [612, 639] width 971 height 1201
click at [239, 104] on link "Advanced" at bounding box center [231, 101] width 45 height 24
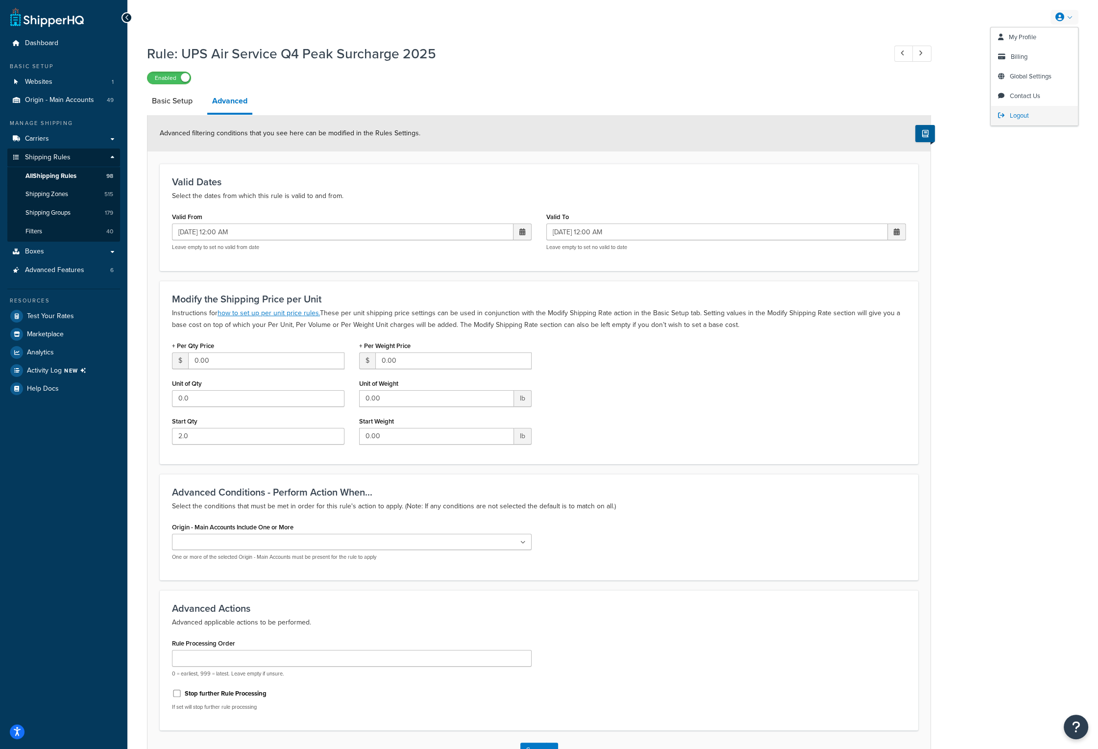
click at [1008, 113] on link "Logout" at bounding box center [1034, 116] width 87 height 20
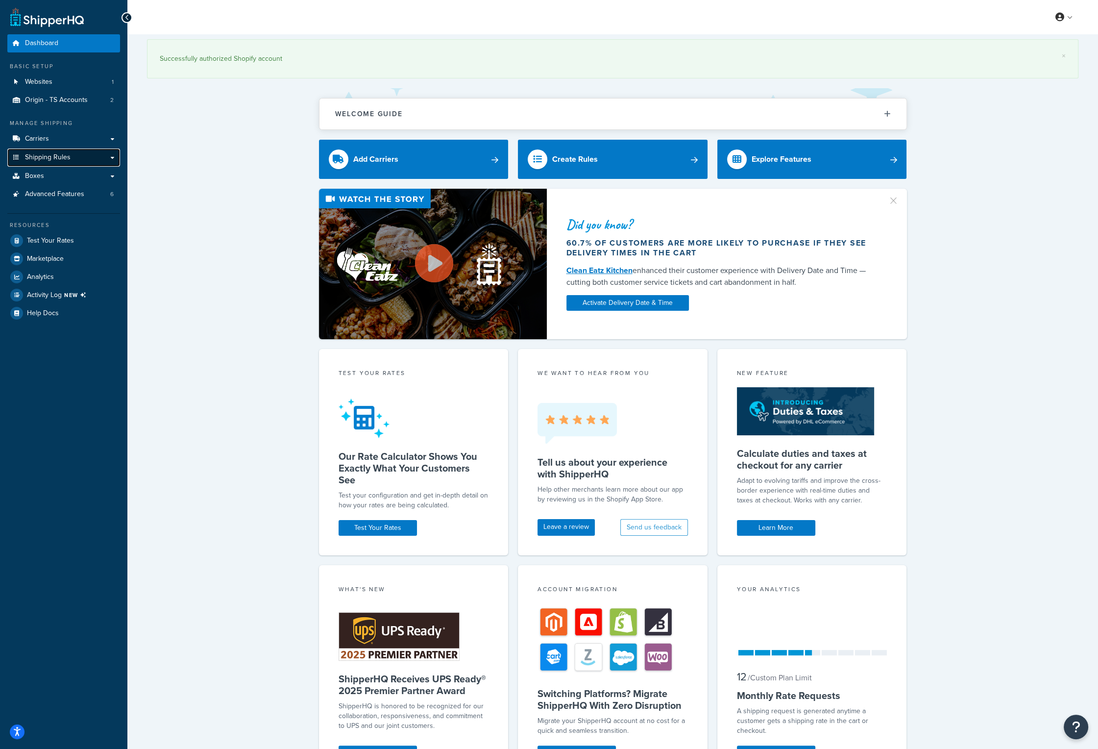
click at [61, 153] on span "Shipping Rules" at bounding box center [48, 157] width 46 height 8
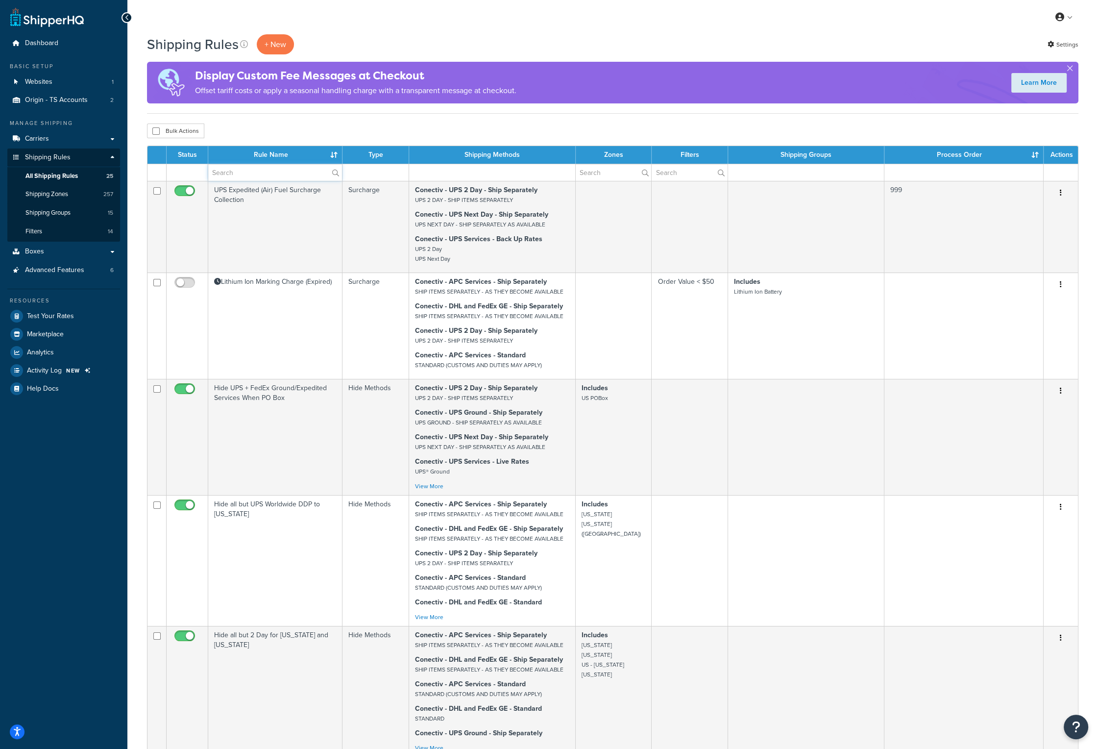
click at [225, 169] on input "text" at bounding box center [275, 172] width 134 height 17
type input "peak"
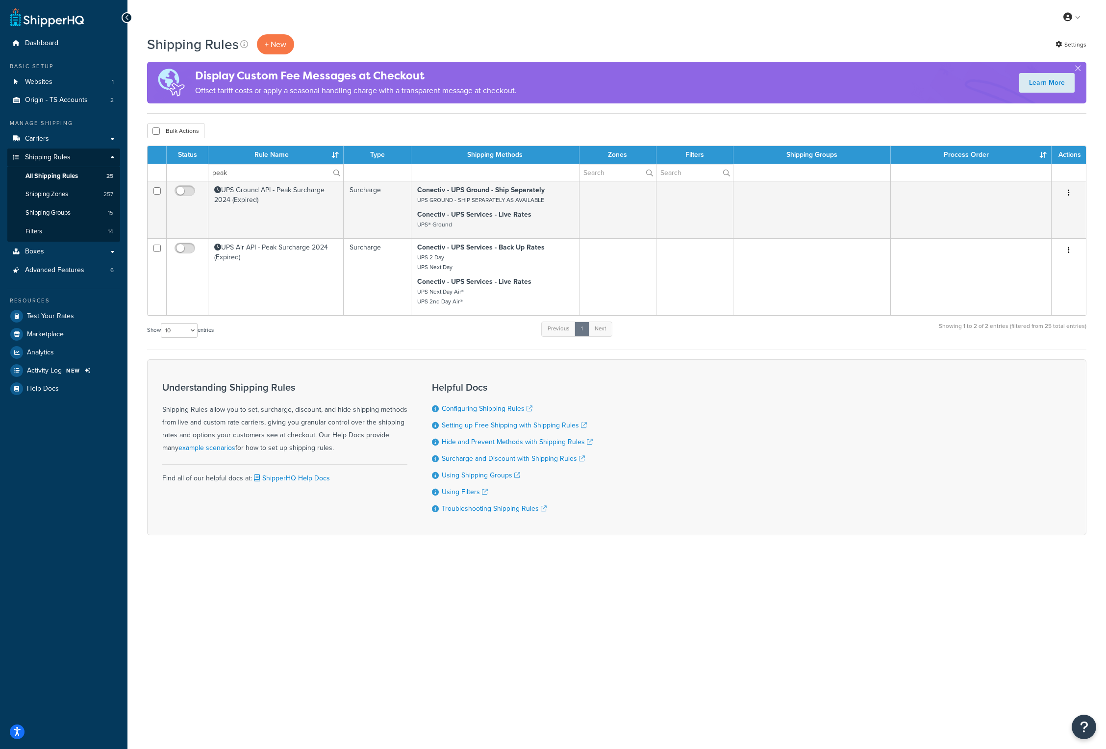
click at [734, 350] on form "Status Rule Name Type Shipping Methods Zones Filters Shipping Groups Process Or…" at bounding box center [616, 341] width 939 height 390
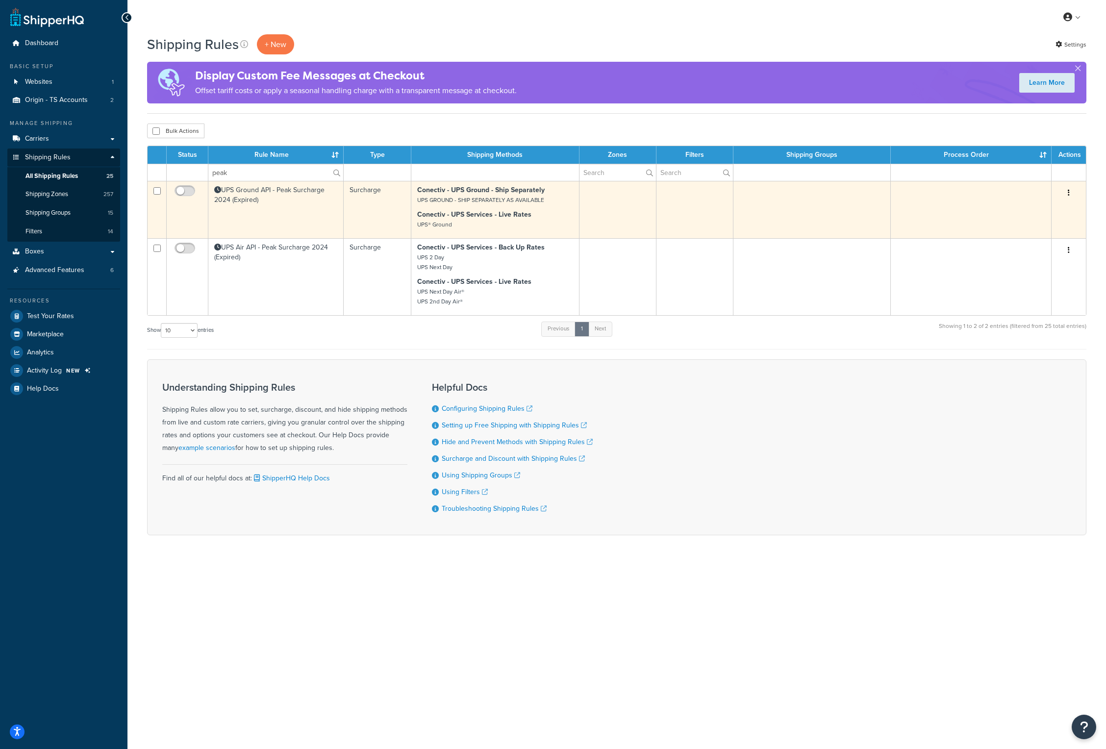
click at [291, 193] on td "UPS Ground API - Peak Surcharge 2024 (Expired)" at bounding box center [275, 209] width 135 height 57
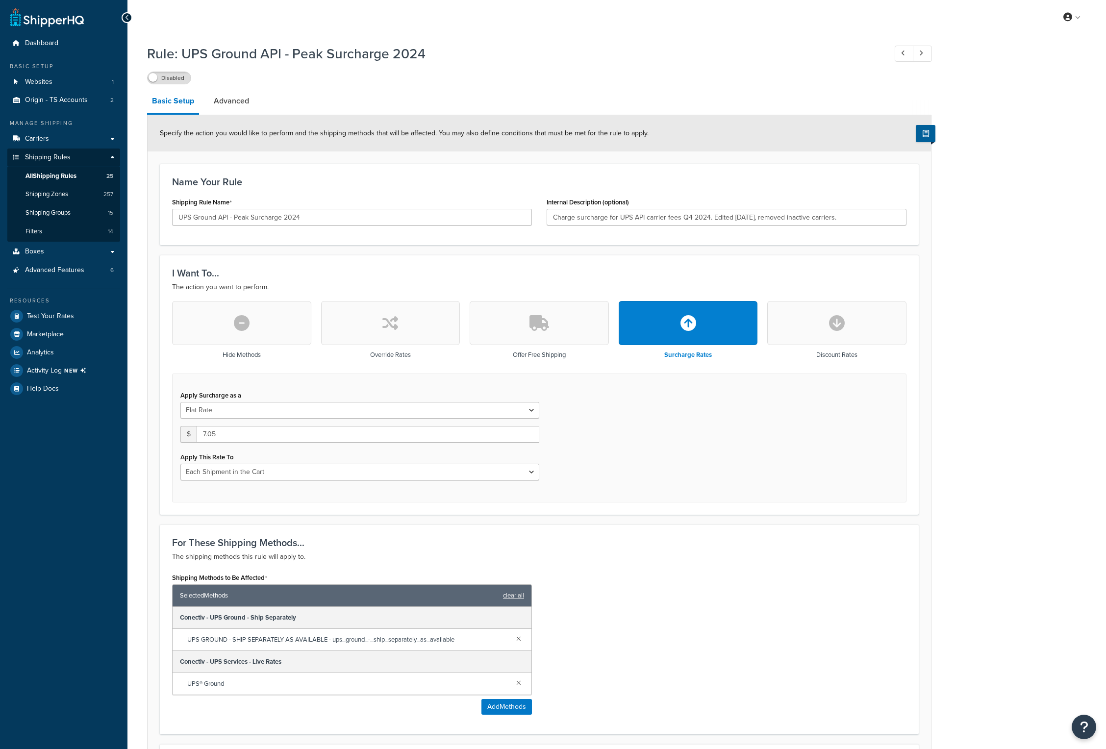
select select "CART"
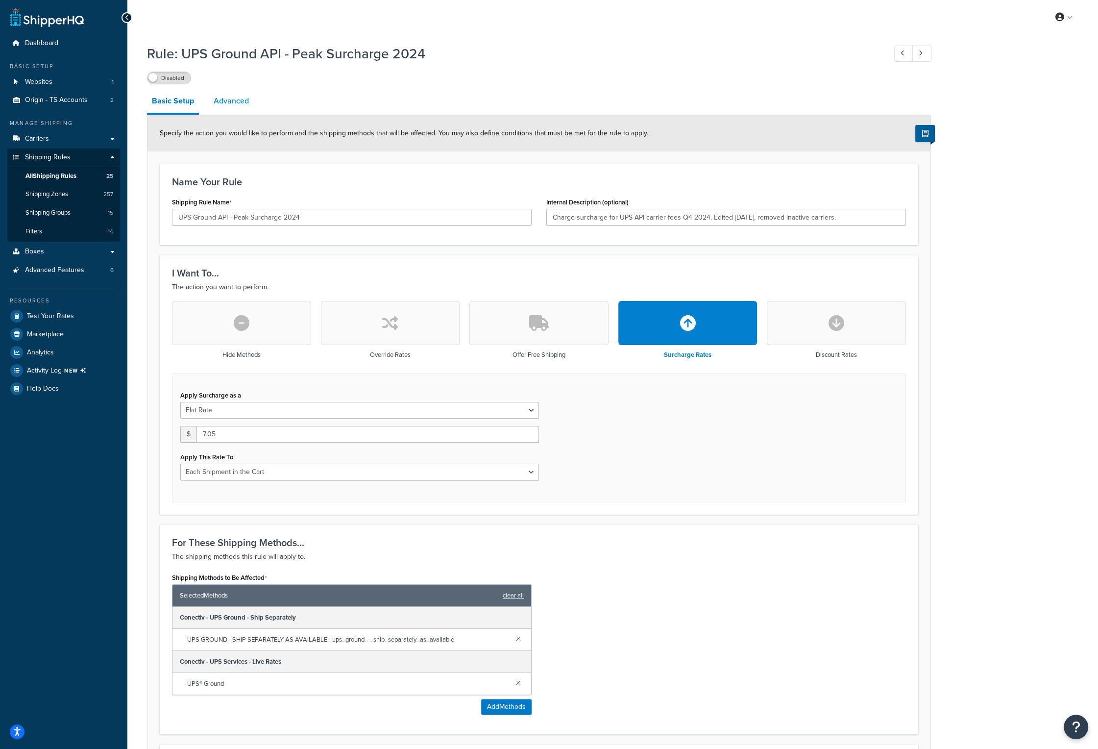
click at [251, 107] on link "Advanced" at bounding box center [231, 101] width 45 height 24
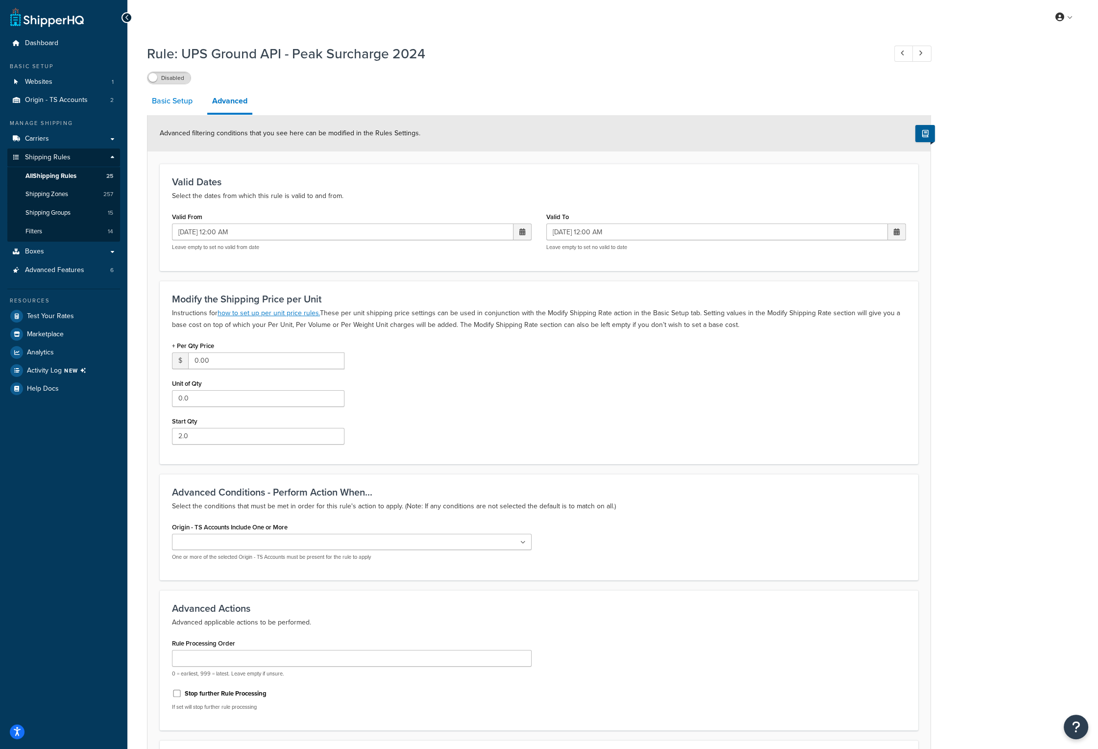
click at [185, 104] on link "Basic Setup" at bounding box center [172, 101] width 50 height 24
select select "CART"
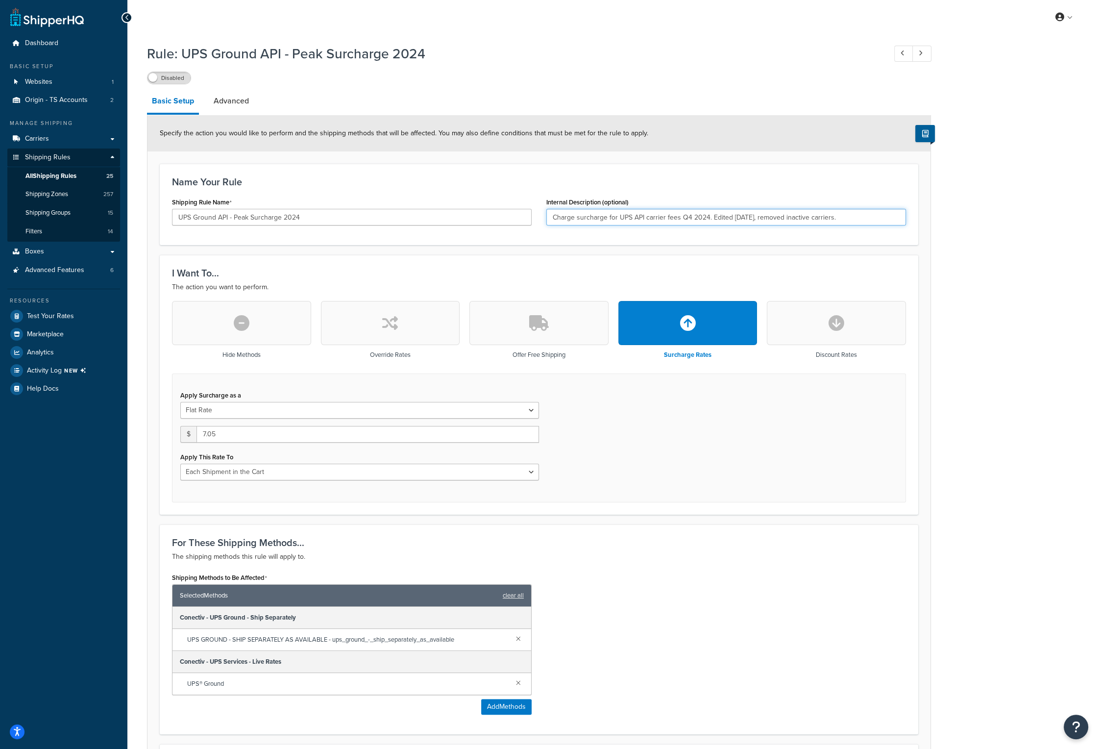
click at [844, 213] on input "Charge surcharge for UPS API carrier fees Q4 2024. Edited [DATE], removed inact…" at bounding box center [726, 217] width 360 height 17
paste input "Added 2025 Fees from 8.50 to 8.75 updated date [DATE] to [DATE]"
click at [773, 215] on input "Charge surcharge for UPS API carrier fees Q4 2024. Edited [DATE], removed inact…" at bounding box center [726, 217] width 360 height 17
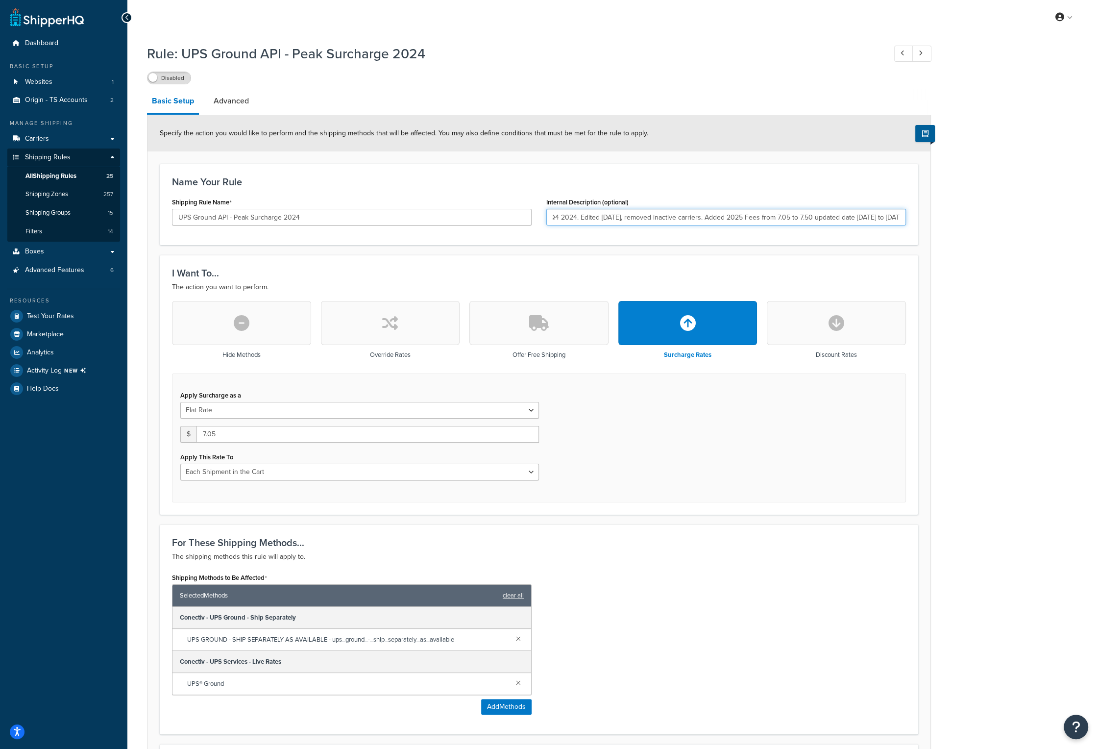
type input "Charge surcharge for UPS API carrier fees Q4 2024. Edited [DATE], removed inact…"
click at [326, 213] on input "UPS Ground API - Peak Surcharge 2024" at bounding box center [352, 217] width 360 height 17
type input "UPS Ground API - Peak Surcharge 2025"
click at [231, 433] on input "7.05" at bounding box center [368, 434] width 343 height 17
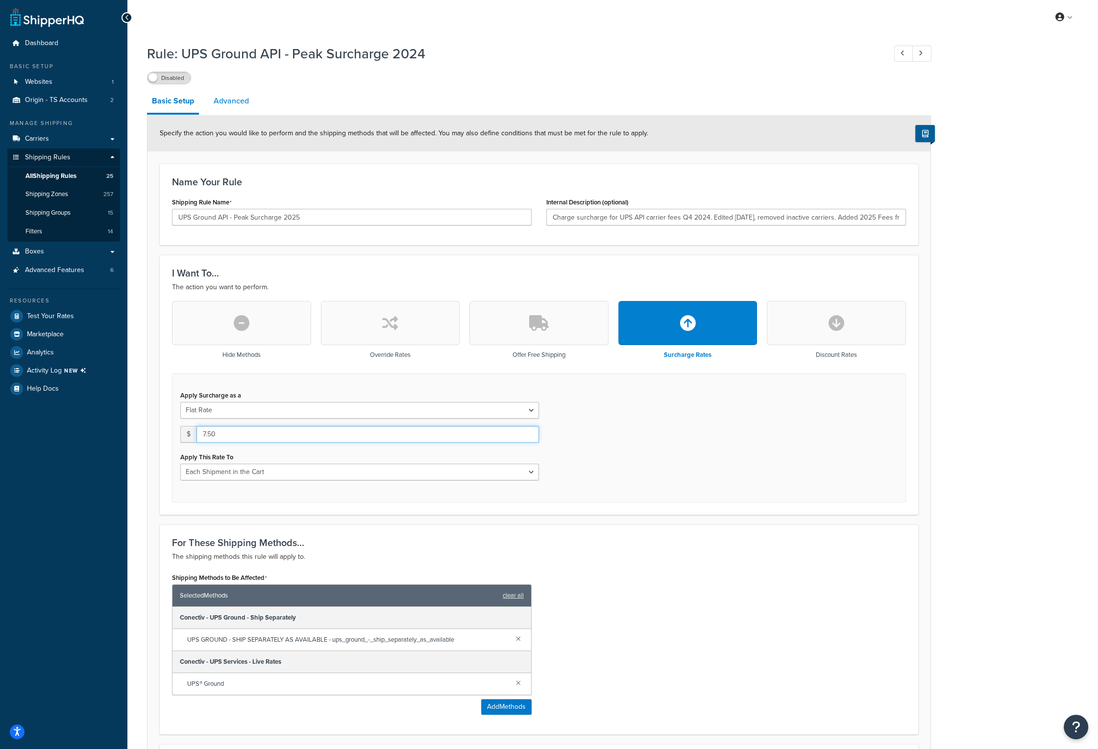
type input "7.50"
click at [239, 105] on link "Advanced" at bounding box center [231, 101] width 45 height 24
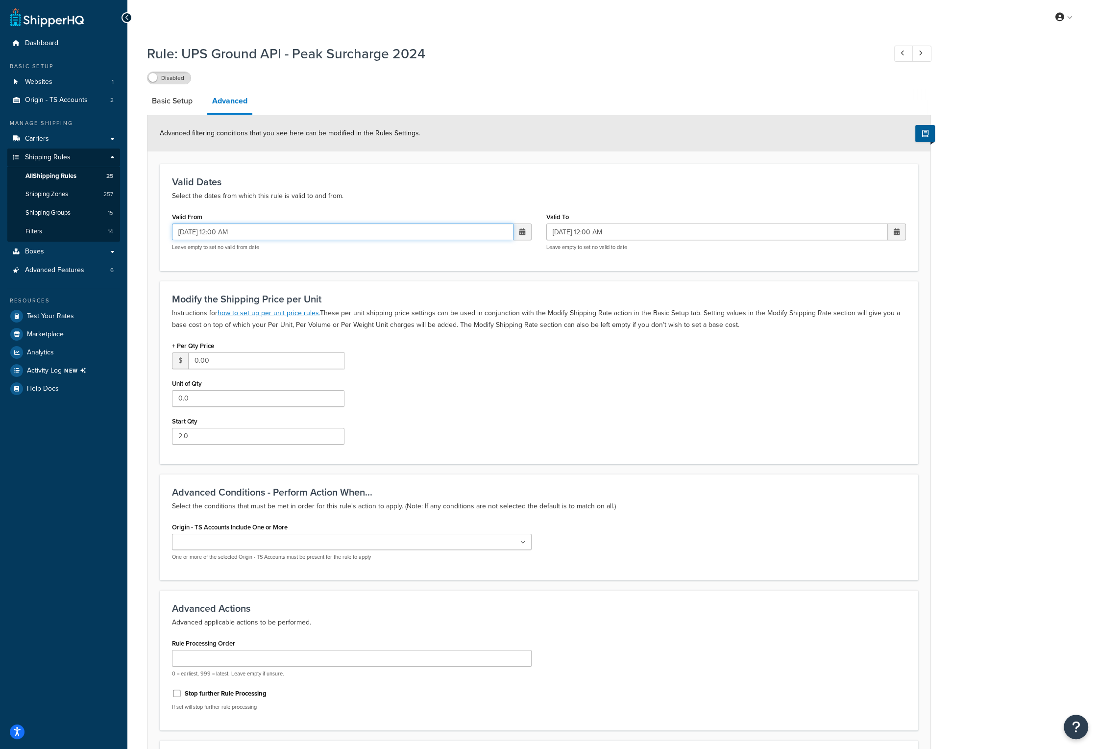
click at [193, 231] on input "[DATE] 12:00 AM" at bounding box center [343, 231] width 342 height 17
click at [213, 231] on input "[DATE] 12:00 AM" at bounding box center [343, 231] width 342 height 17
type input "[DATE] 12:00 AM"
click at [567, 231] on input "[DATE] 12:00 AM" at bounding box center [717, 231] width 342 height 17
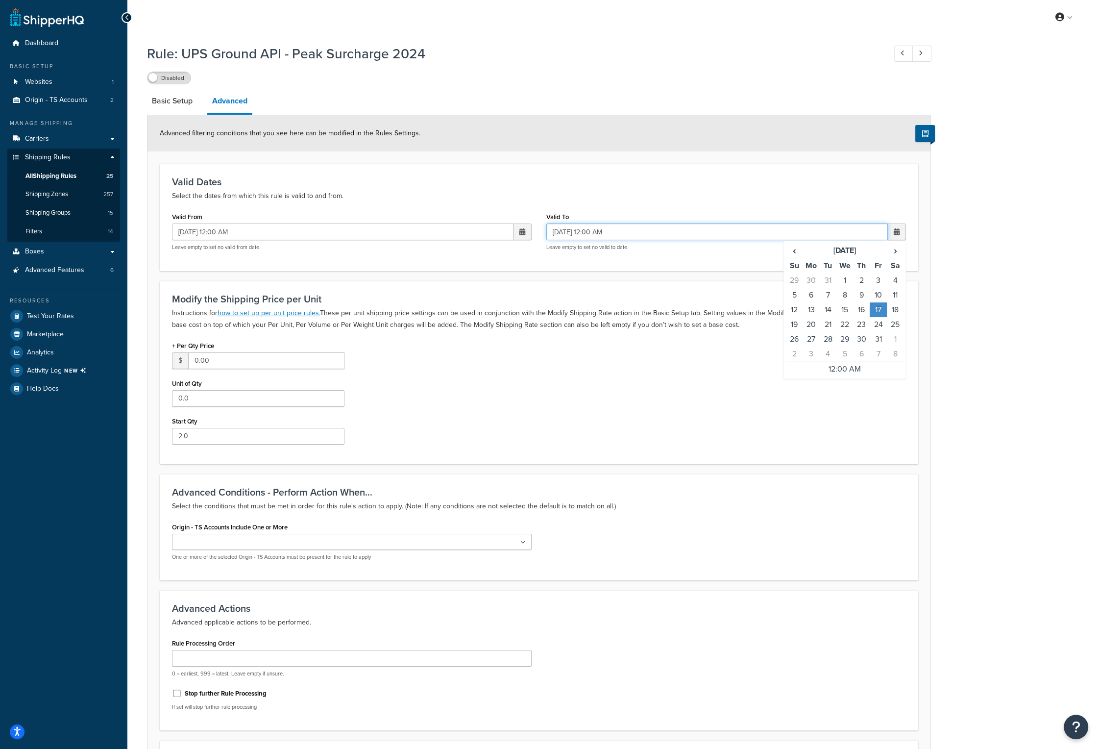
click at [584, 233] on input "[DATE] 12:00 AM" at bounding box center [717, 231] width 342 height 17
type input "[DATE] 12:00 AM"
click at [178, 77] on label "Disabled" at bounding box center [169, 78] width 43 height 12
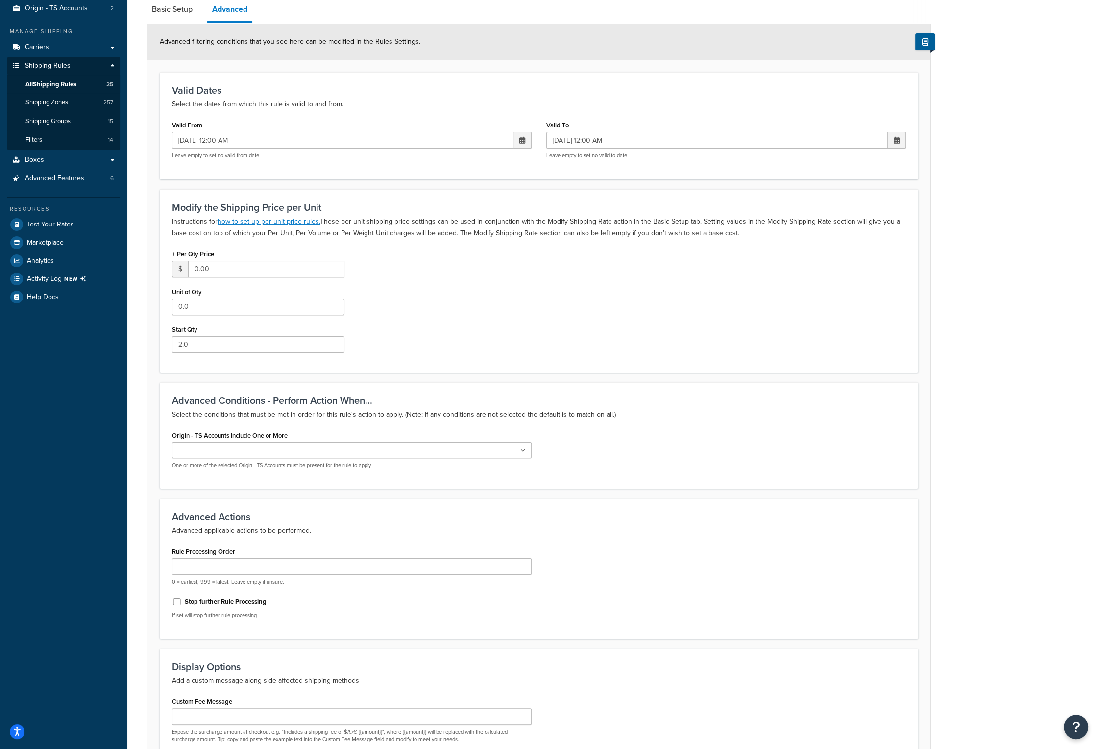
scroll to position [195, 0]
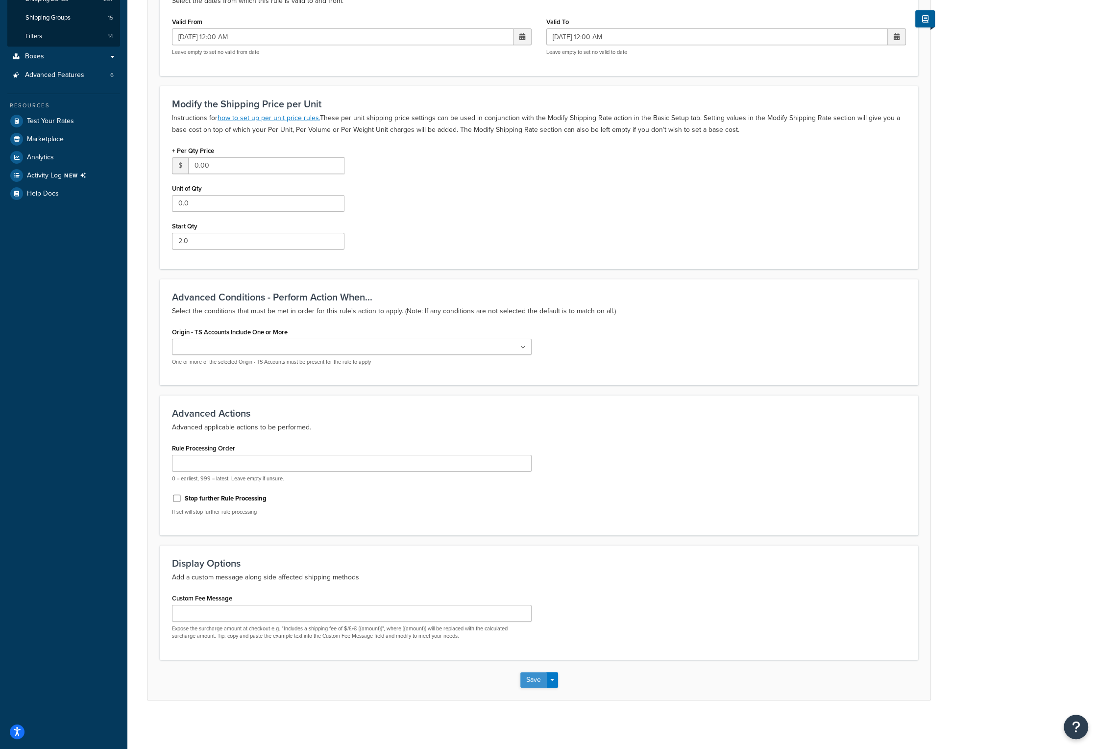
click at [536, 675] on button "Save" at bounding box center [533, 680] width 26 height 16
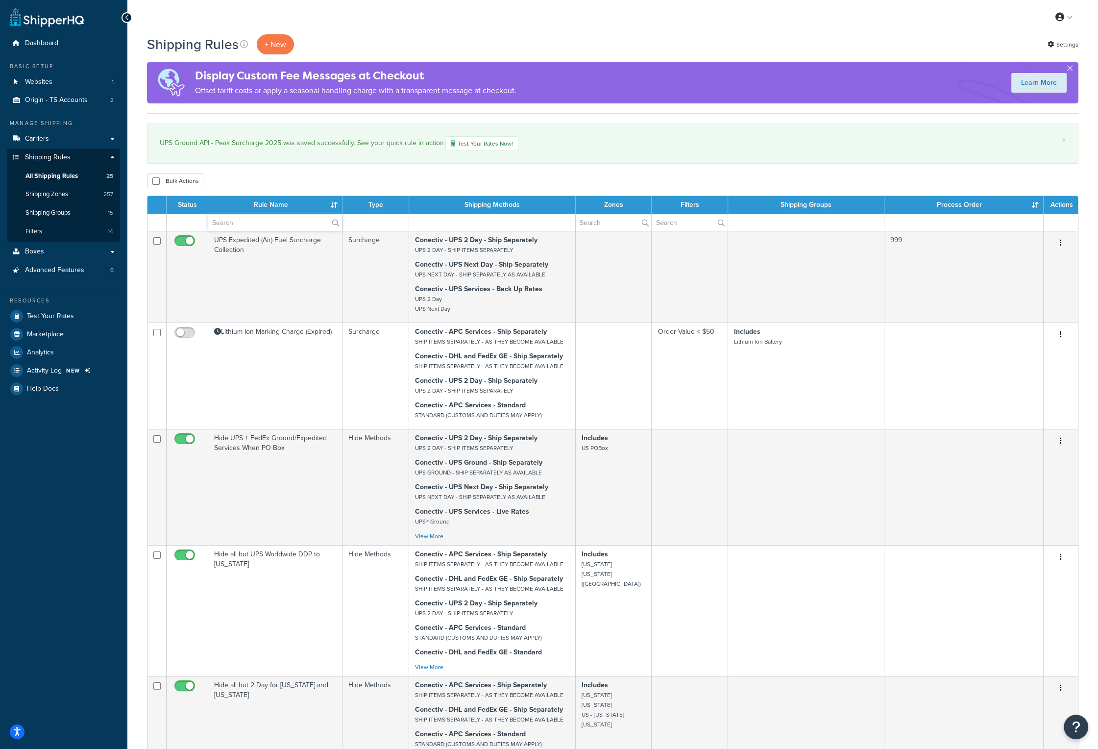
click at [276, 227] on input "text" at bounding box center [275, 222] width 134 height 17
type input "peak"
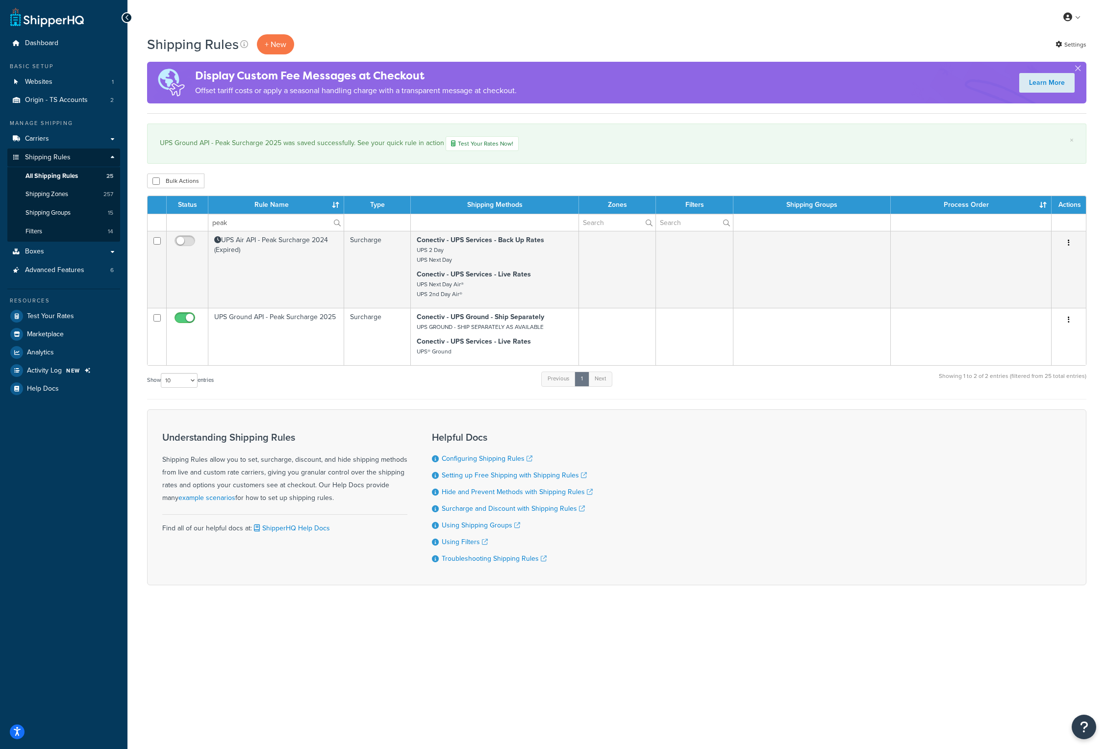
click at [747, 474] on div "Understanding Shipping Rules Shipping Rules allow you to set, surcharge, discou…" at bounding box center [616, 497] width 939 height 176
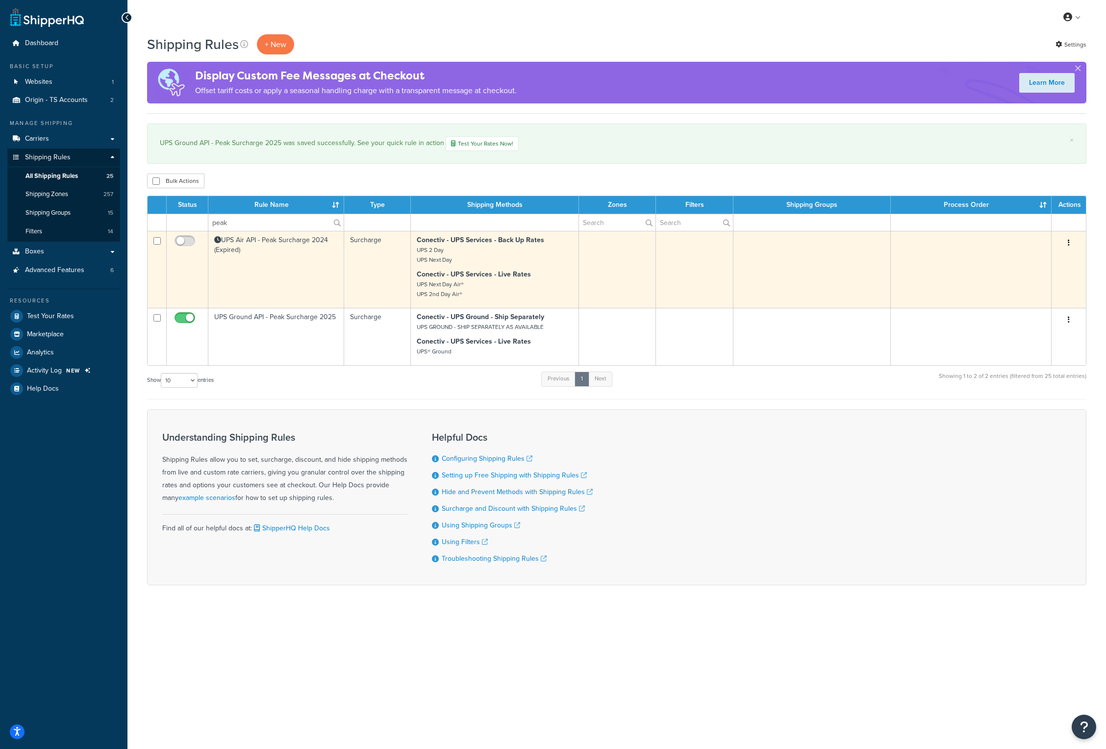
click at [246, 246] on td "UPS Air API - Peak Surcharge 2024 (Expired)" at bounding box center [276, 269] width 136 height 77
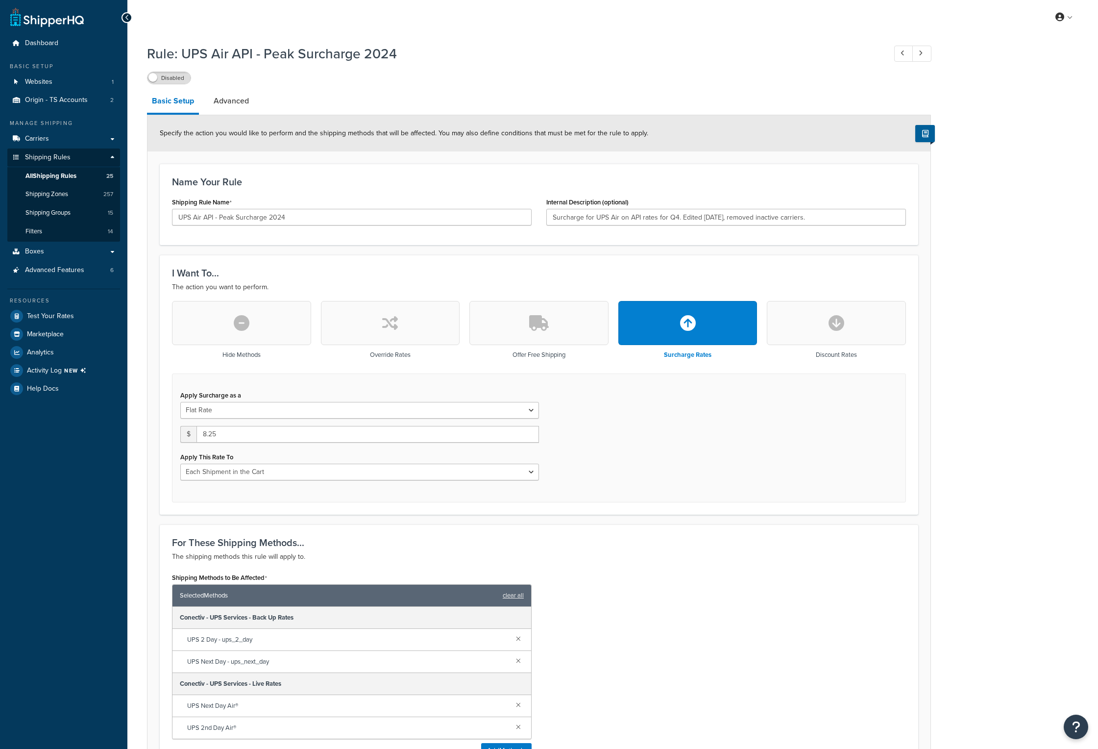
select select "CART"
click at [284, 215] on input "UPS Air API - Peak Surcharge 2024" at bounding box center [352, 217] width 360 height 17
type input "UPS Air API - Peak Surcharge 2025"
click at [856, 219] on input "Surcharge for UPS Air on API rates for Q4. Edited [DATE], removed inactive carr…" at bounding box center [726, 217] width 360 height 17
paste input "Ground Live 7.05 to 7.50"
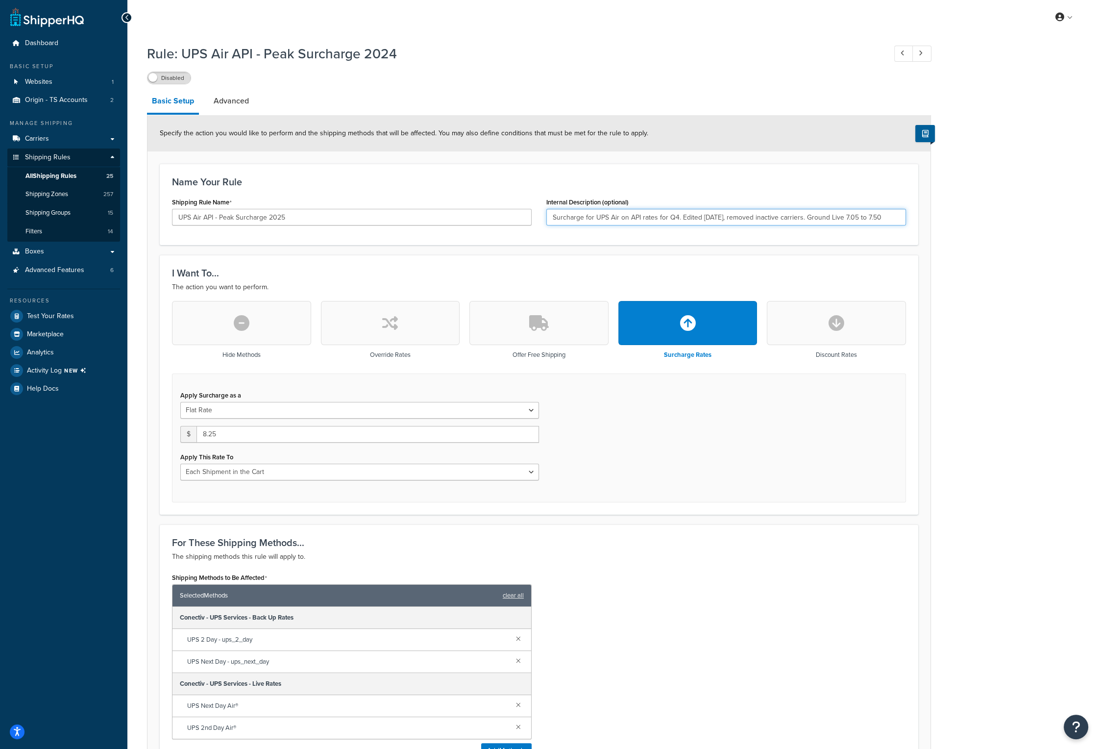
drag, startPoint x: 885, startPoint y: 215, endPoint x: 805, endPoint y: 223, distance: 80.4
click at [805, 223] on input "Surcharge for UPS Air on API rates for Q4. Edited [DATE], removed inactive carr…" at bounding box center [726, 217] width 360 height 17
click at [880, 220] on input "Surcharge for UPS Air on API rates for Q4. Edited [DATE], removed inactive carr…" at bounding box center [726, 217] width 360 height 17
click at [869, 213] on input "Surcharge for UPS Air on API rates for Q4. Edited [DATE], removed inactive carr…" at bounding box center [726, 217] width 360 height 17
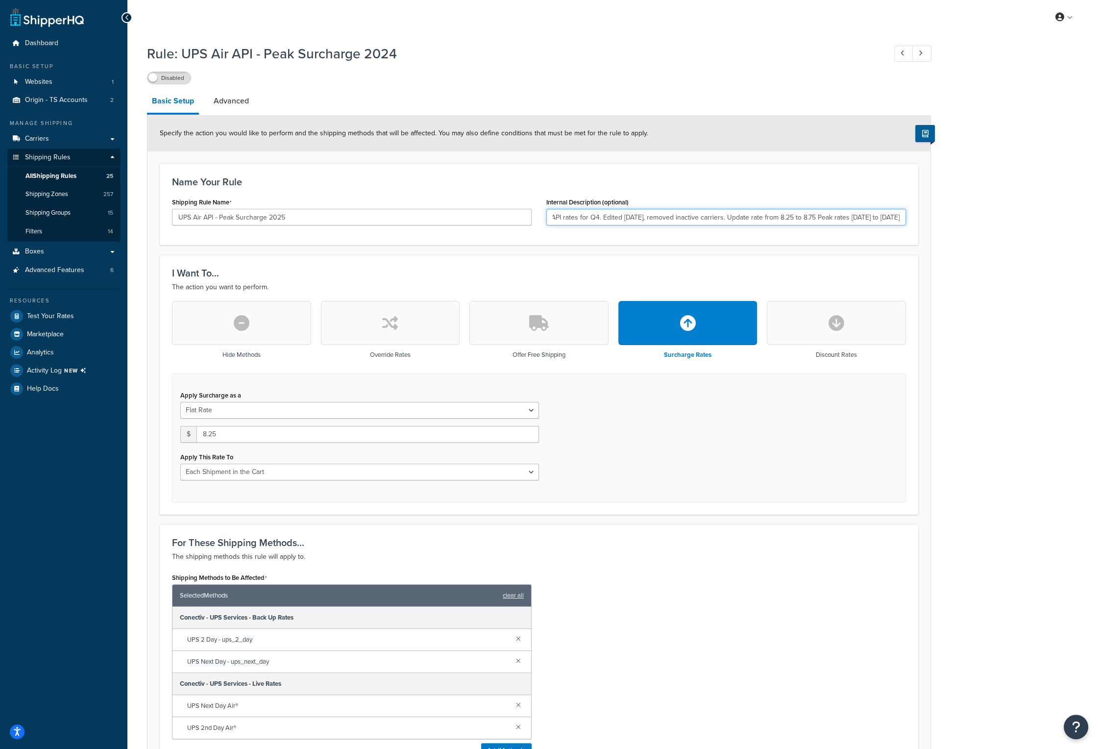
drag, startPoint x: 899, startPoint y: 215, endPoint x: 908, endPoint y: 214, distance: 8.9
click at [908, 214] on div "Internal Description (optional) Surcharge for UPS Air on API rates for Q4. Edit…" at bounding box center [726, 214] width 374 height 38
click at [835, 217] on input "Surcharge for UPS Air on API rates for Q4. Edited [DATE], removed inactive carr…" at bounding box center [726, 217] width 360 height 17
type input "Surcharge for UPS Air on API rates for Q4. Edited [DATE], removed inactive carr…"
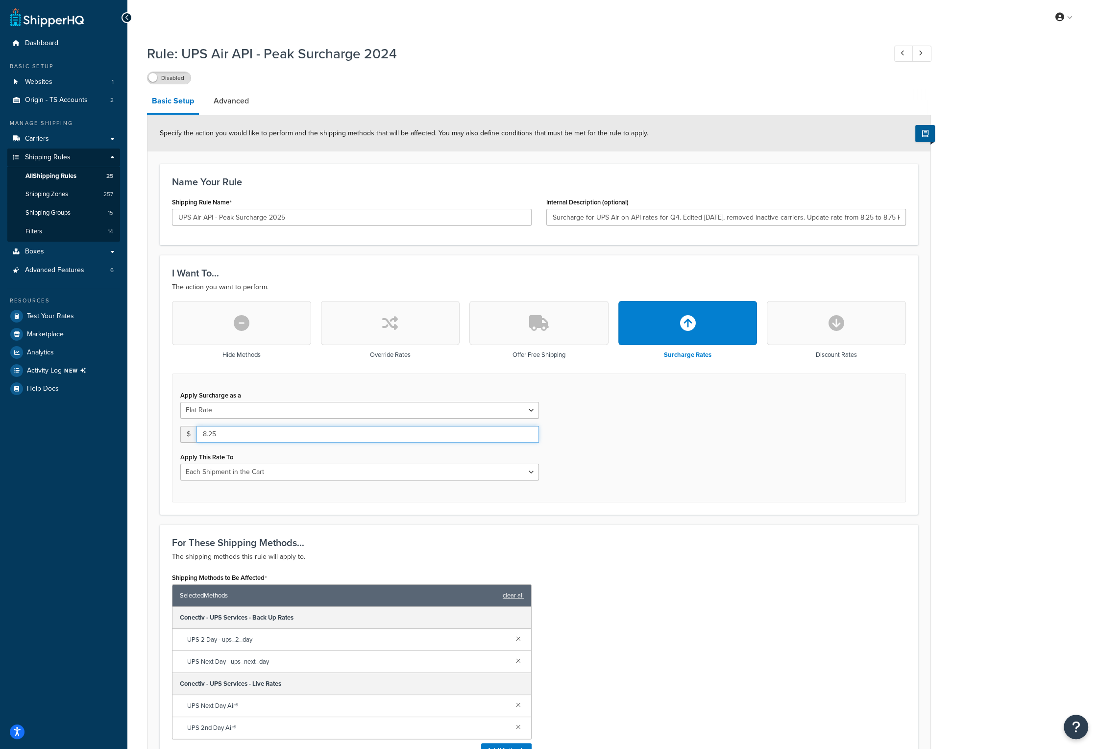
click at [246, 428] on input "8.25" at bounding box center [368, 434] width 343 height 17
type input "8.75"
click at [235, 103] on link "Advanced" at bounding box center [231, 101] width 45 height 24
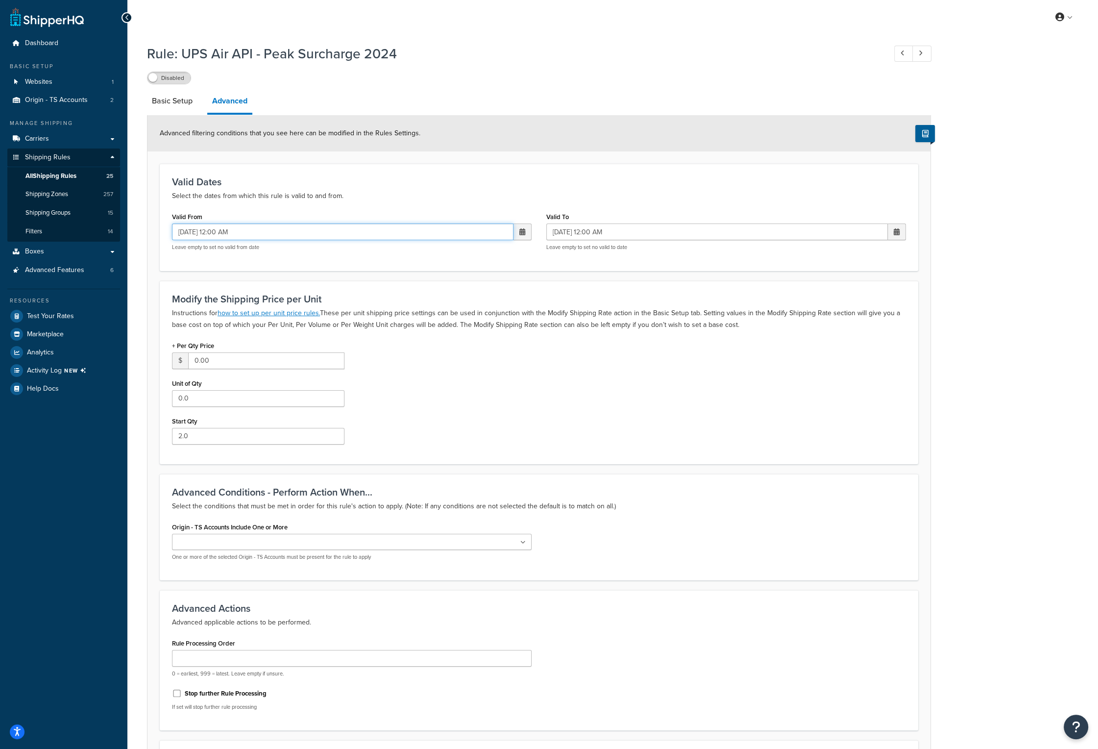
click at [195, 233] on input "[DATE] 12:00 AM" at bounding box center [343, 231] width 342 height 17
click at [214, 231] on input "[DATE] 12:00 AM" at bounding box center [343, 231] width 342 height 17
type input "[DATE] 12:00 AM"
click at [568, 232] on input "[DATE] 12:00 AM" at bounding box center [717, 231] width 342 height 17
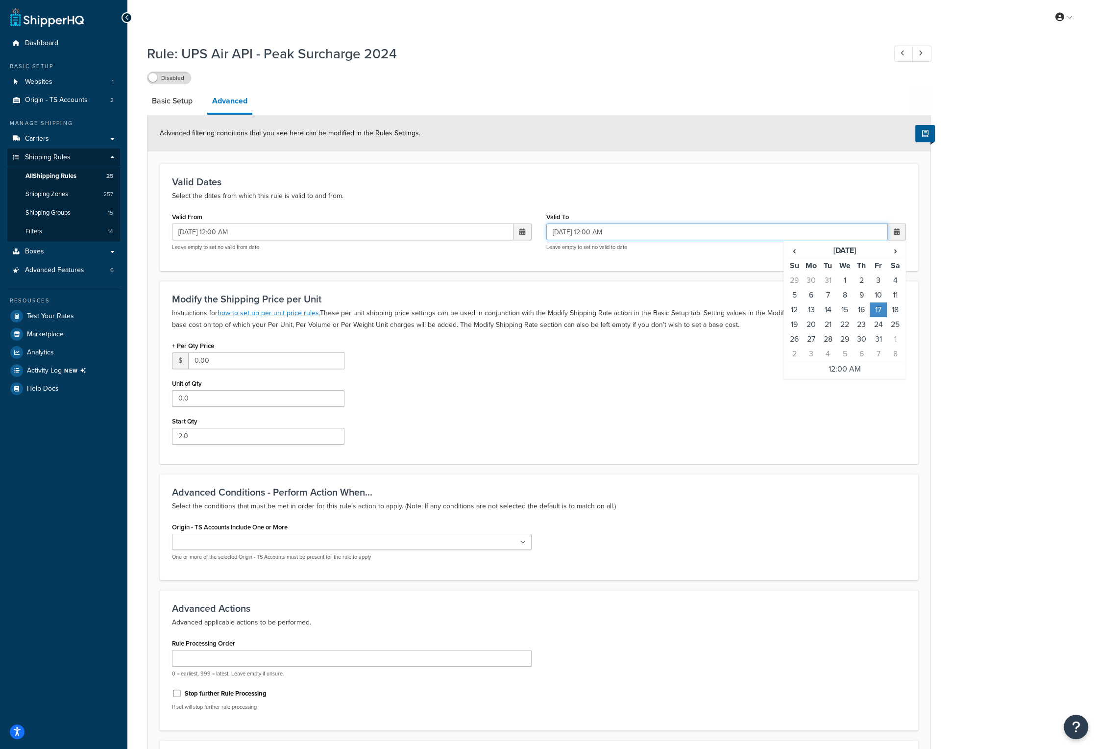
click at [584, 233] on input "01/17/2025 12:00 AM" at bounding box center [717, 231] width 342 height 17
type input "01/17/2026 12:00 AM"
click at [183, 80] on label "Disabled" at bounding box center [169, 78] width 43 height 12
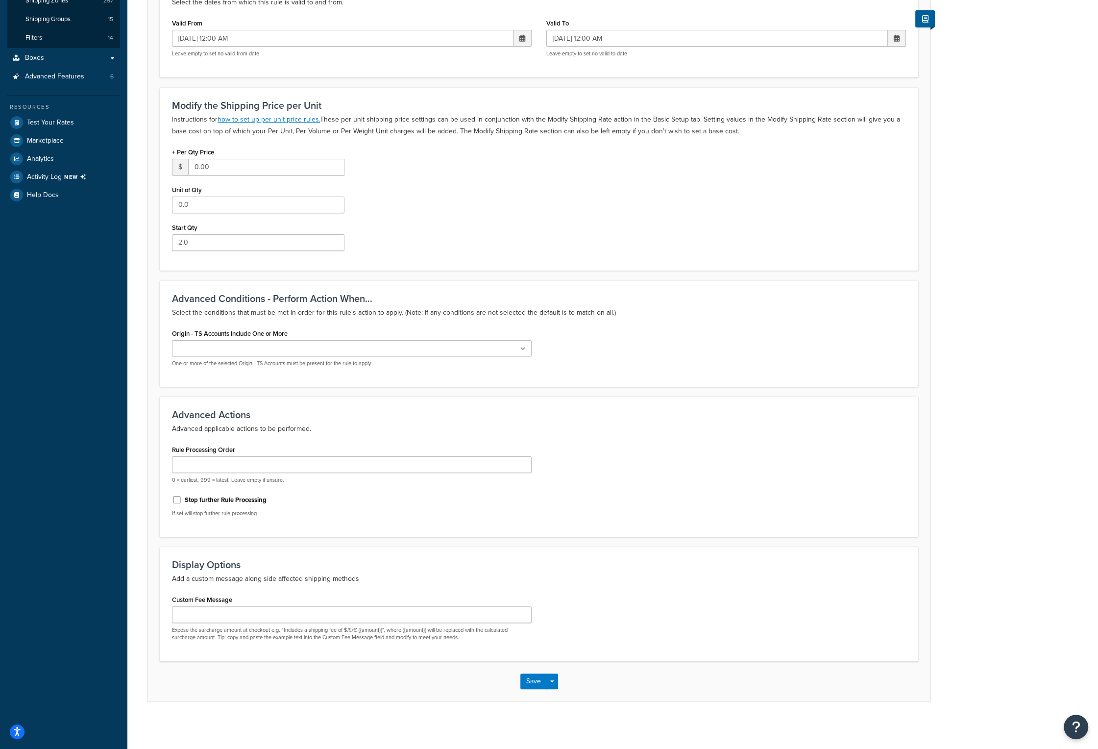
scroll to position [195, 0]
click at [527, 677] on button "Save" at bounding box center [533, 680] width 26 height 16
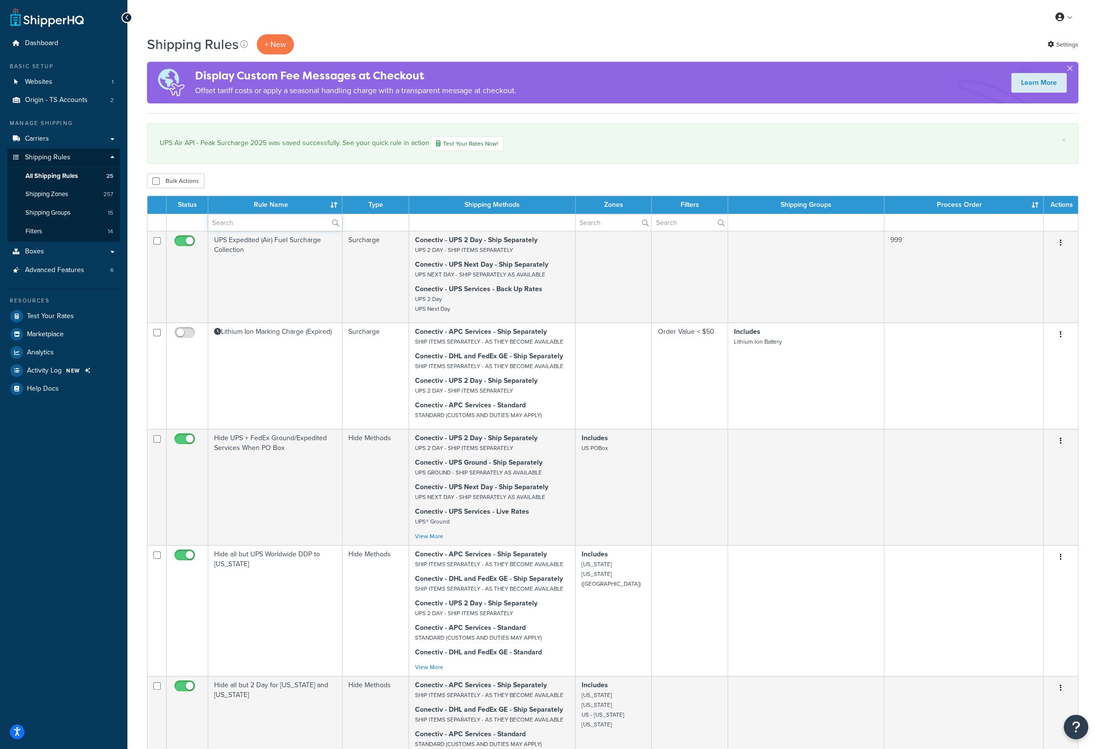
click at [253, 221] on input "text" at bounding box center [275, 222] width 134 height 17
type input "peak"
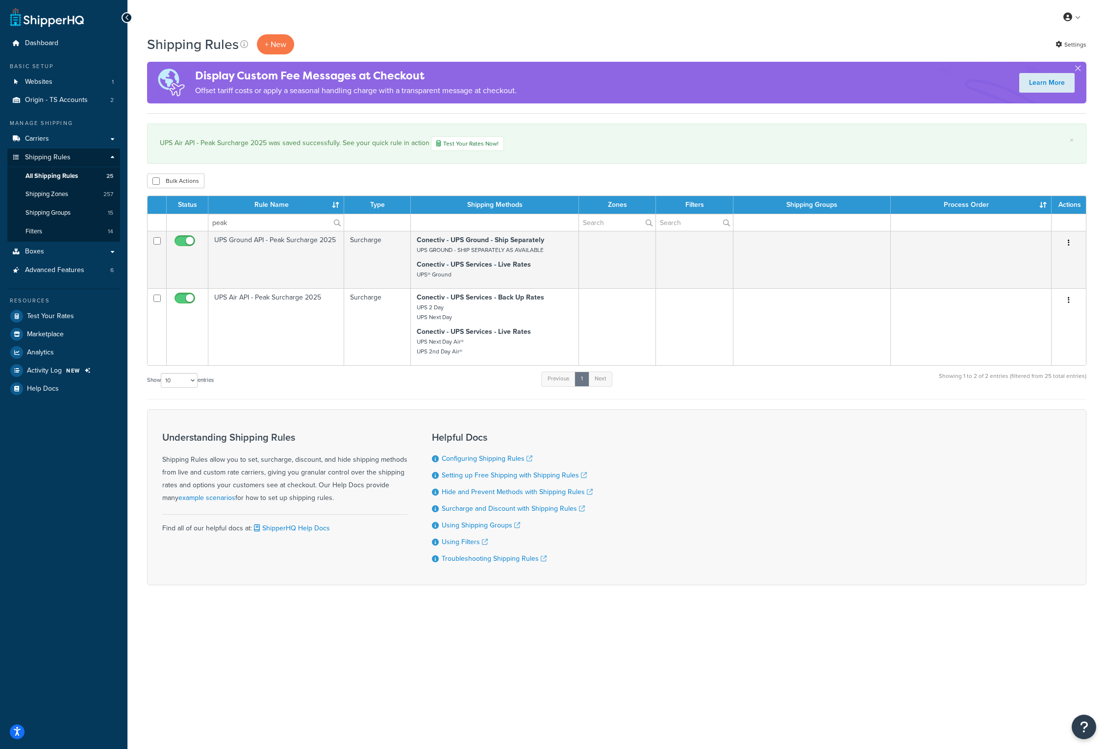
click at [768, 166] on div "Shipping Rules + New Settings Display Custom Fee Messages at Checkout Offset ta…" at bounding box center [616, 326] width 978 height 585
click at [57, 140] on link "Carriers" at bounding box center [63, 139] width 113 height 18
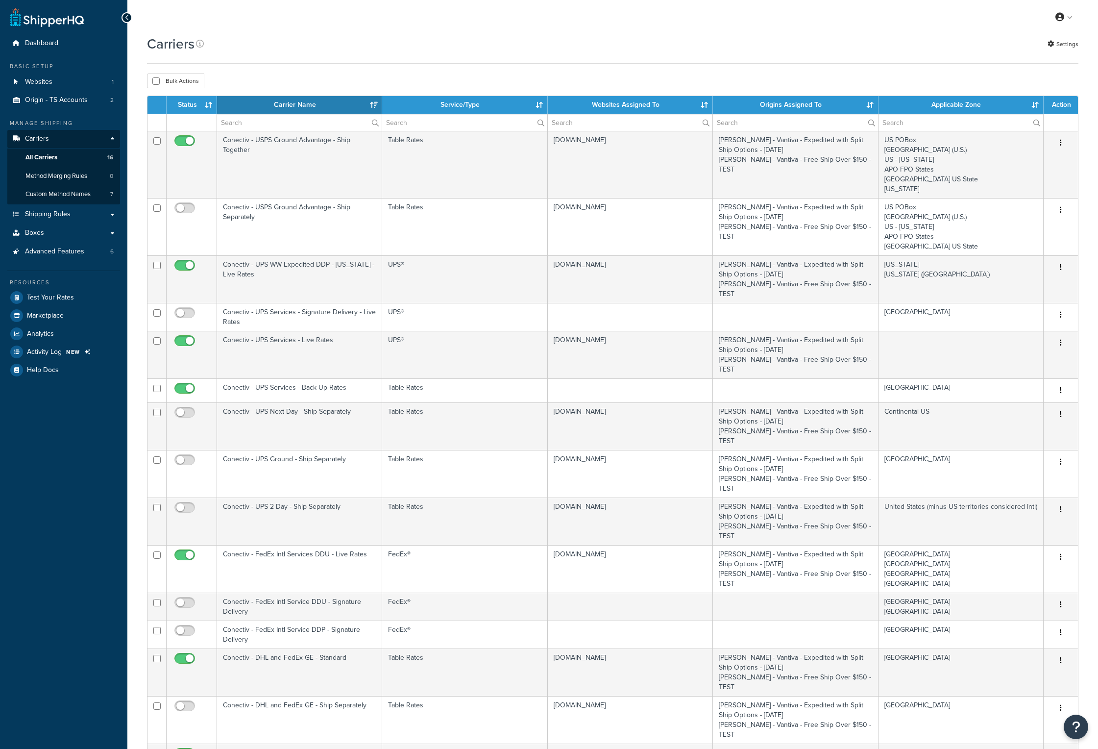
select select "15"
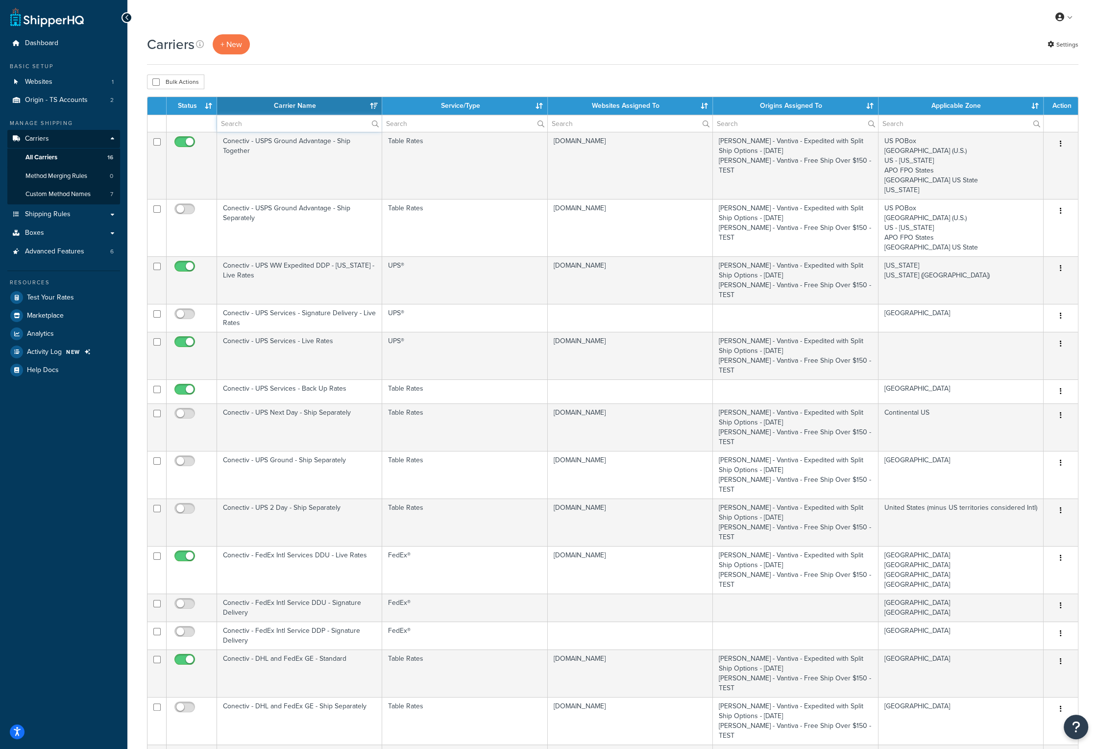
click at [270, 123] on input "text" at bounding box center [299, 123] width 165 height 17
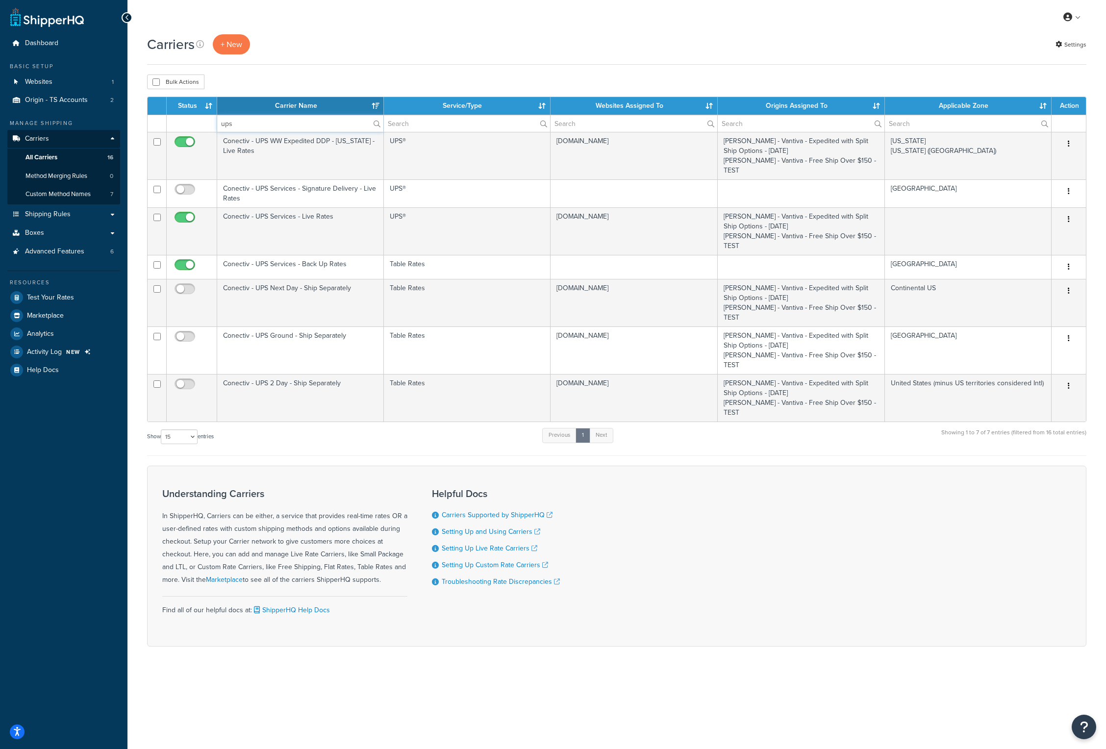
type input "ups"
click at [360, 72] on div "Carriers + New Settings Bulk Actions Duplicate Delete Contact Us Send Us A Mess…" at bounding box center [616, 357] width 978 height 646
click at [60, 213] on span "Shipping Rules" at bounding box center [48, 214] width 46 height 8
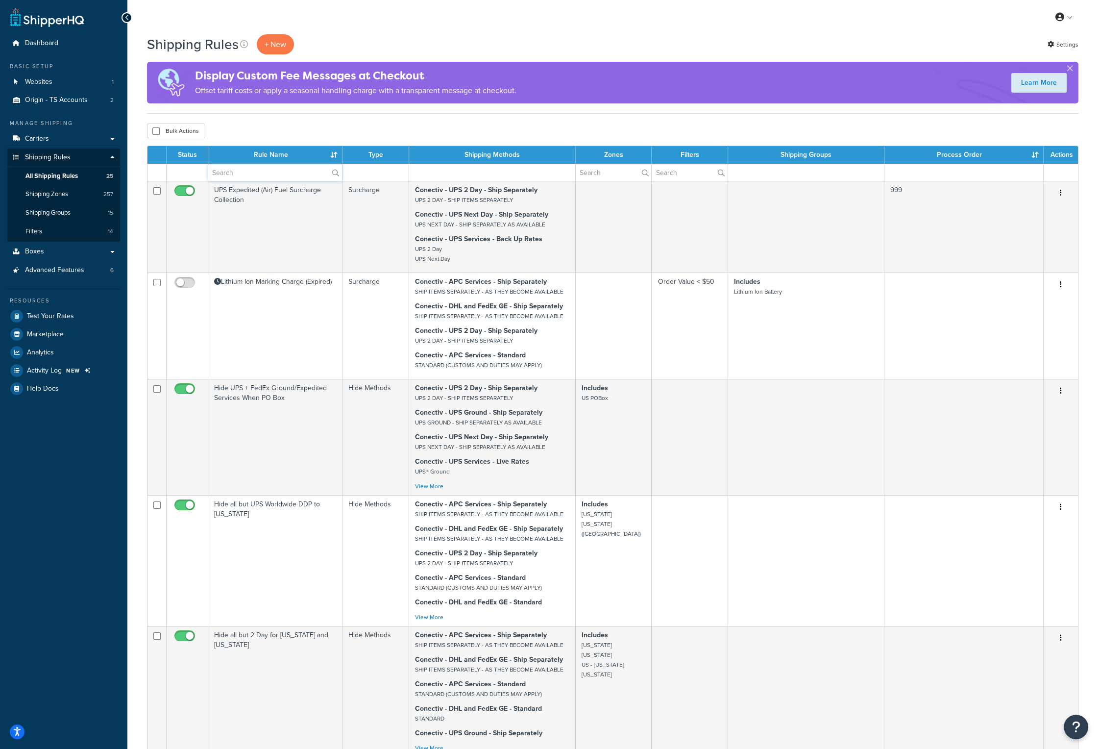
click at [253, 172] on input "text" at bounding box center [275, 172] width 134 height 17
type input "peak"
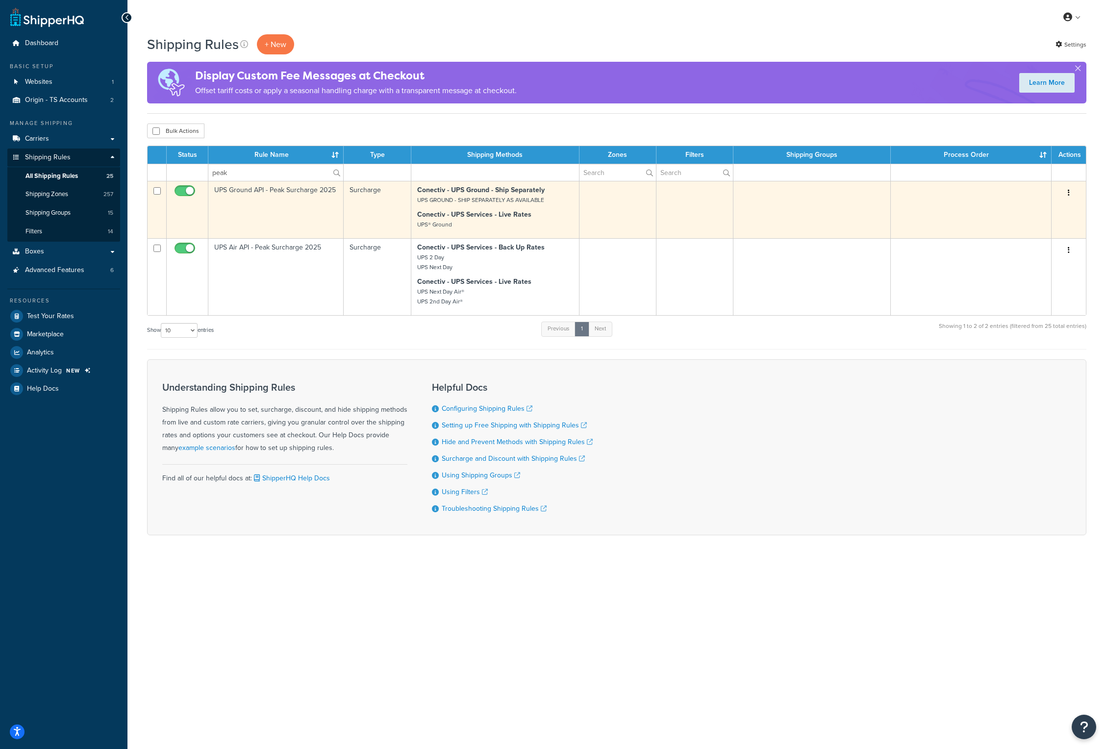
click at [288, 211] on td "UPS Ground API - Peak Surcharge 2025" at bounding box center [275, 209] width 135 height 57
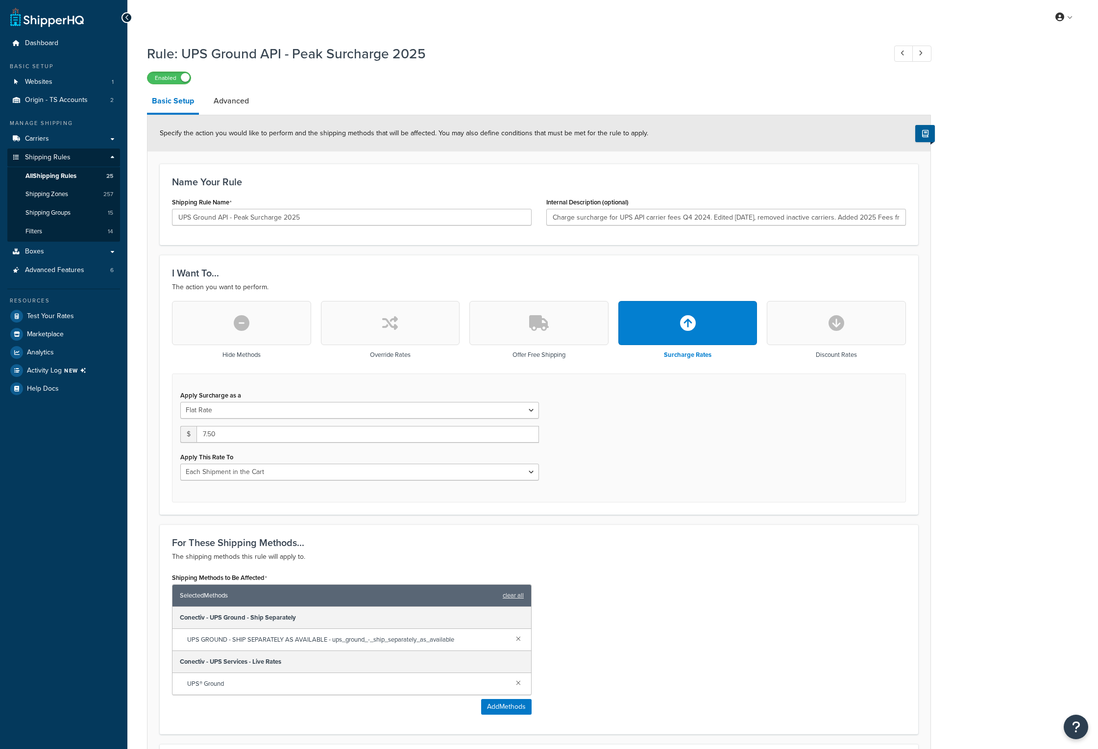
select select "CART"
click at [675, 492] on div "Apply Surcharge as a Flat Rate Percentage Flat Rate & Percentage $ 7.50 Apply T…" at bounding box center [539, 437] width 734 height 129
click at [59, 174] on span "All Shipping Rules" at bounding box center [50, 176] width 51 height 8
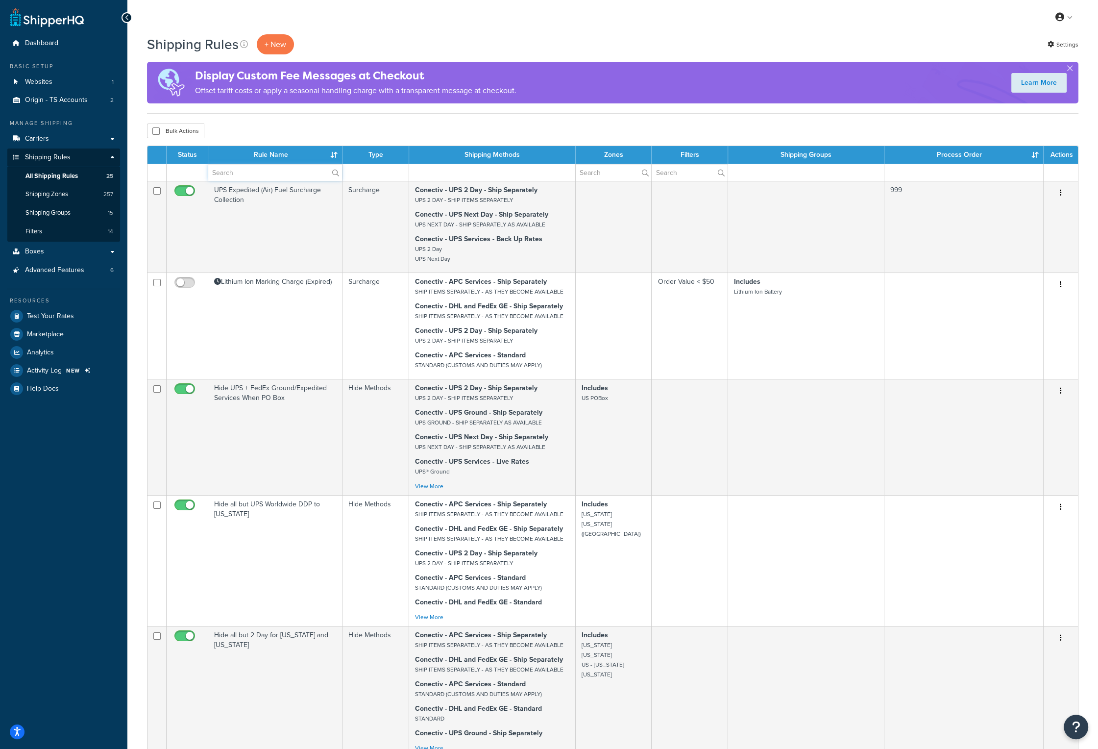
click at [266, 171] on input "text" at bounding box center [275, 172] width 134 height 17
type input "peak"
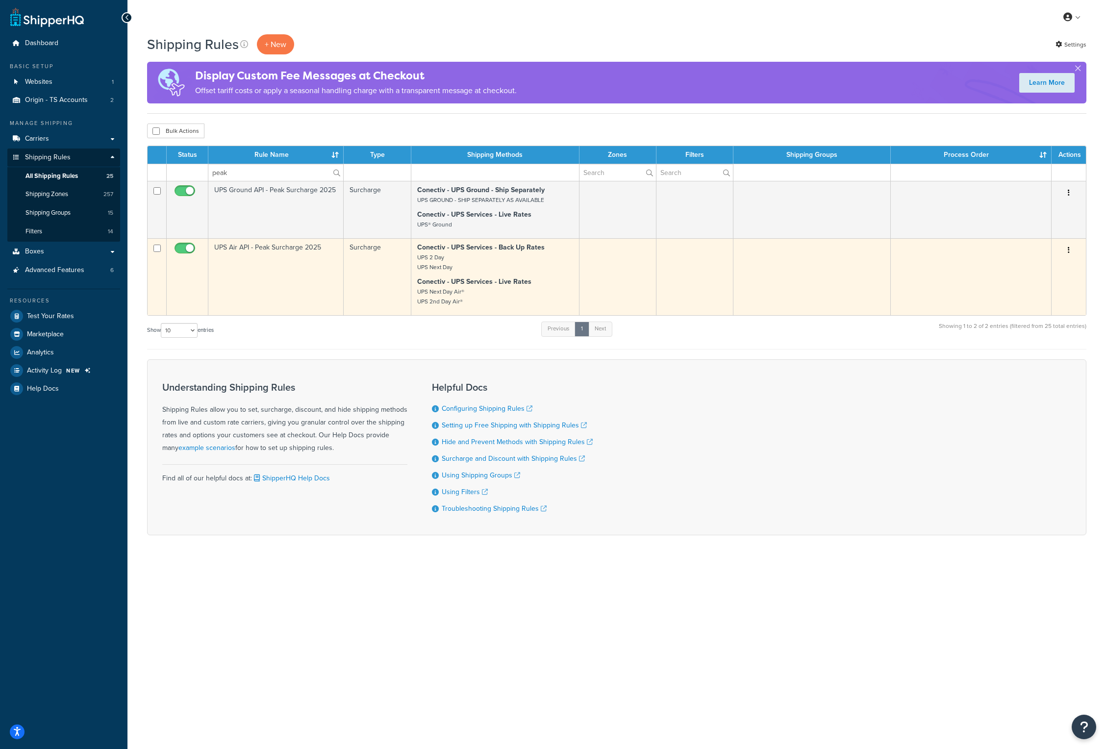
click at [261, 246] on td "UPS Air API - Peak Surcharge 2025" at bounding box center [275, 276] width 135 height 77
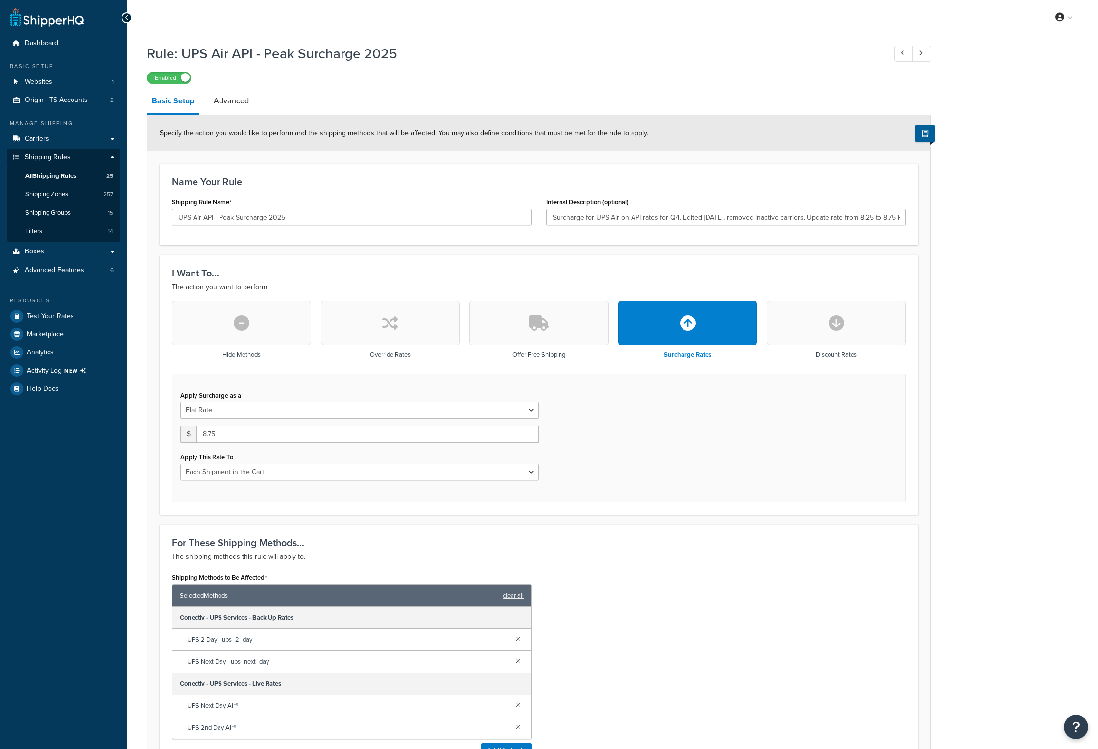
select select "CART"
click at [231, 103] on link "Advanced" at bounding box center [231, 101] width 45 height 24
